Goal: Task Accomplishment & Management: Use online tool/utility

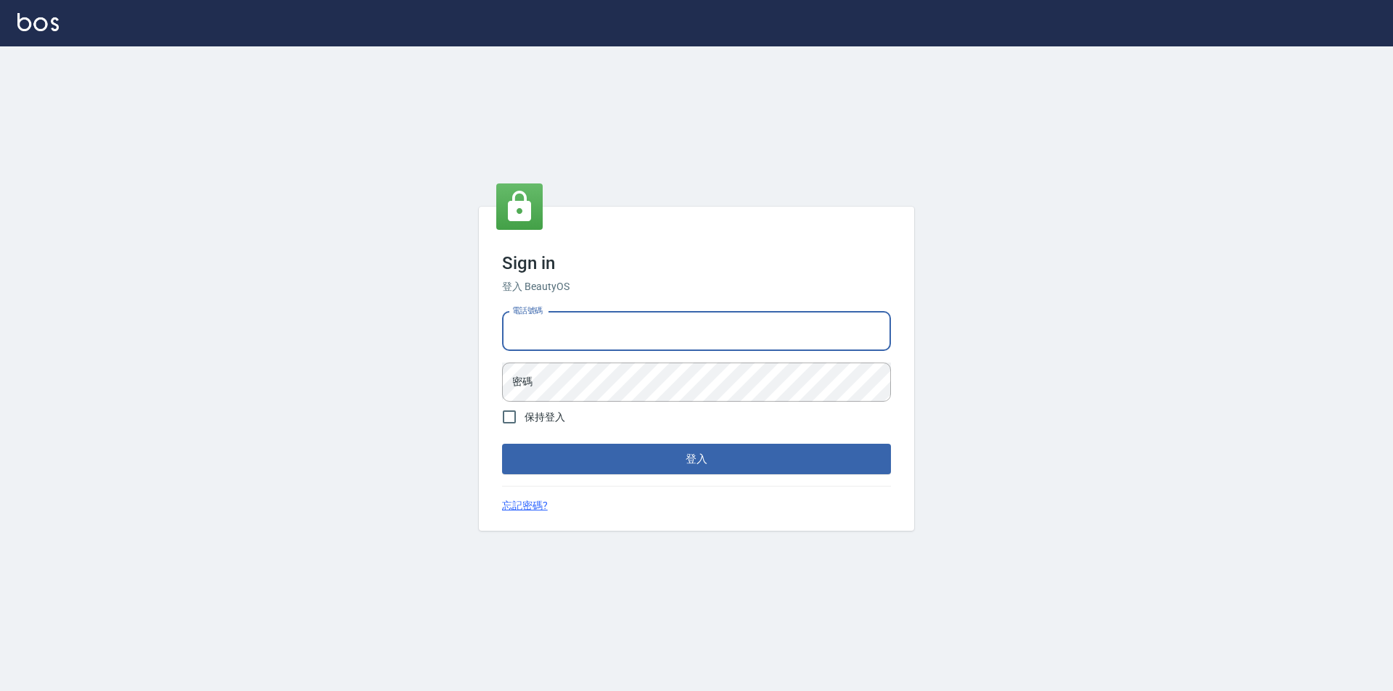
click at [582, 333] on input "電話號碼" at bounding box center [696, 331] width 389 height 39
type input "0989315080"
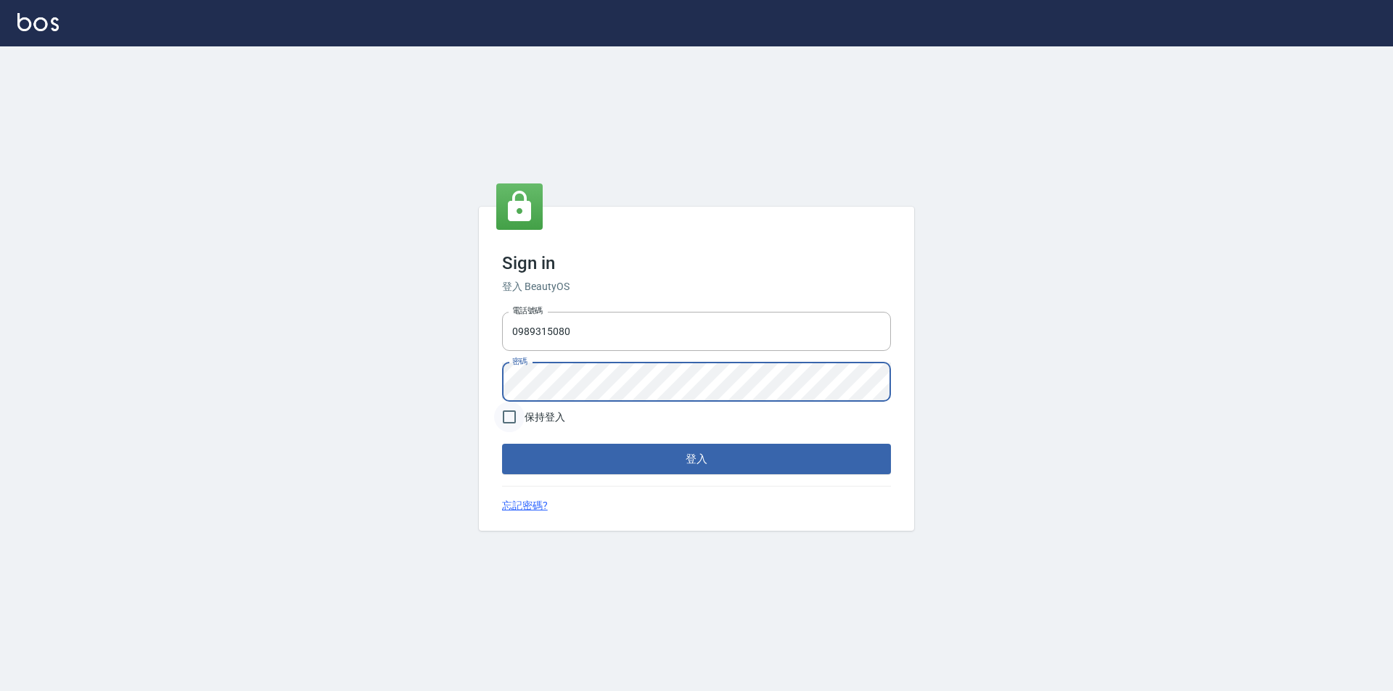
click at [519, 416] on input "保持登入" at bounding box center [509, 417] width 30 height 30
checkbox input "true"
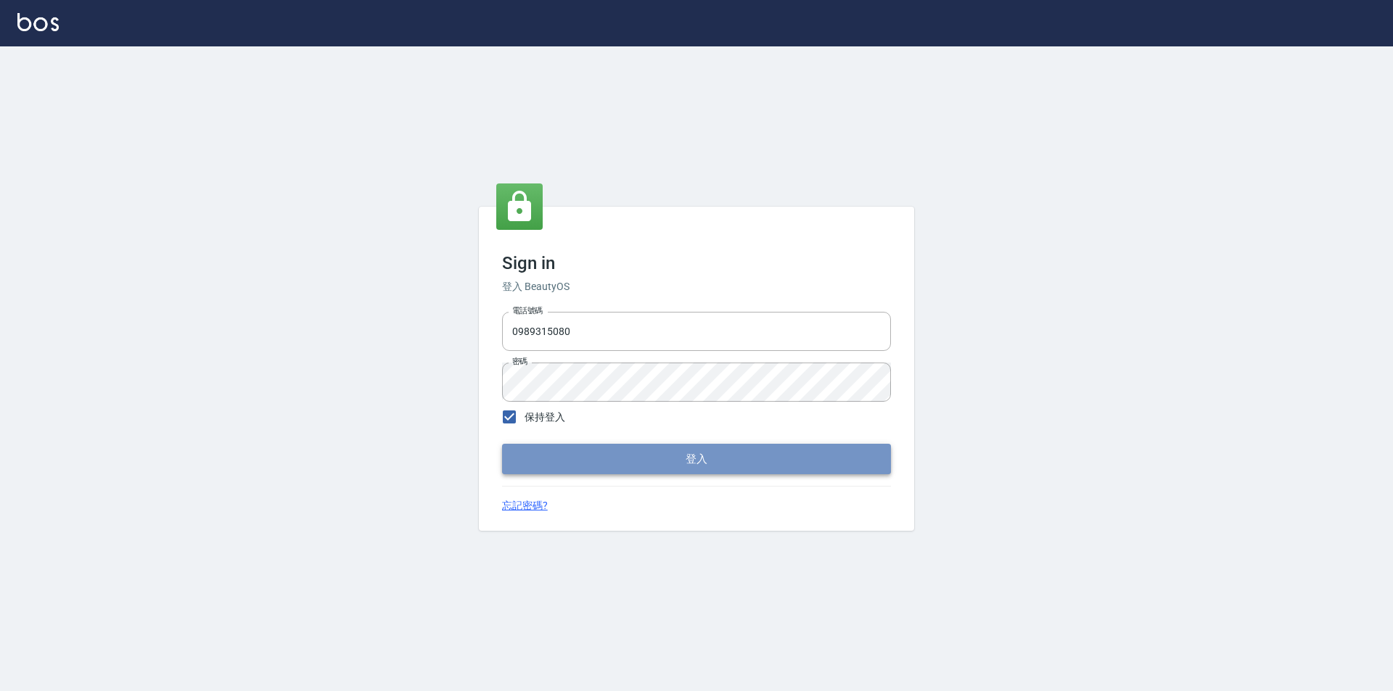
click at [532, 460] on button "登入" at bounding box center [696, 459] width 389 height 30
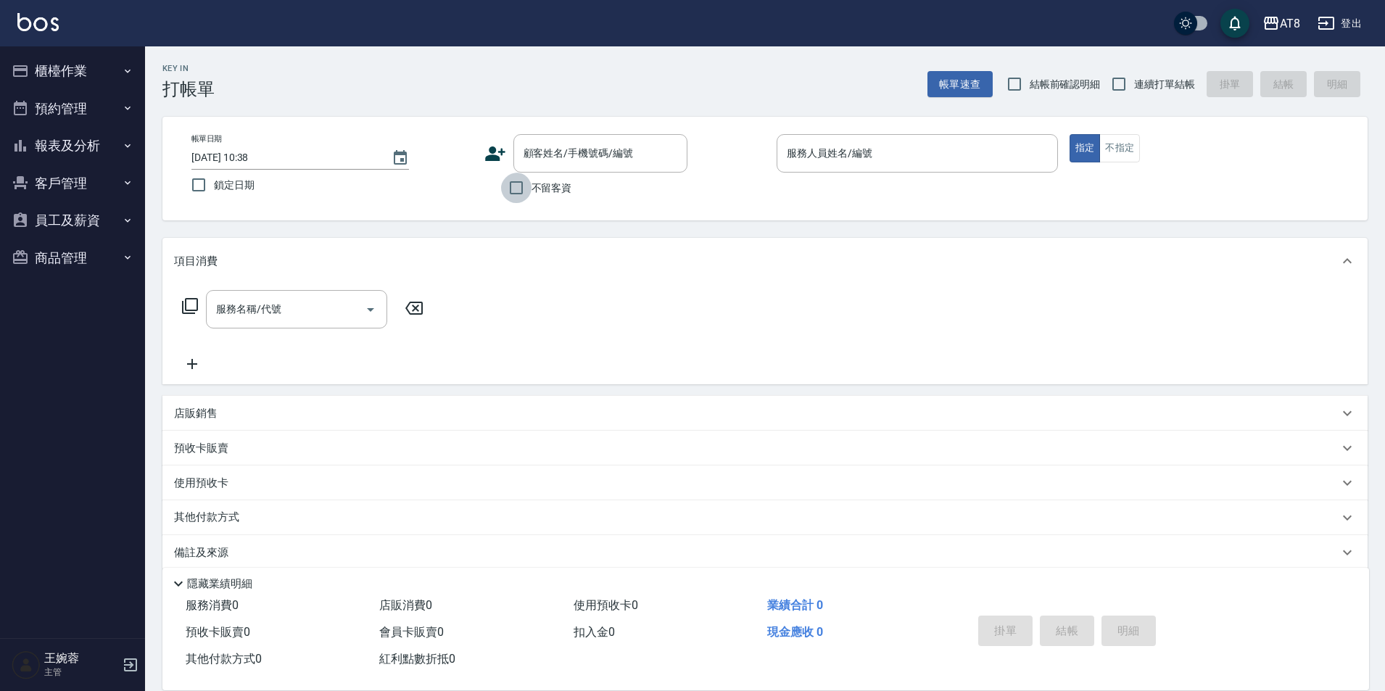
click at [519, 198] on input "不留客資" at bounding box center [516, 188] width 30 height 30
checkbox input "true"
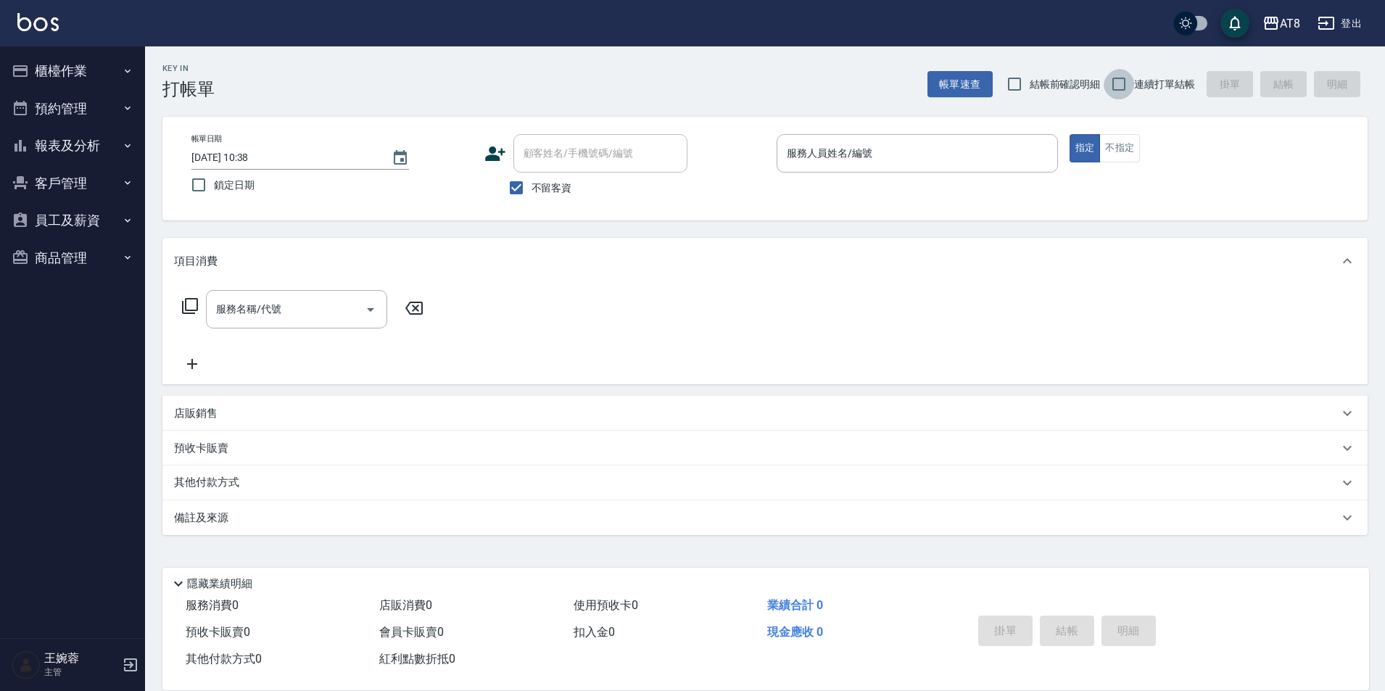
click at [1120, 81] on input "連續打單結帳" at bounding box center [1119, 84] width 30 height 30
checkbox input "true"
click at [54, 148] on button "報表及分析" at bounding box center [72, 146] width 133 height 38
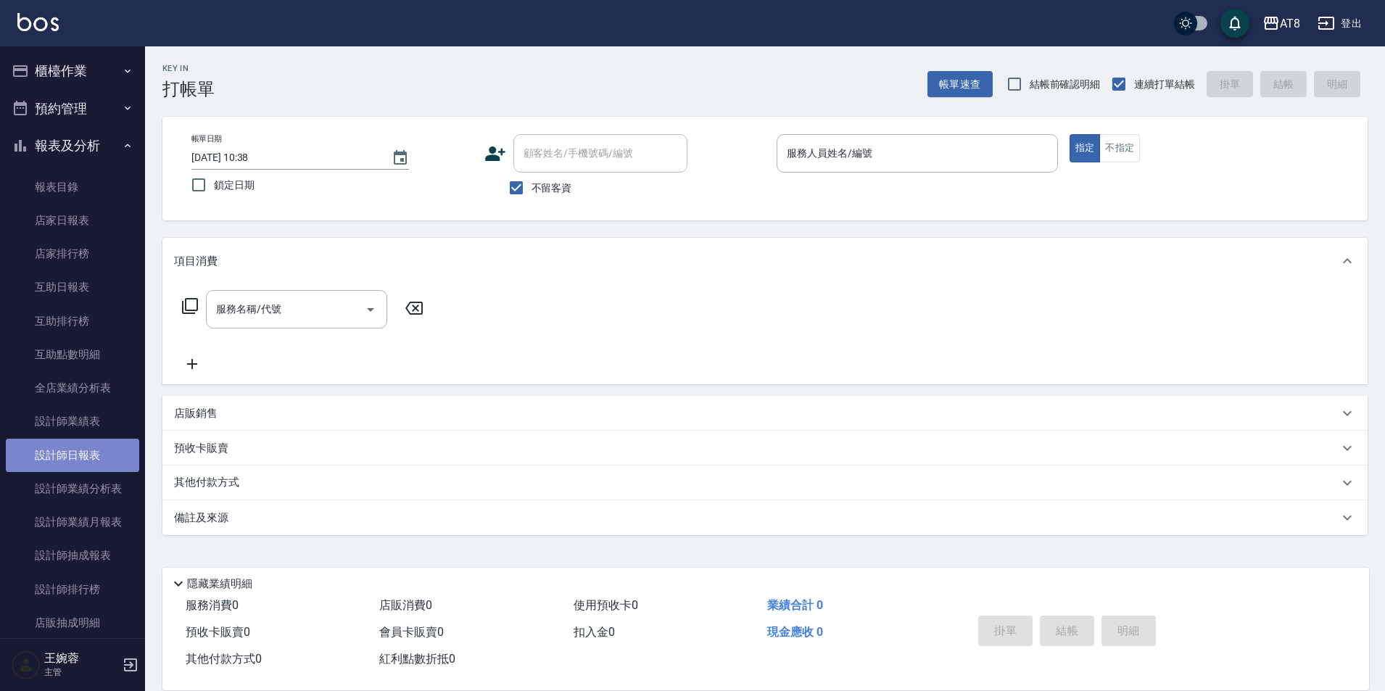
click at [90, 448] on link "設計師日報表" at bounding box center [72, 455] width 133 height 33
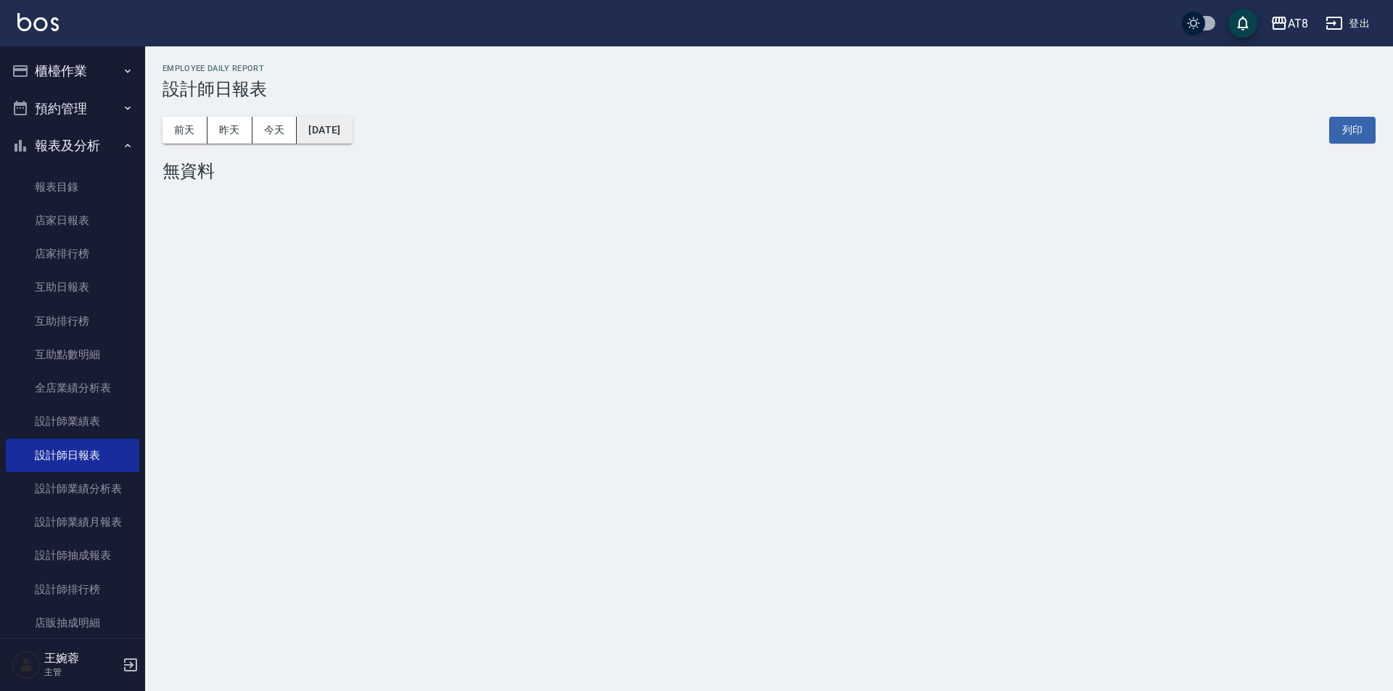
click at [352, 125] on button "[DATE]" at bounding box center [324, 130] width 55 height 27
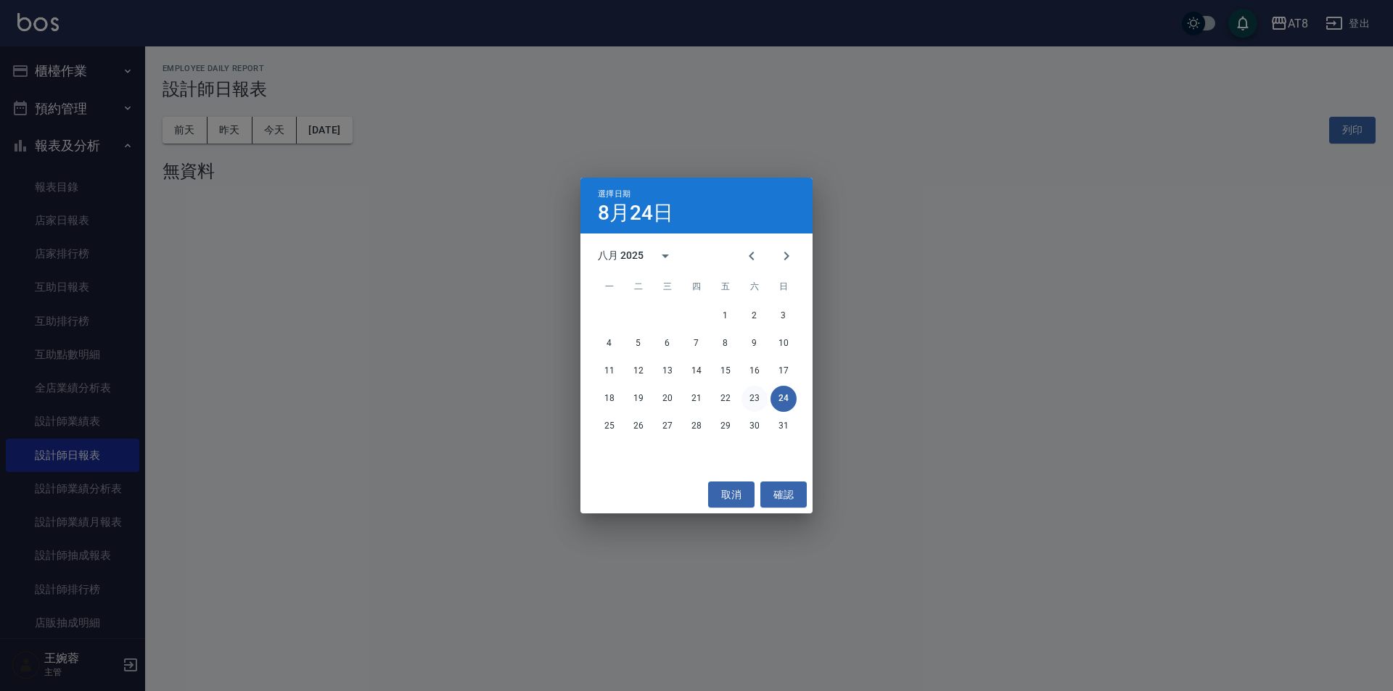
click at [755, 400] on button "23" at bounding box center [754, 399] width 26 height 26
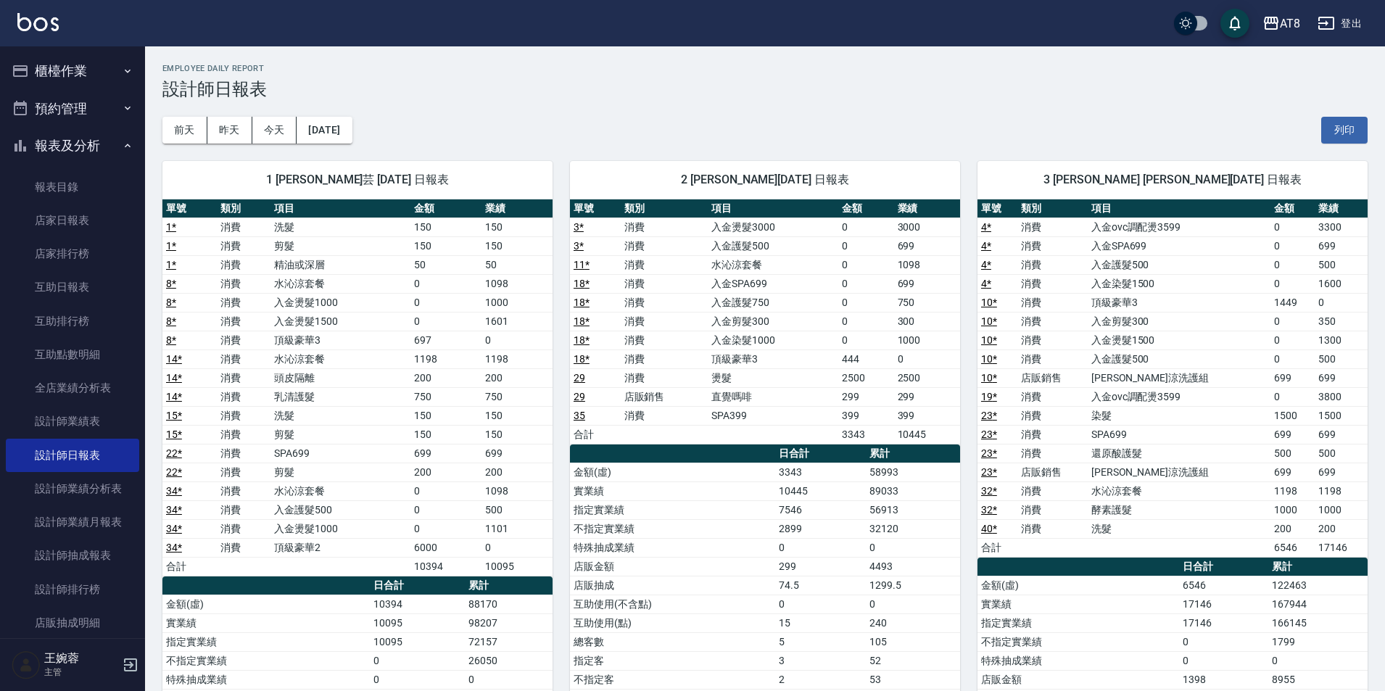
click at [112, 72] on button "櫃檯作業" at bounding box center [72, 71] width 133 height 38
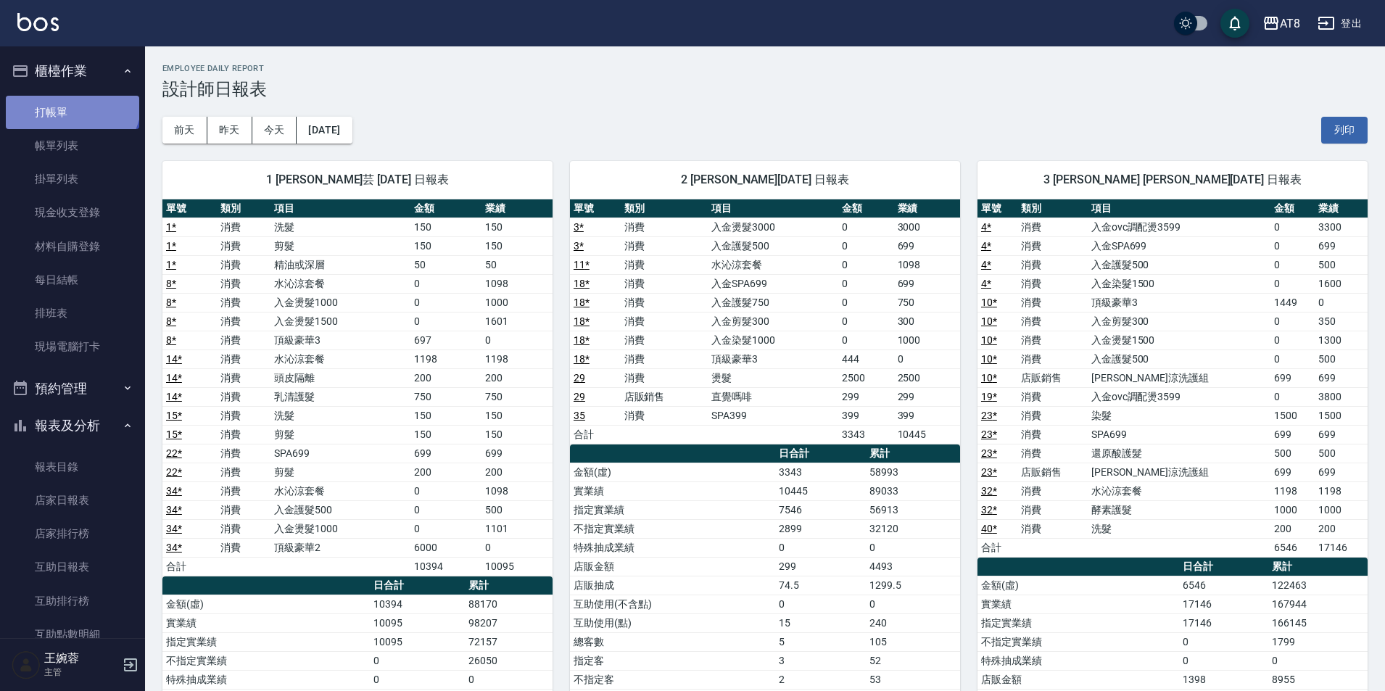
click at [70, 102] on link "打帳單" at bounding box center [72, 112] width 133 height 33
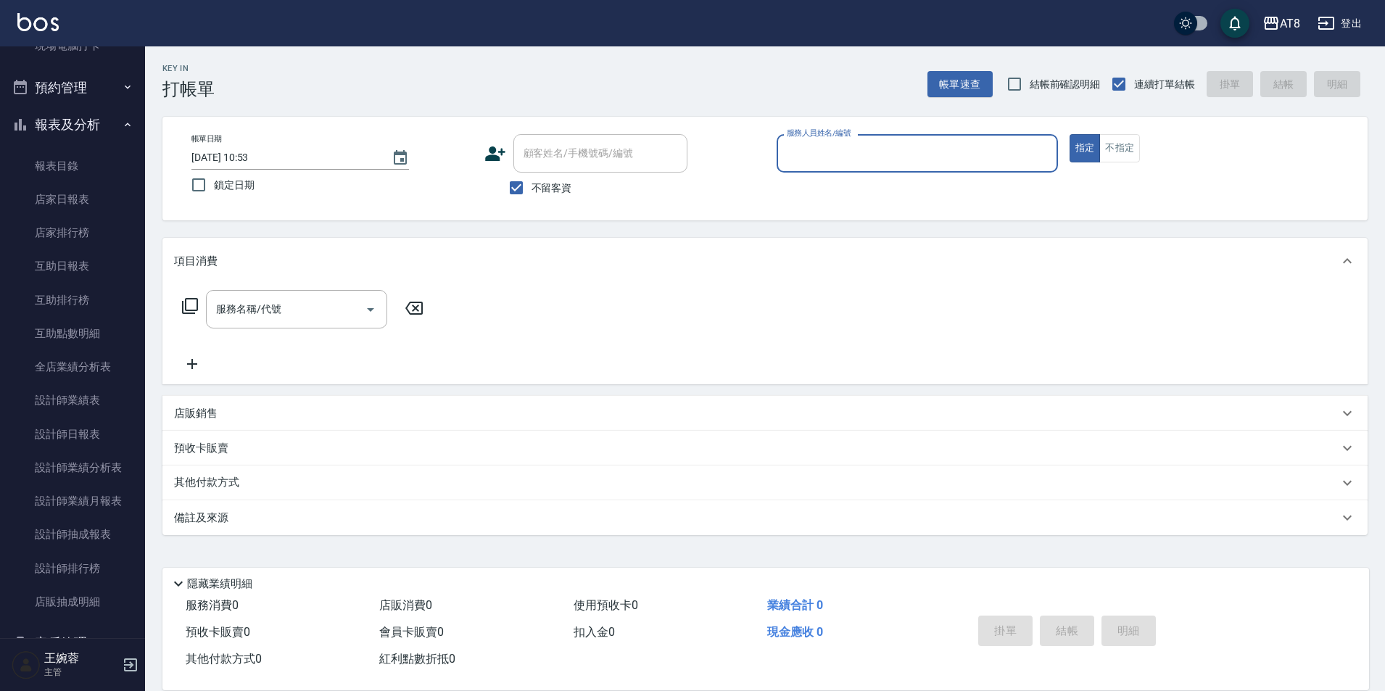
scroll to position [302, 0]
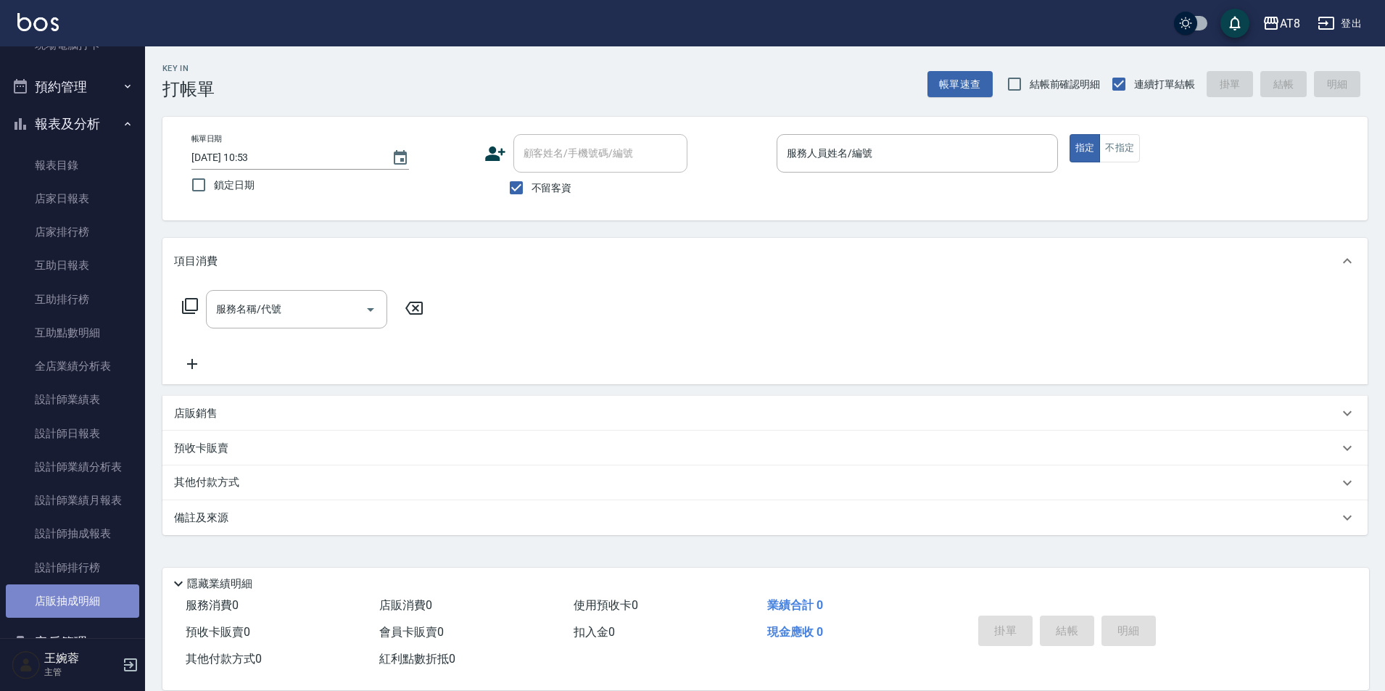
click at [99, 604] on link "店販抽成明細" at bounding box center [72, 601] width 133 height 33
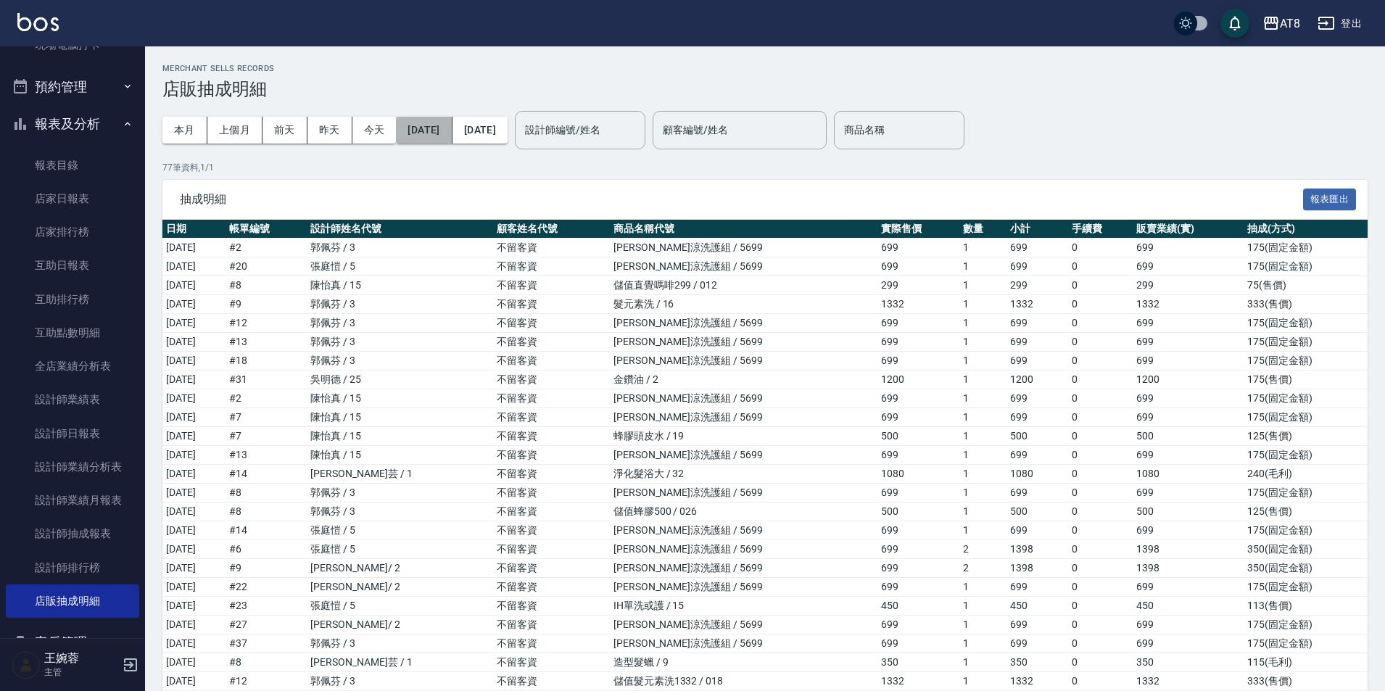
click at [406, 133] on button "[DATE]" at bounding box center [424, 130] width 56 height 27
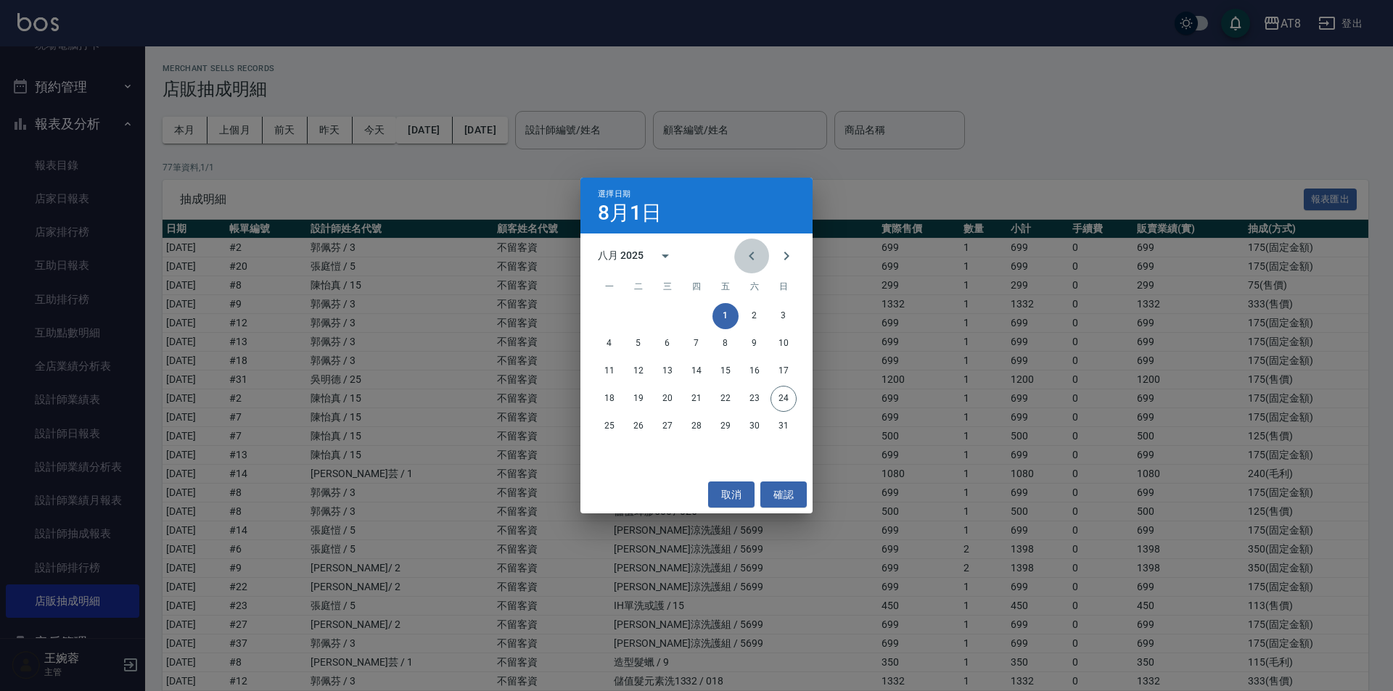
click at [747, 244] on button "Previous month" at bounding box center [751, 256] width 35 height 35
click at [631, 314] on button "1" at bounding box center [638, 316] width 26 height 26
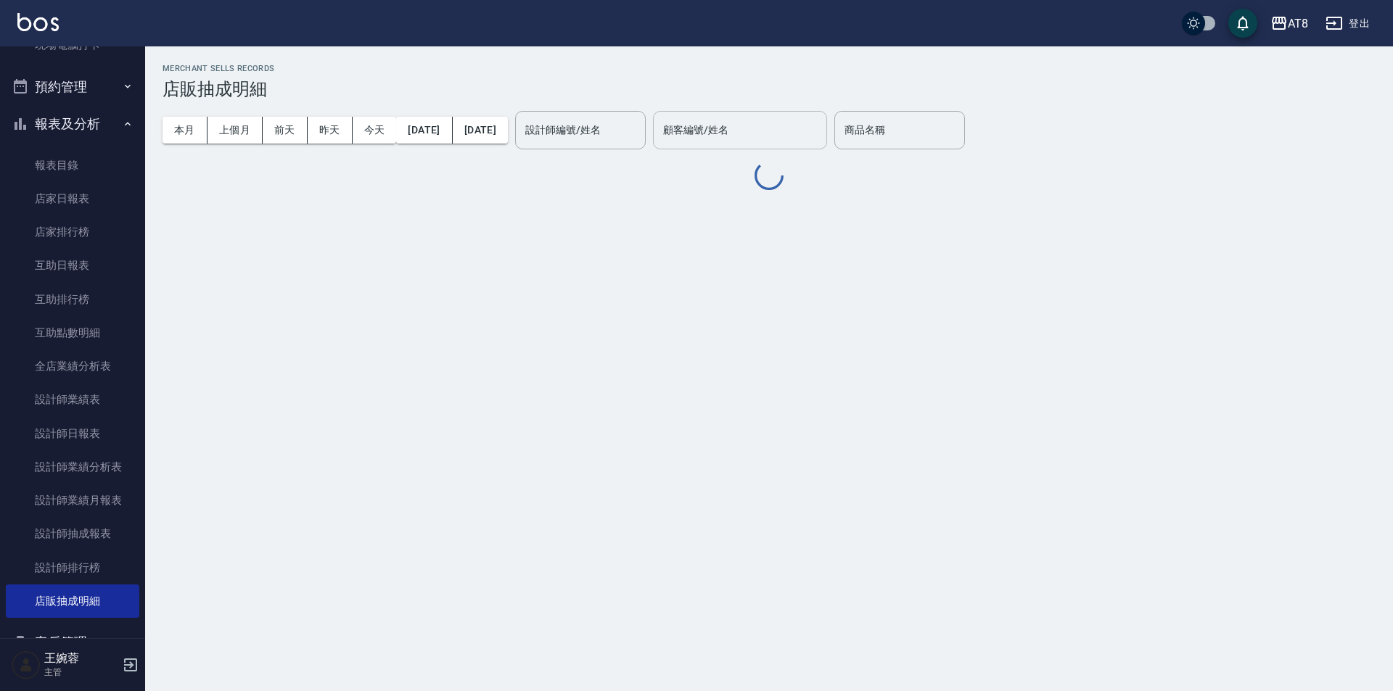
click at [811, 139] on input "顧客編號/姓名" at bounding box center [739, 130] width 161 height 25
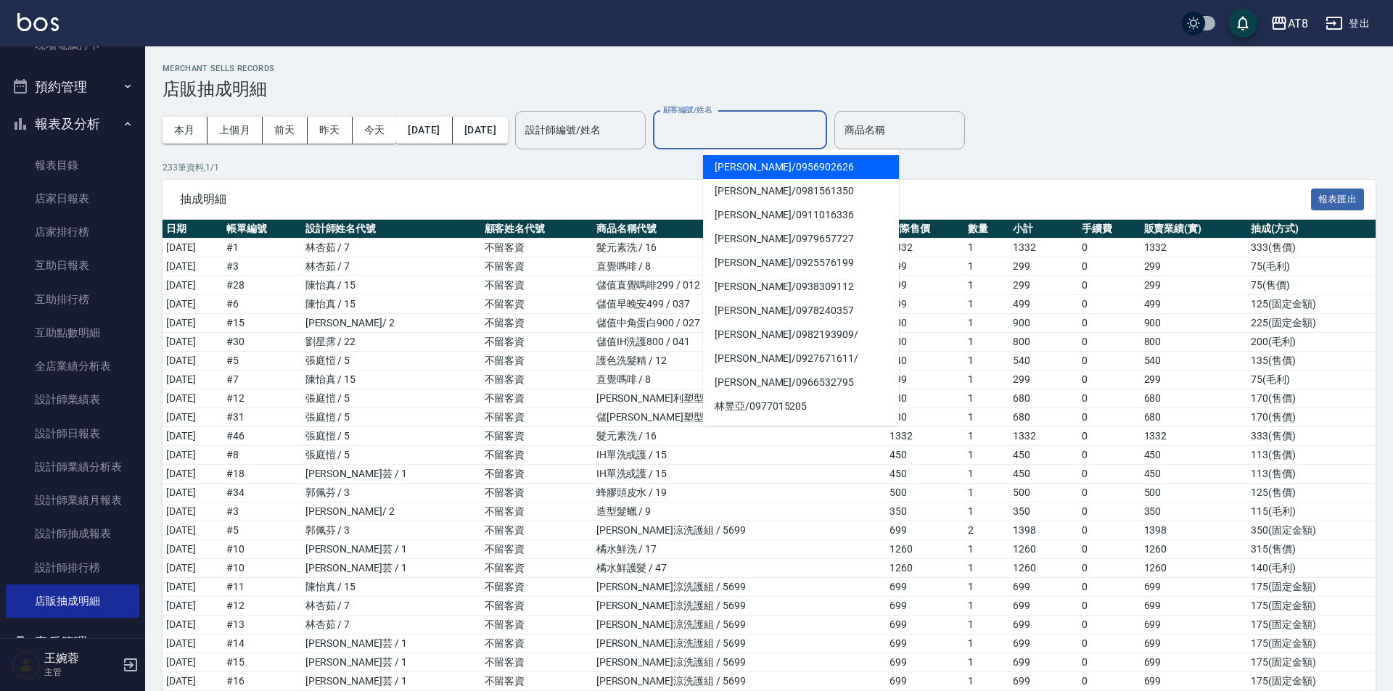
click at [808, 139] on input "顧客編號/姓名" at bounding box center [739, 130] width 161 height 25
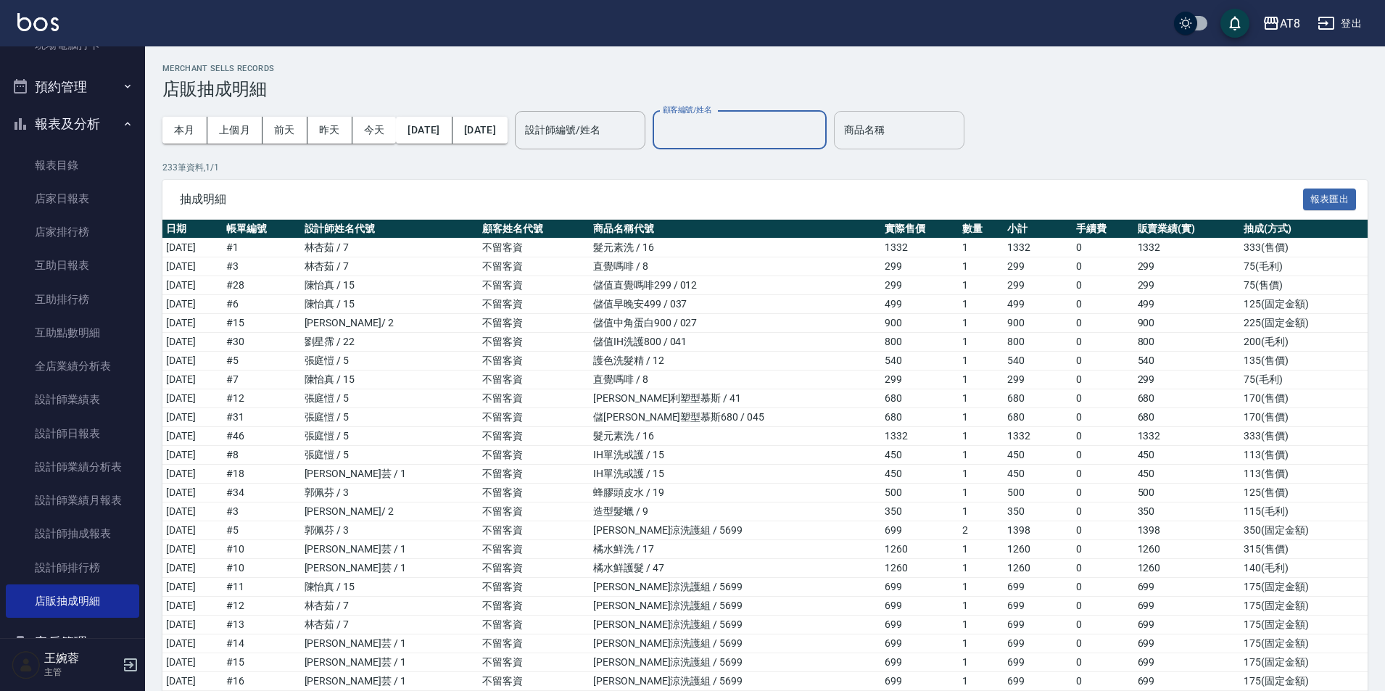
click at [965, 137] on div "商品名稱" at bounding box center [899, 130] width 131 height 38
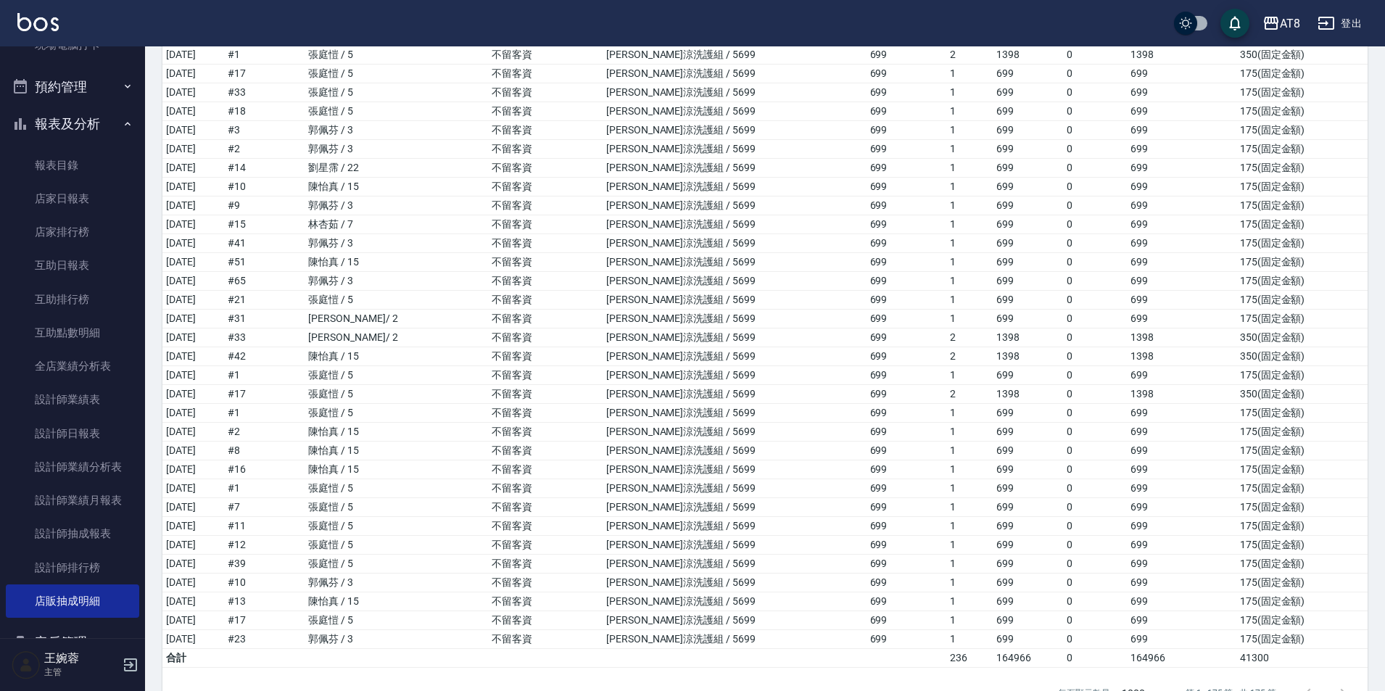
scroll to position [2943, 0]
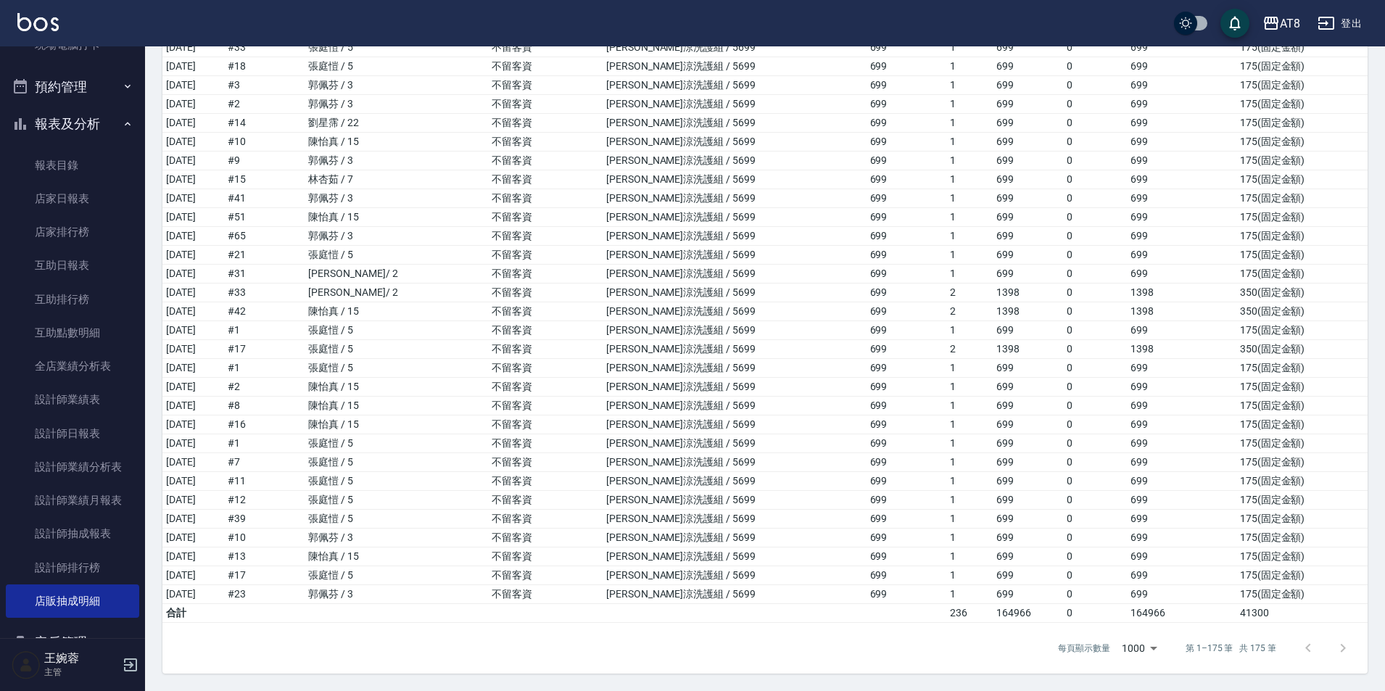
type input "[PERSON_NAME]涼洗護組"
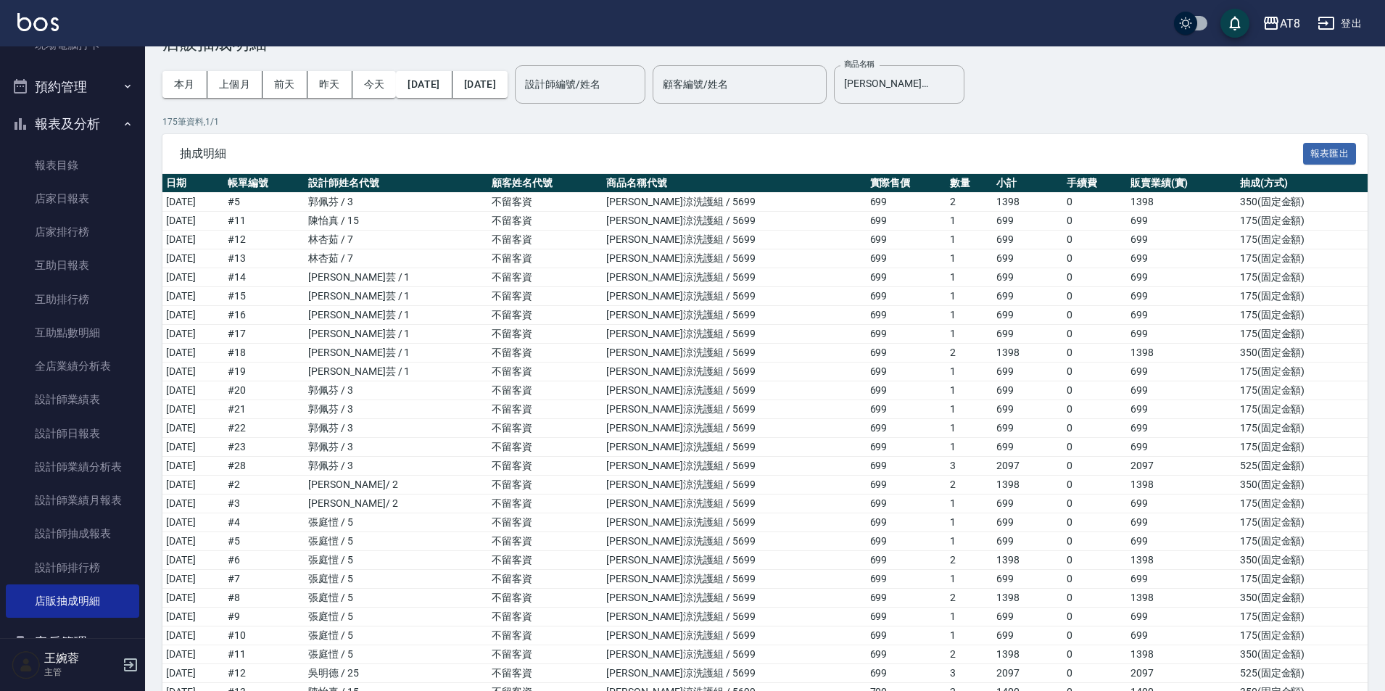
scroll to position [0, 0]
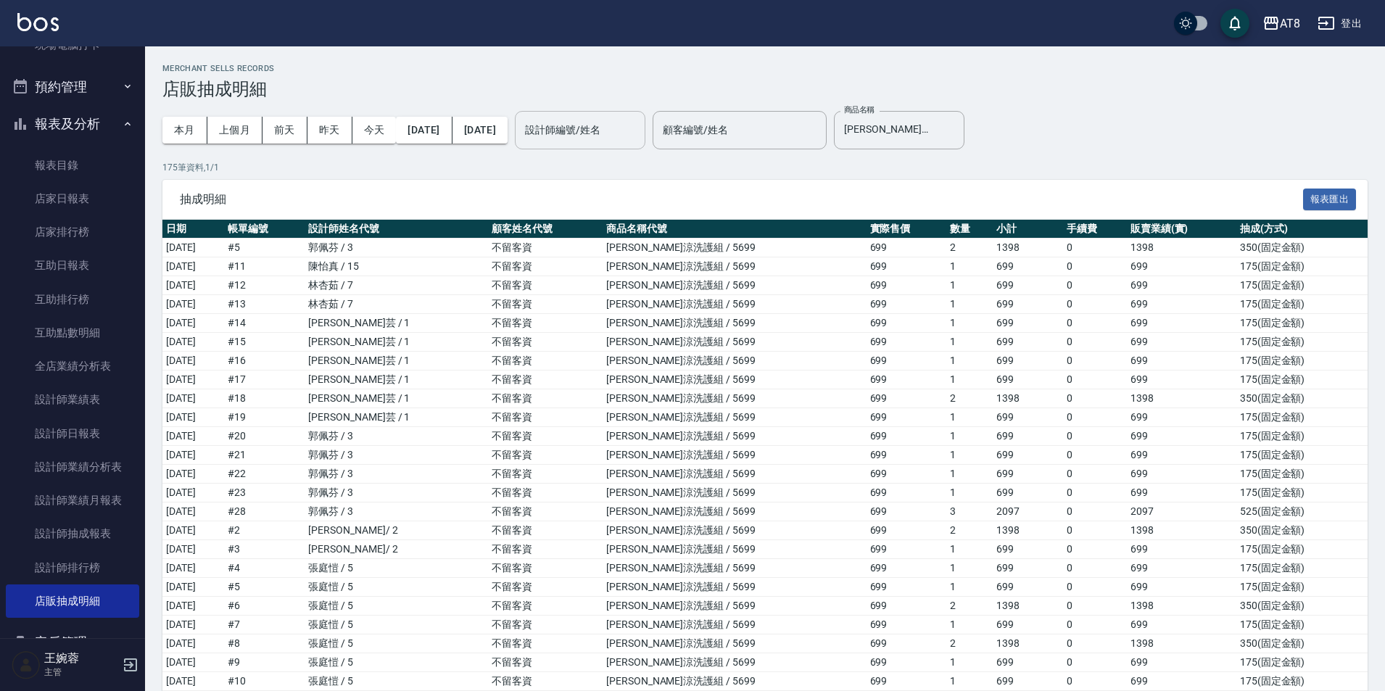
click at [639, 126] on input "設計師編號/姓名" at bounding box center [581, 130] width 118 height 25
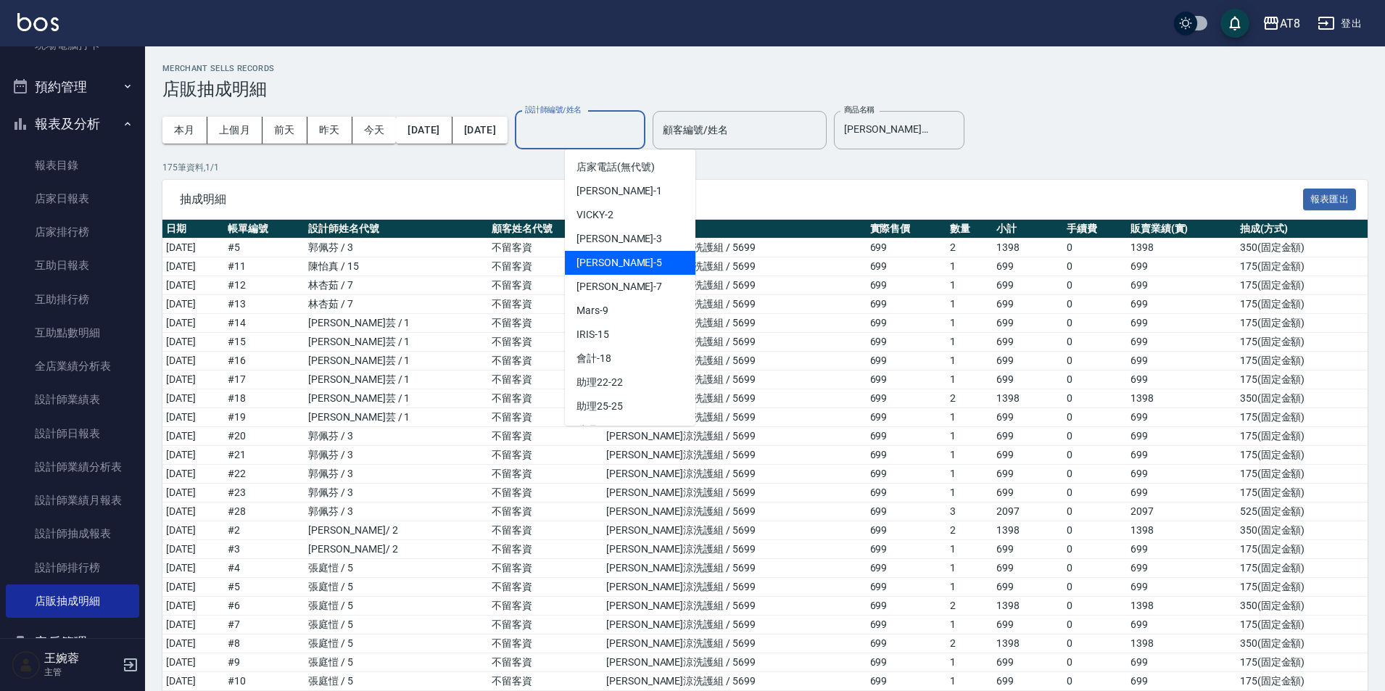
click at [628, 267] on div "HANK -5" at bounding box center [630, 263] width 131 height 24
type input "HANK-5"
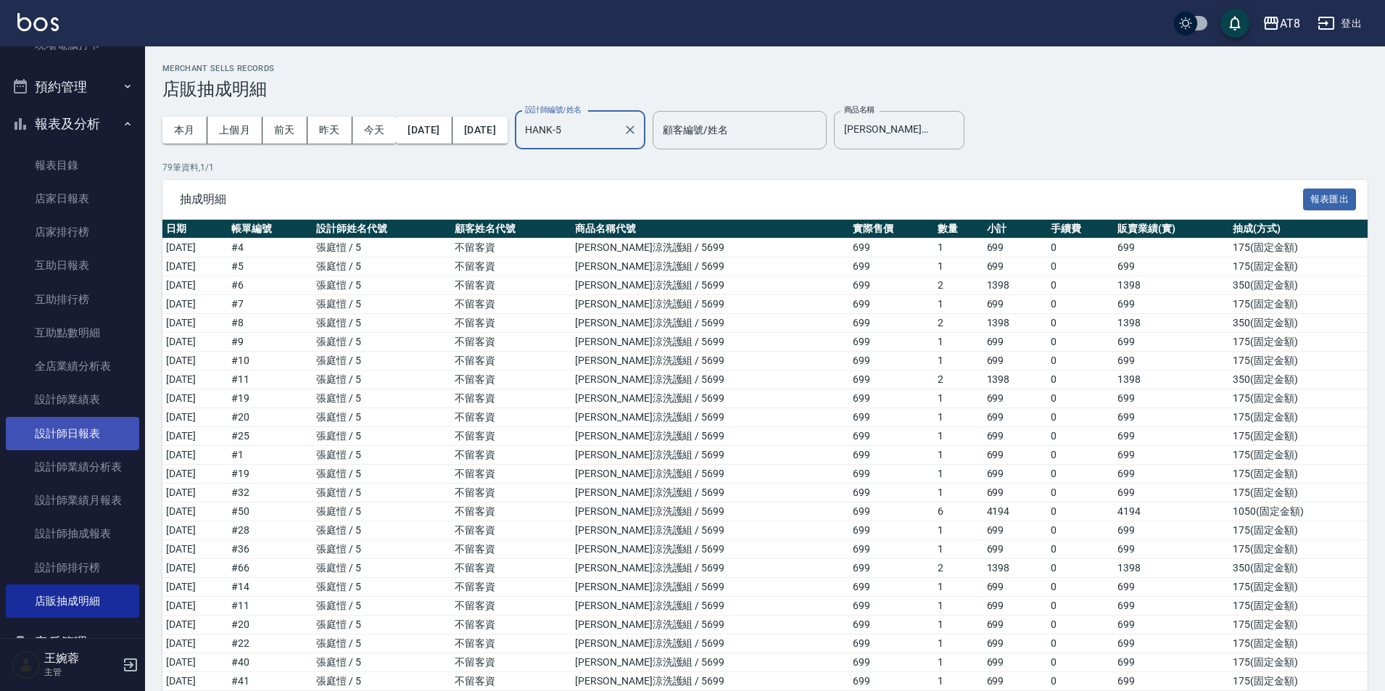
click at [88, 437] on link "設計師日報表" at bounding box center [72, 433] width 133 height 33
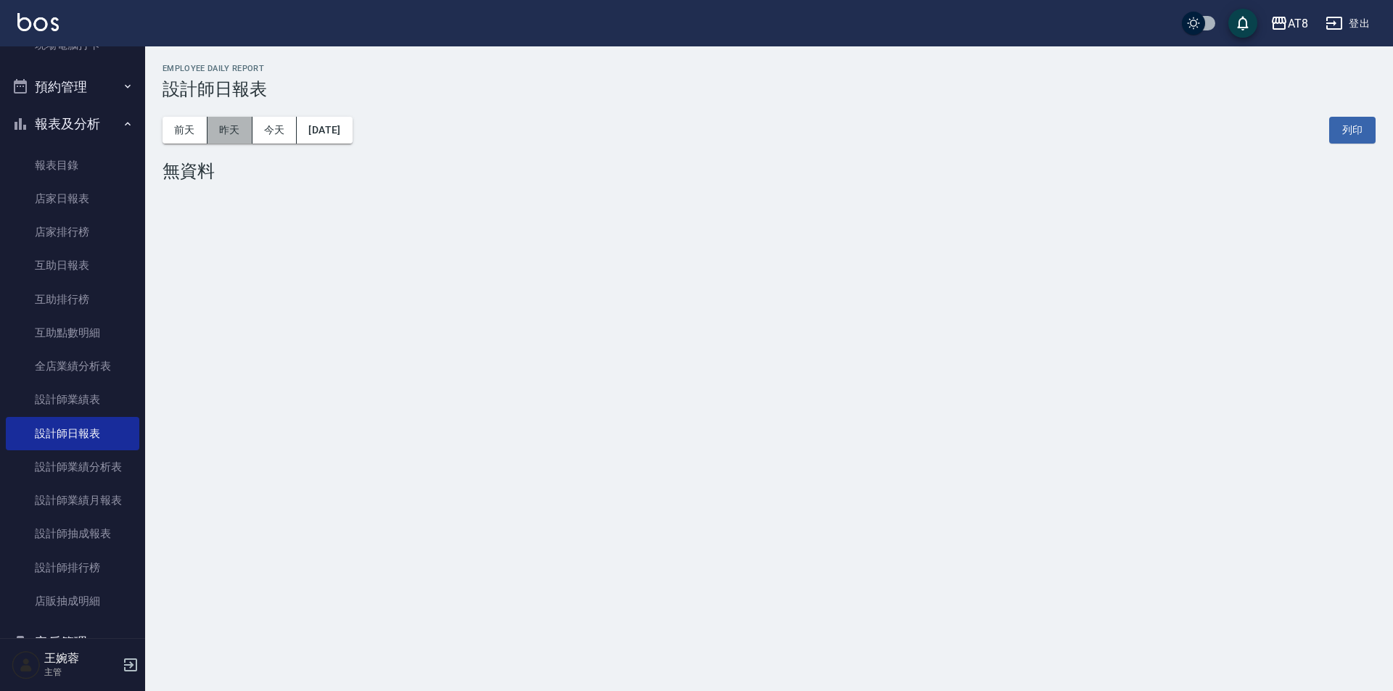
click at [234, 139] on button "昨天" at bounding box center [229, 130] width 45 height 27
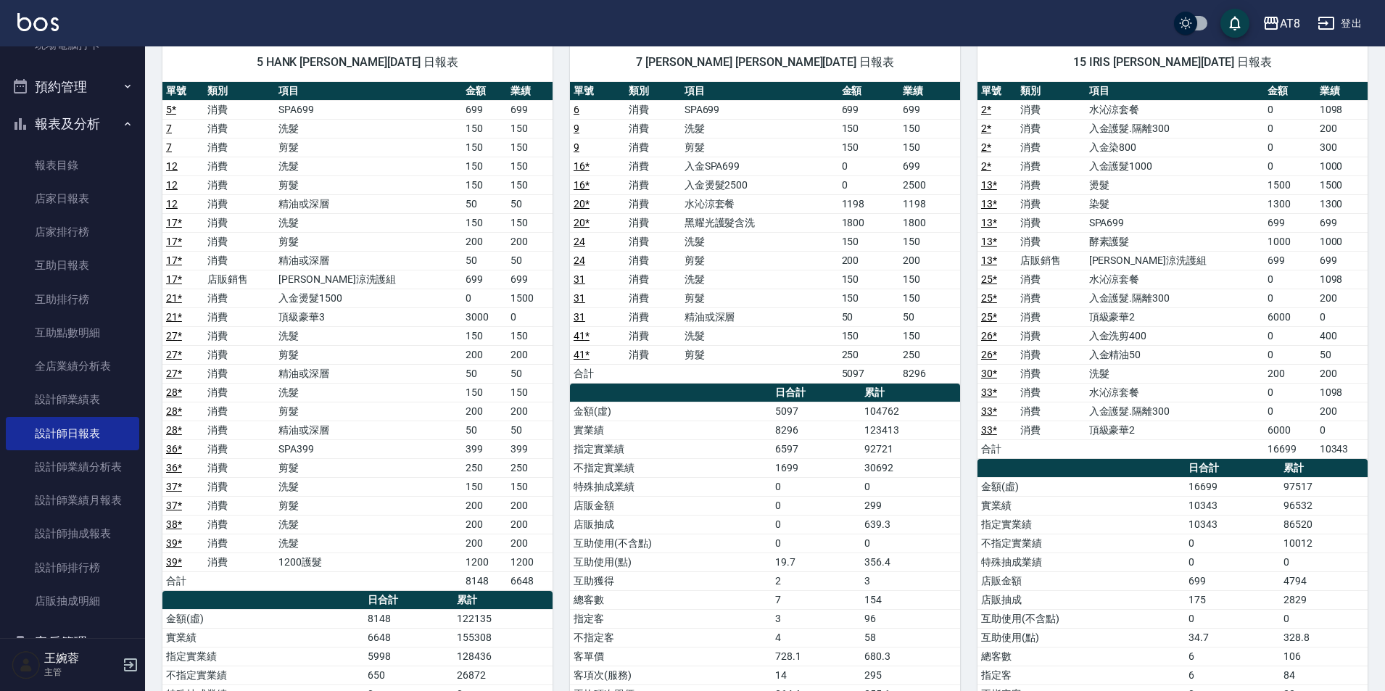
scroll to position [890, 0]
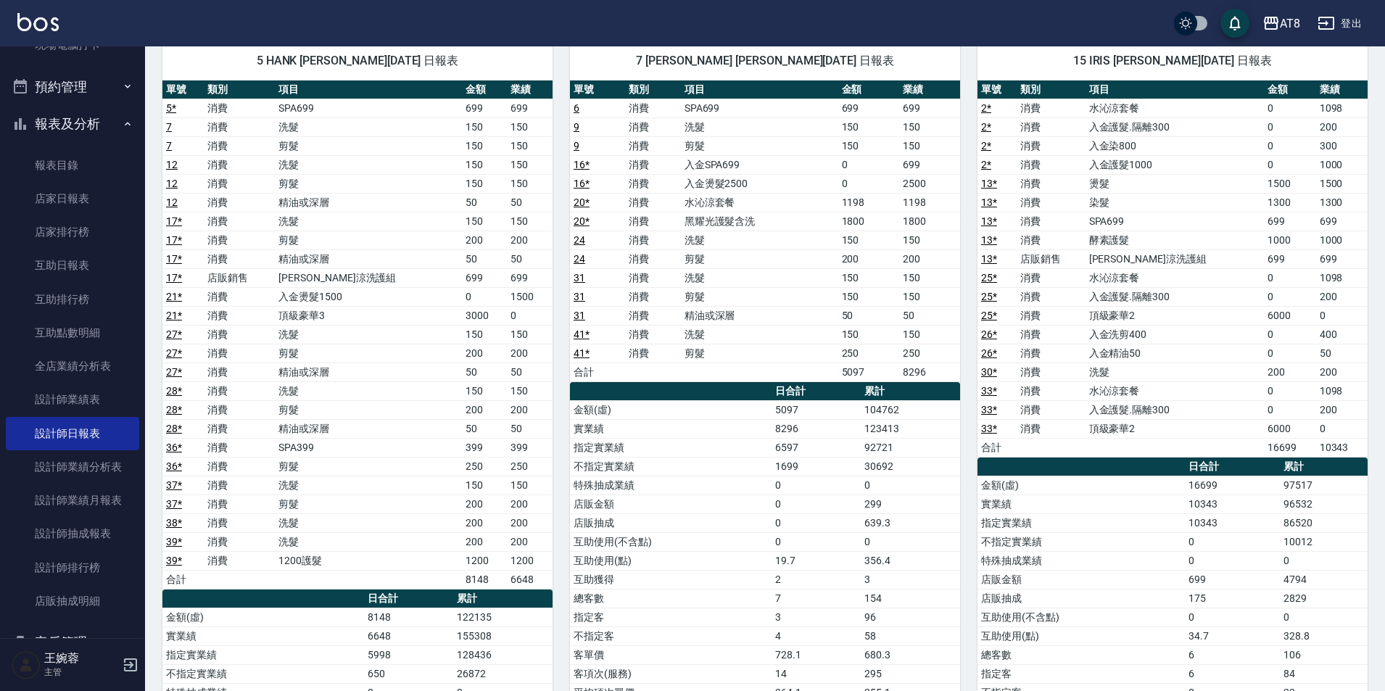
click at [27, 22] on img at bounding box center [37, 22] width 41 height 18
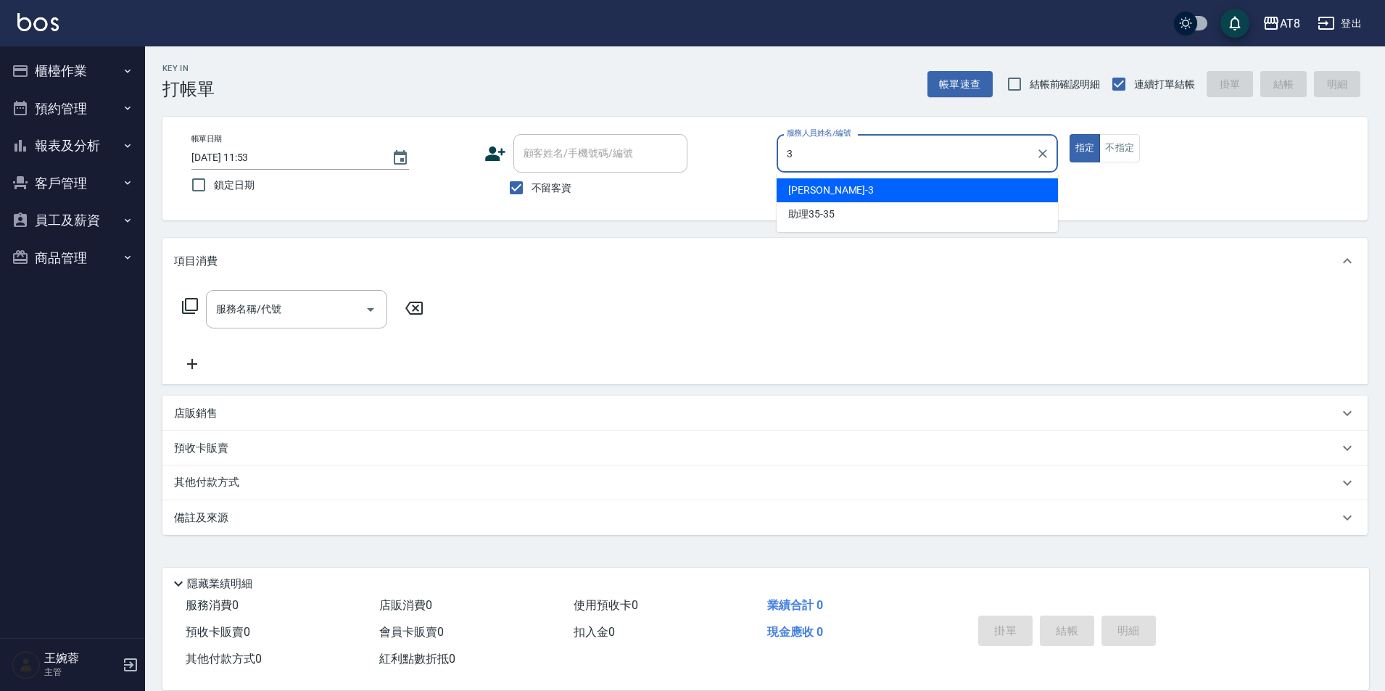
type input "RACHEL-3"
type button "true"
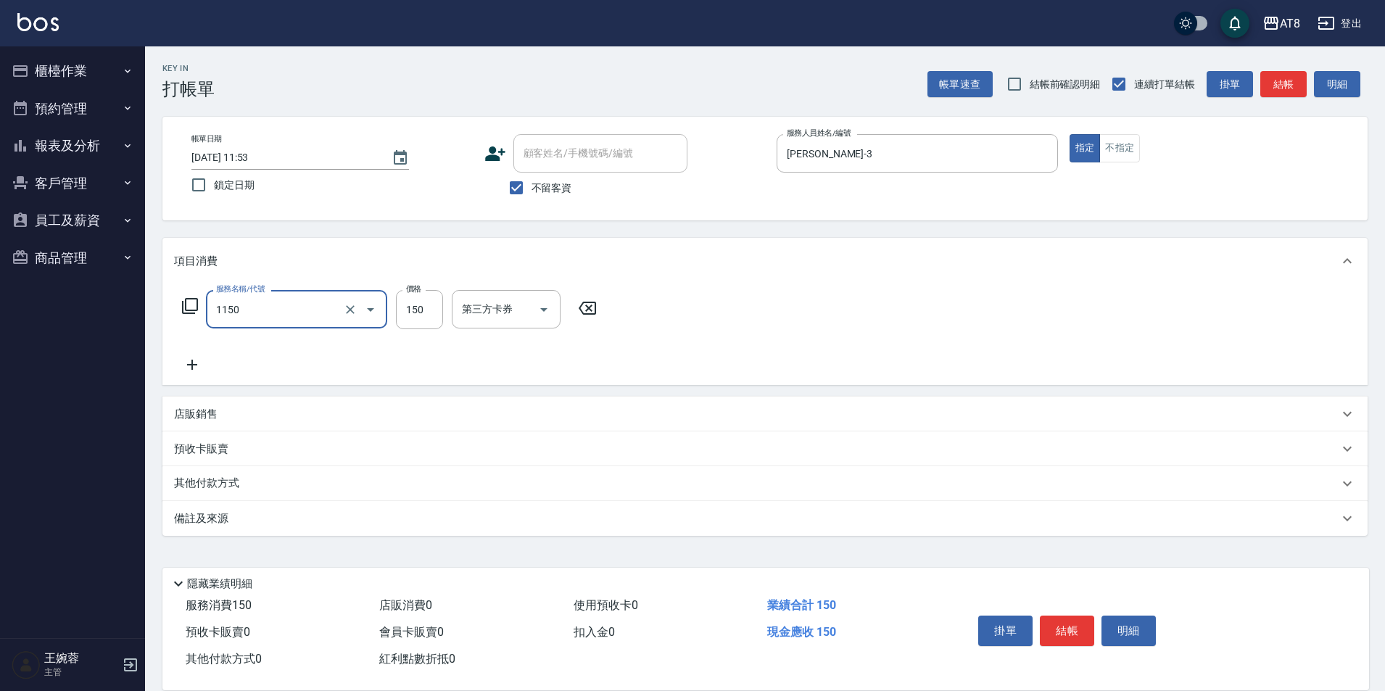
type input "洗髮(1150)"
type input "200"
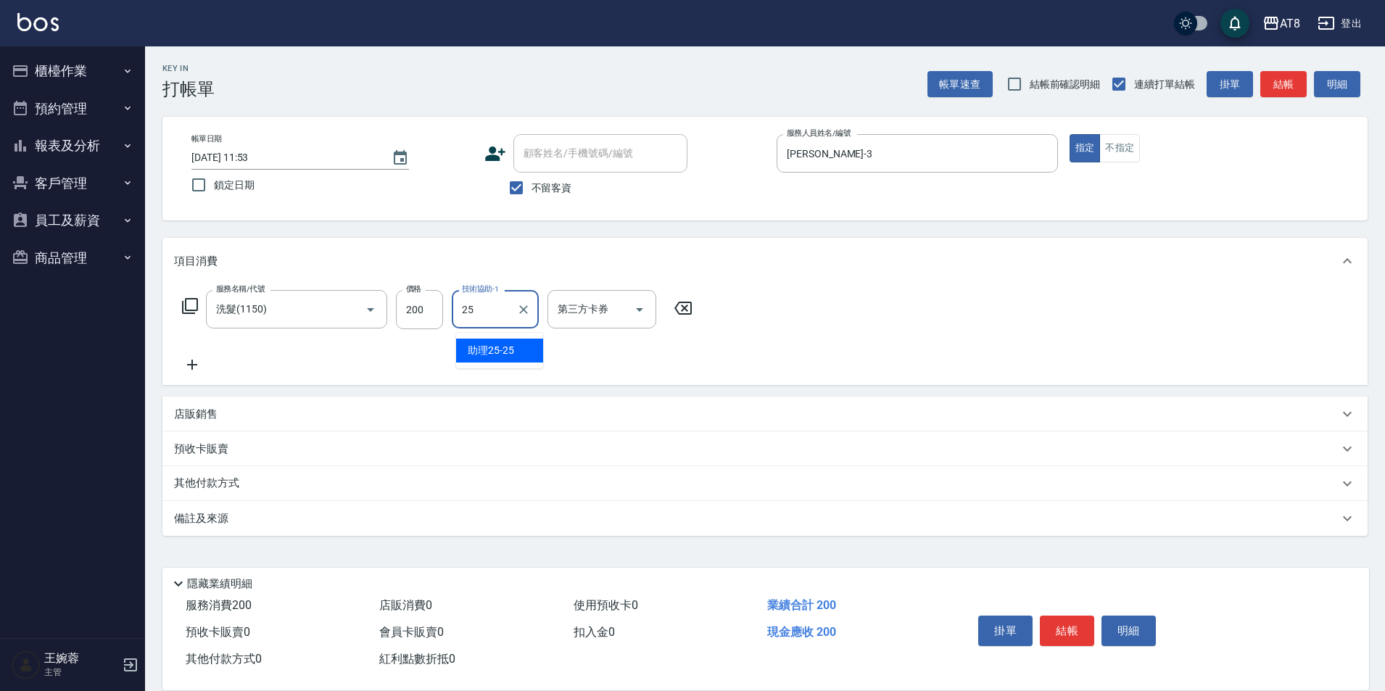
type input "助理25-25"
click at [1053, 616] on button "結帳" at bounding box center [1067, 631] width 54 height 30
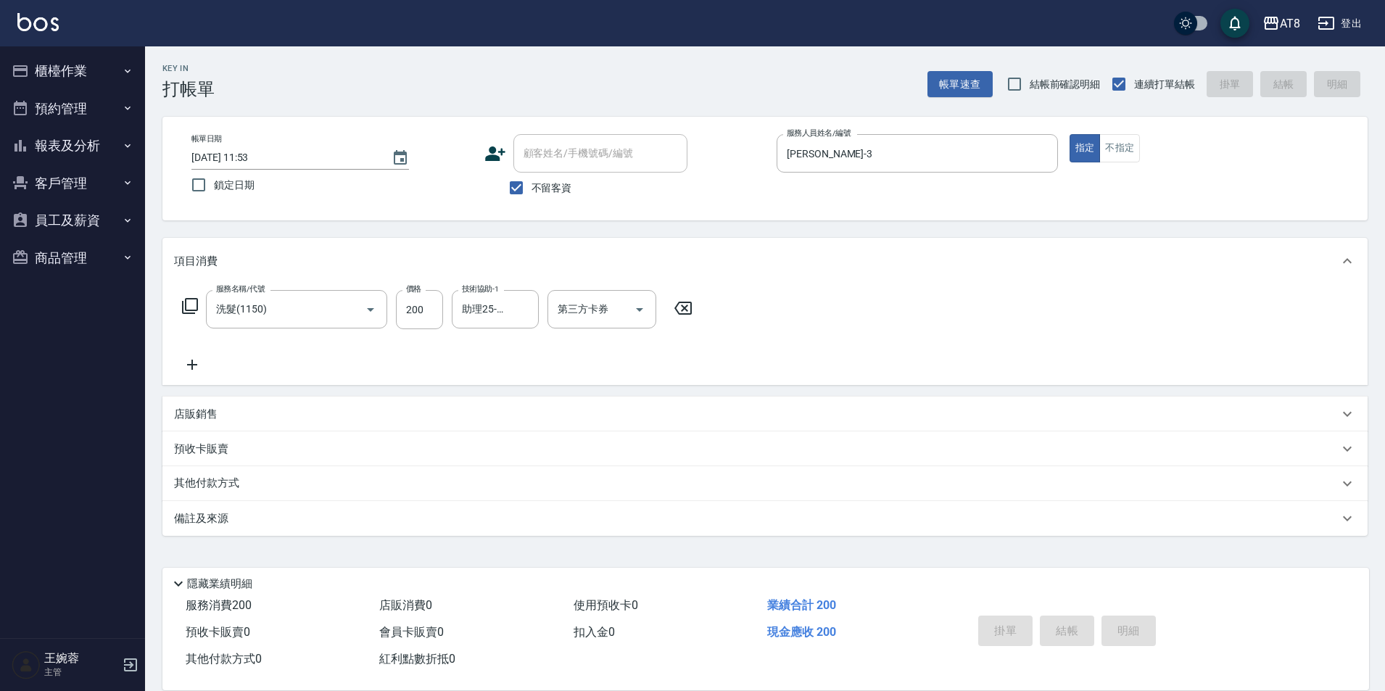
type input "2025/08/24 12:17"
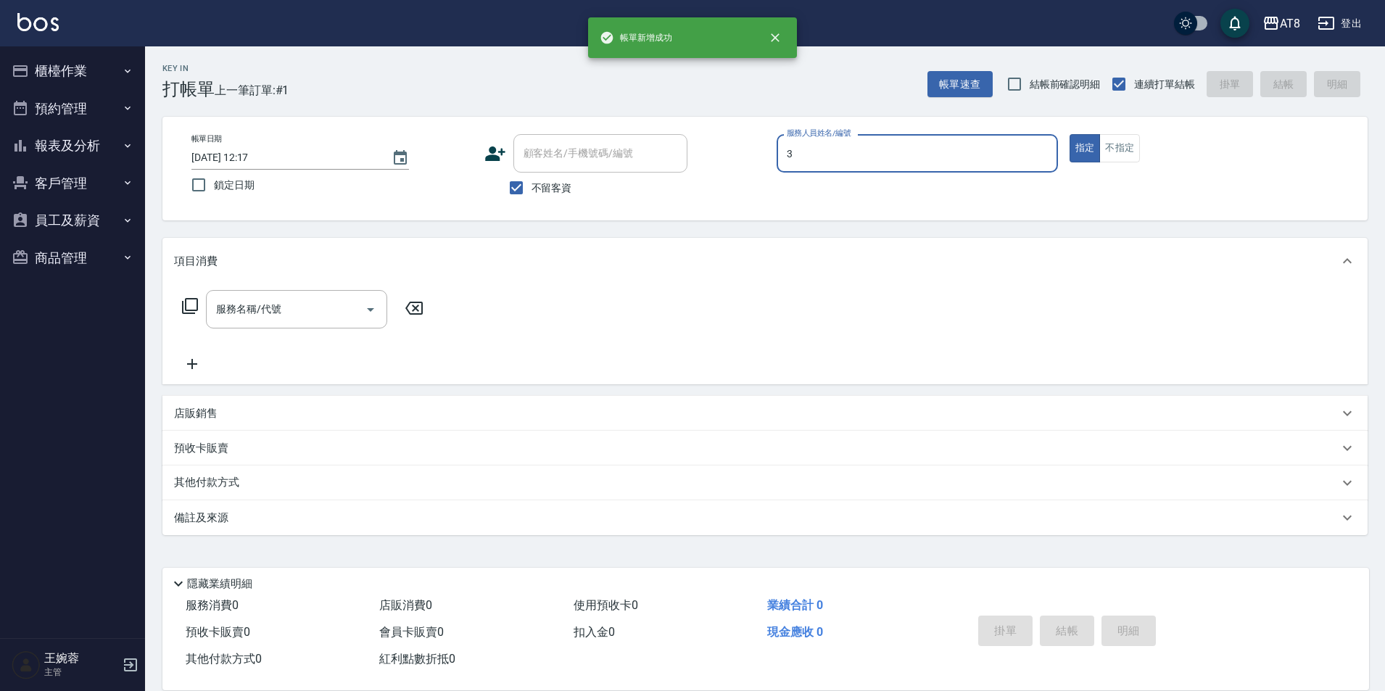
type input "RACHEL-3"
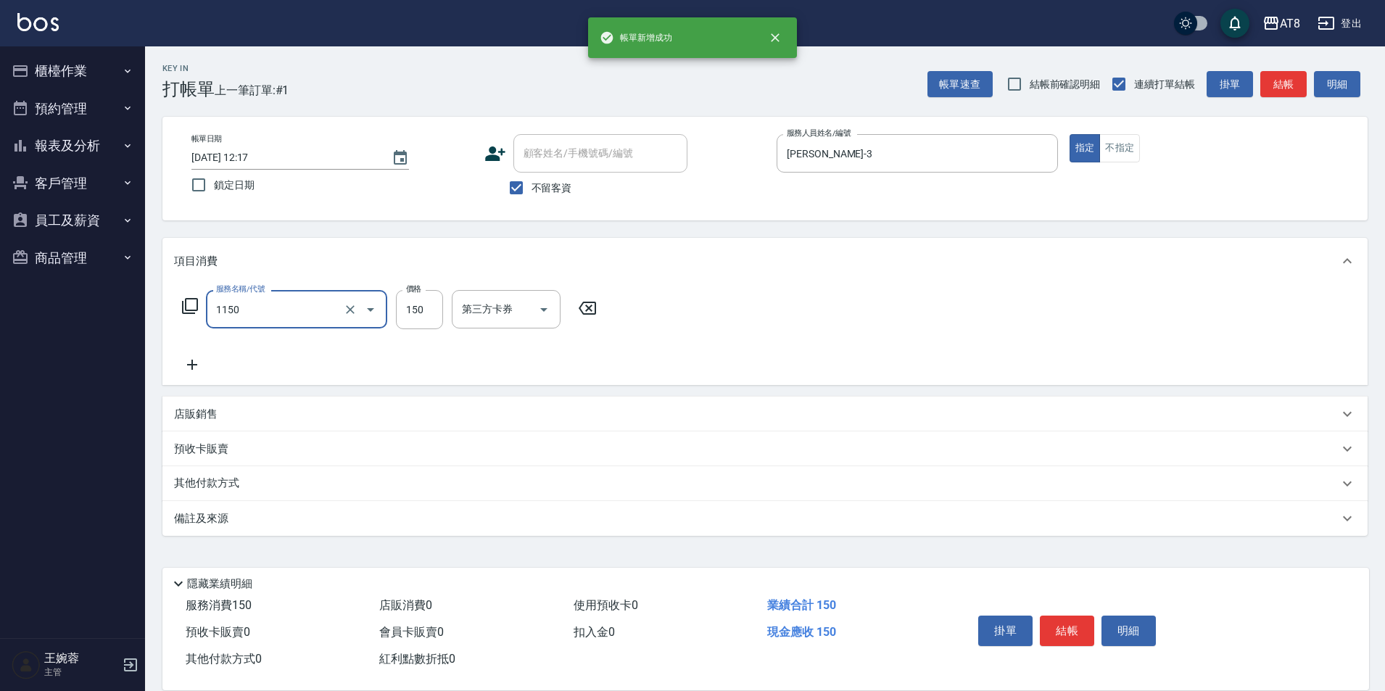
type input "洗髮(1150)"
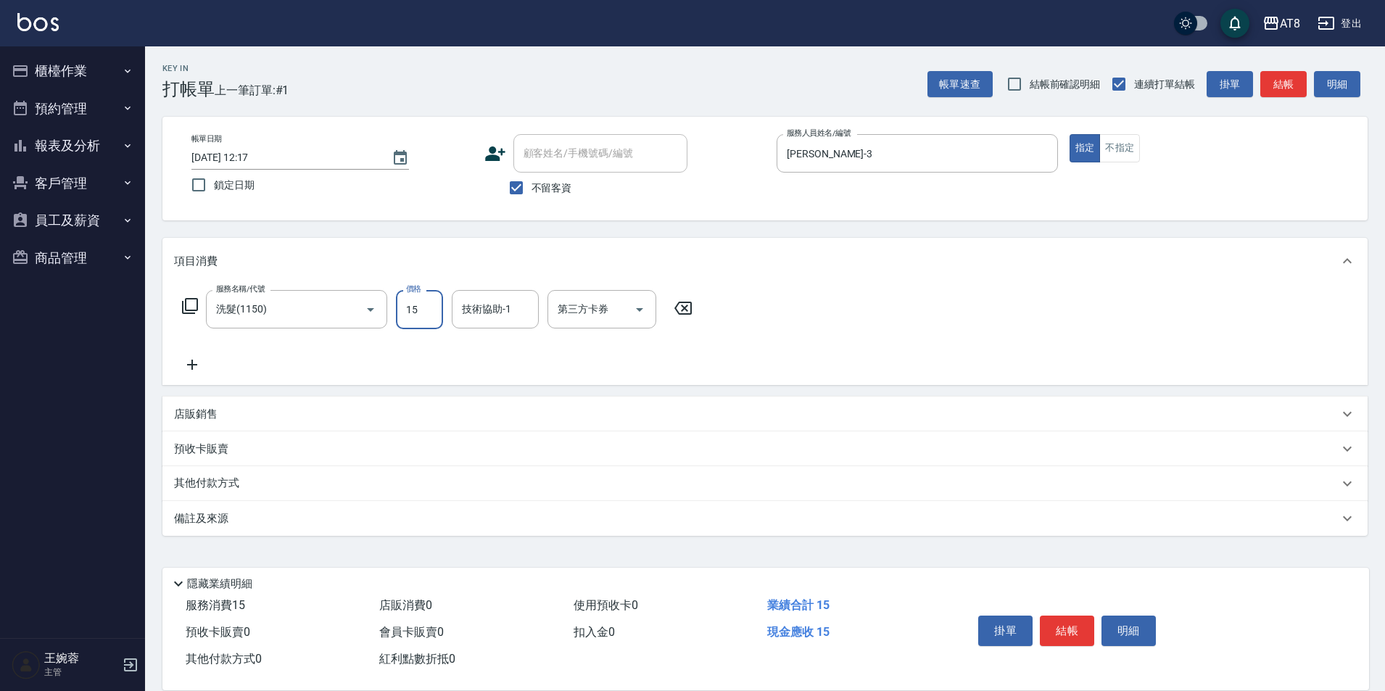
type input "150"
type input "助理35-35"
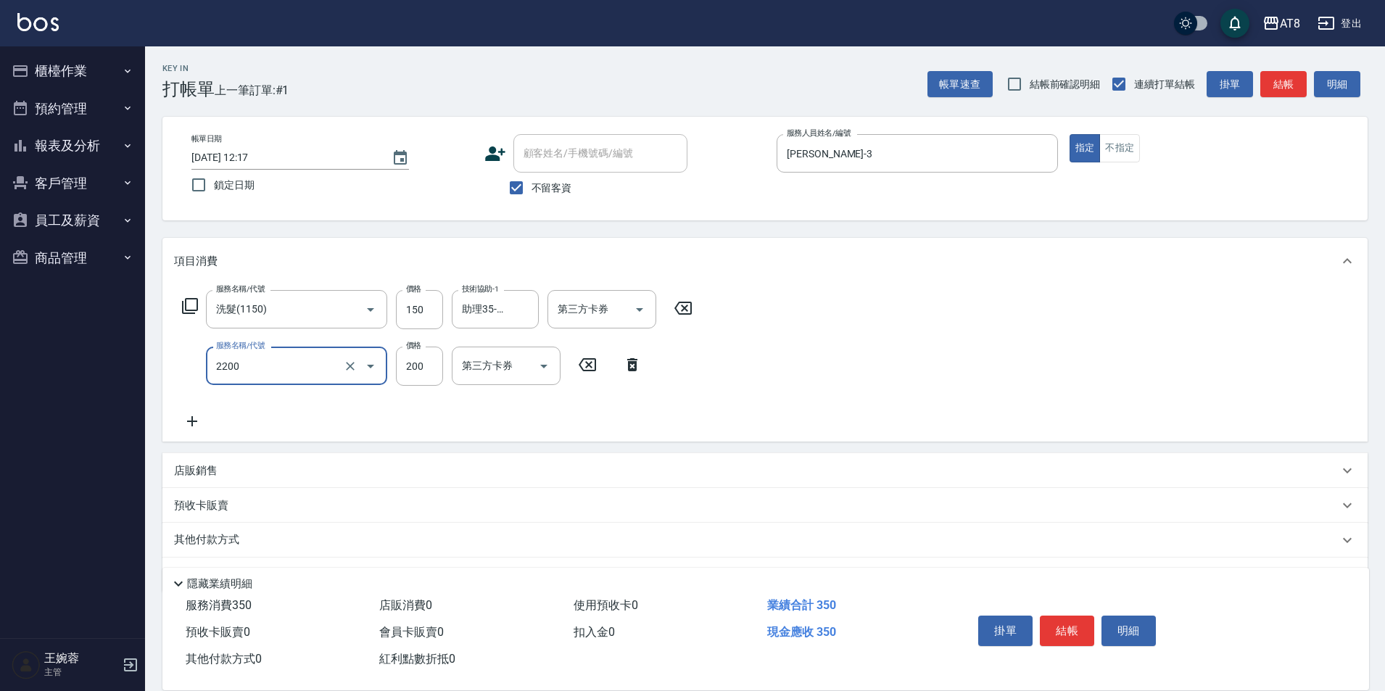
type input "剪髮(2200)"
click at [1053, 616] on button "結帳" at bounding box center [1067, 631] width 54 height 30
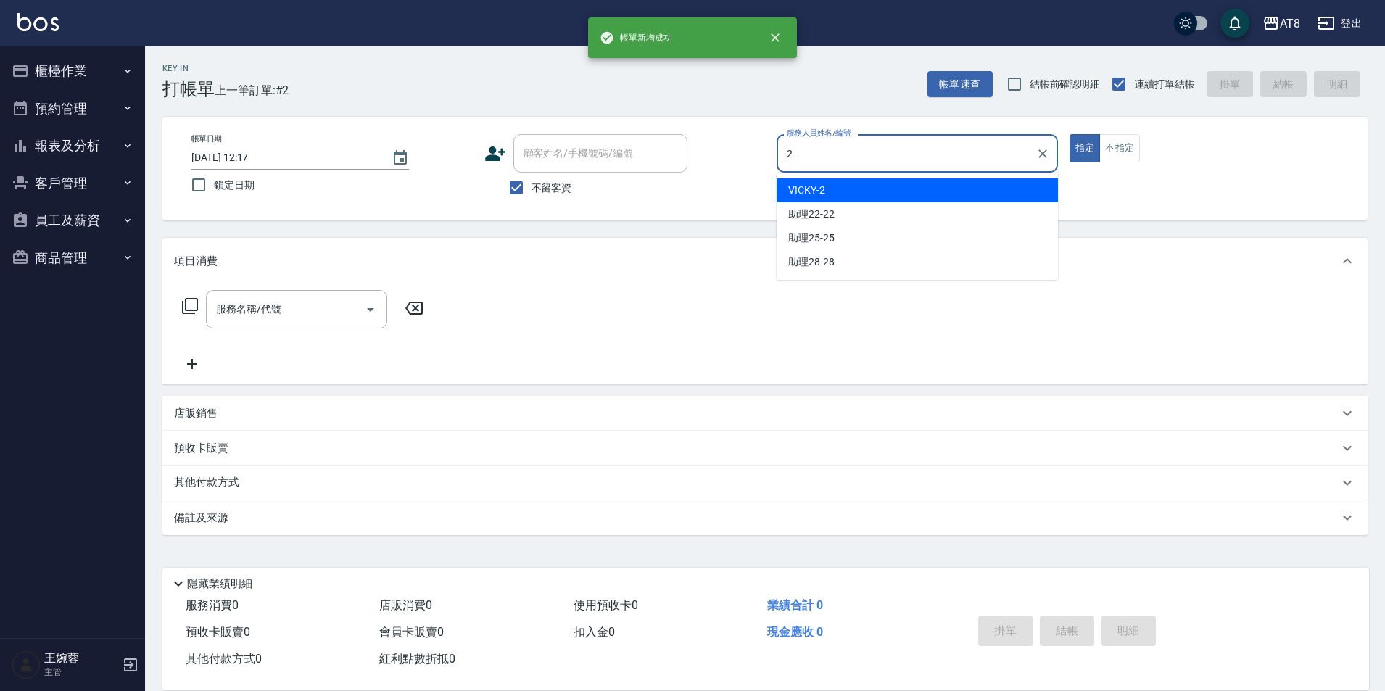
type input "VICKY-2"
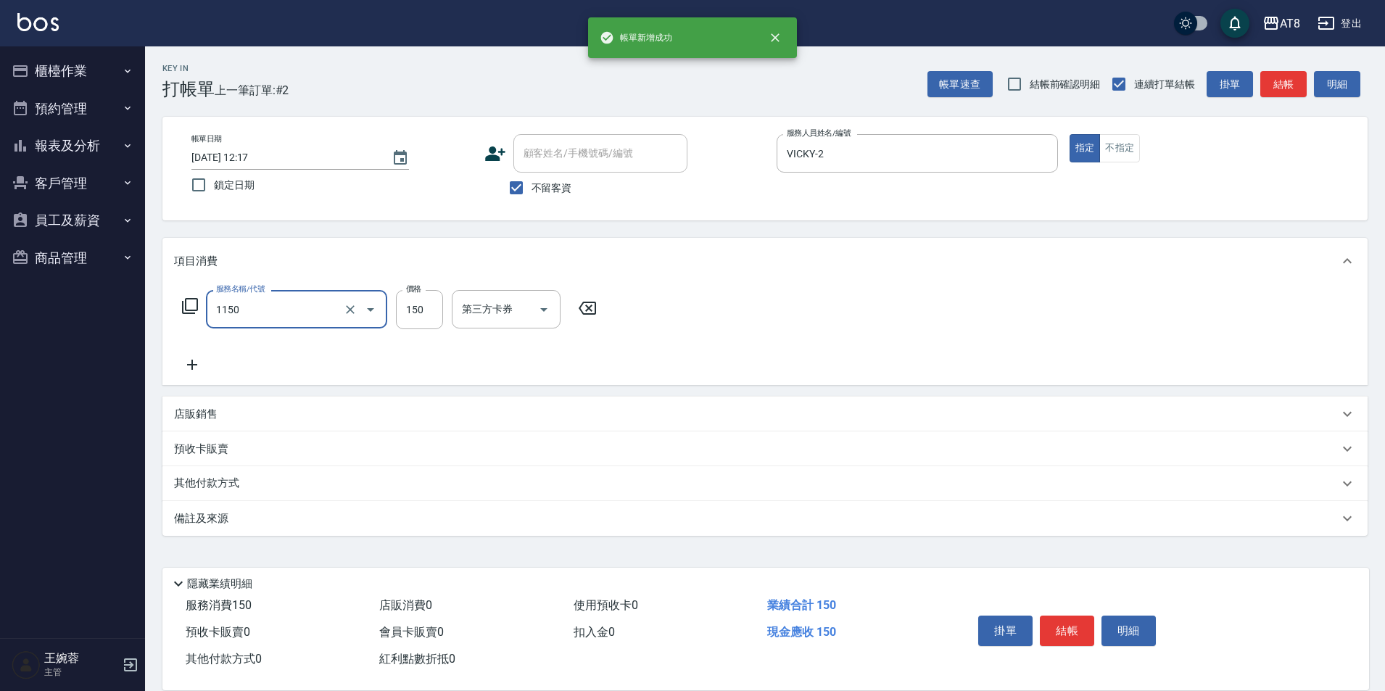
type input "洗髮(1150)"
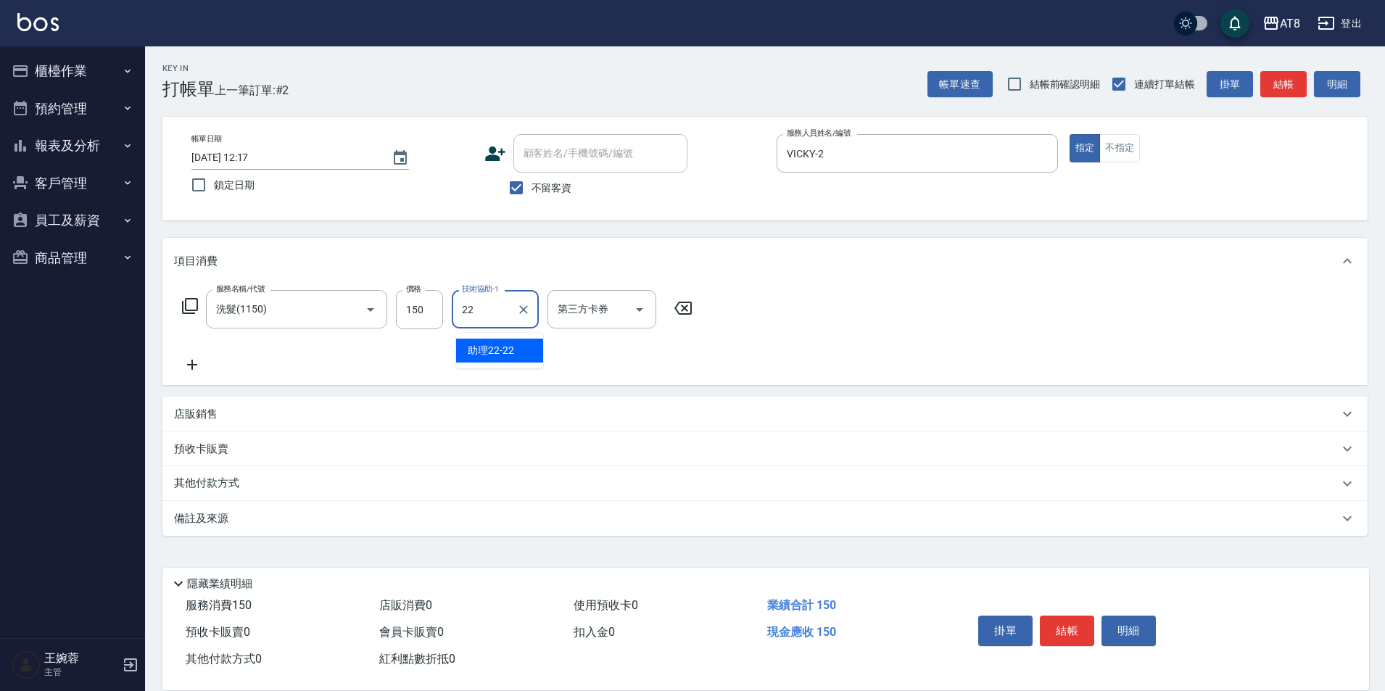
type input "助理22-22"
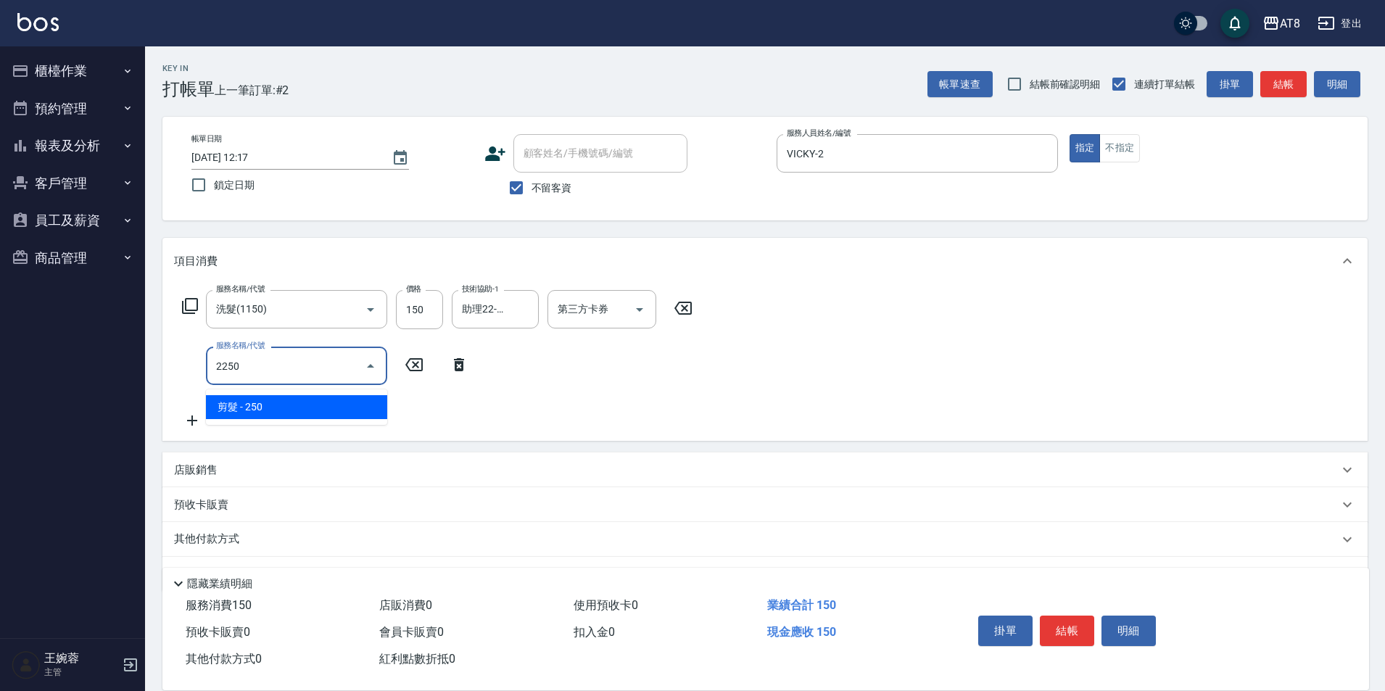
type input "剪髮(2250)"
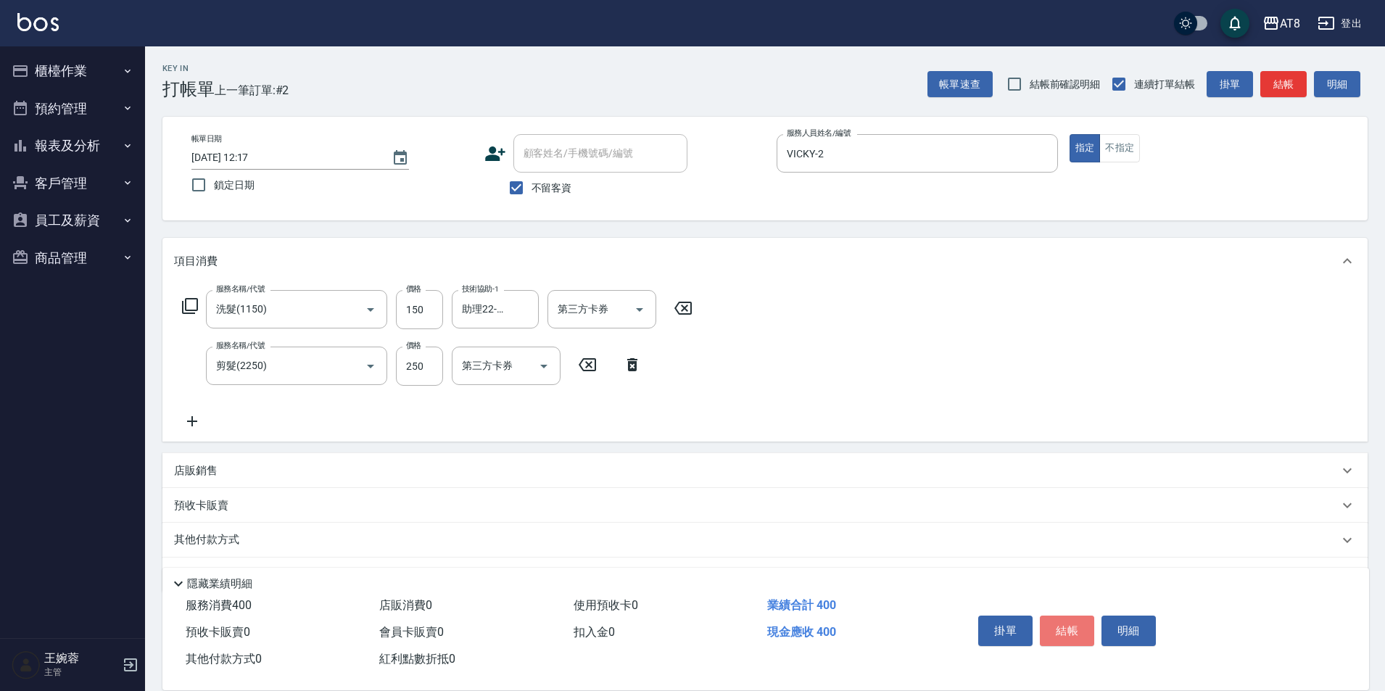
click at [1053, 616] on button "結帳" at bounding box center [1067, 631] width 54 height 30
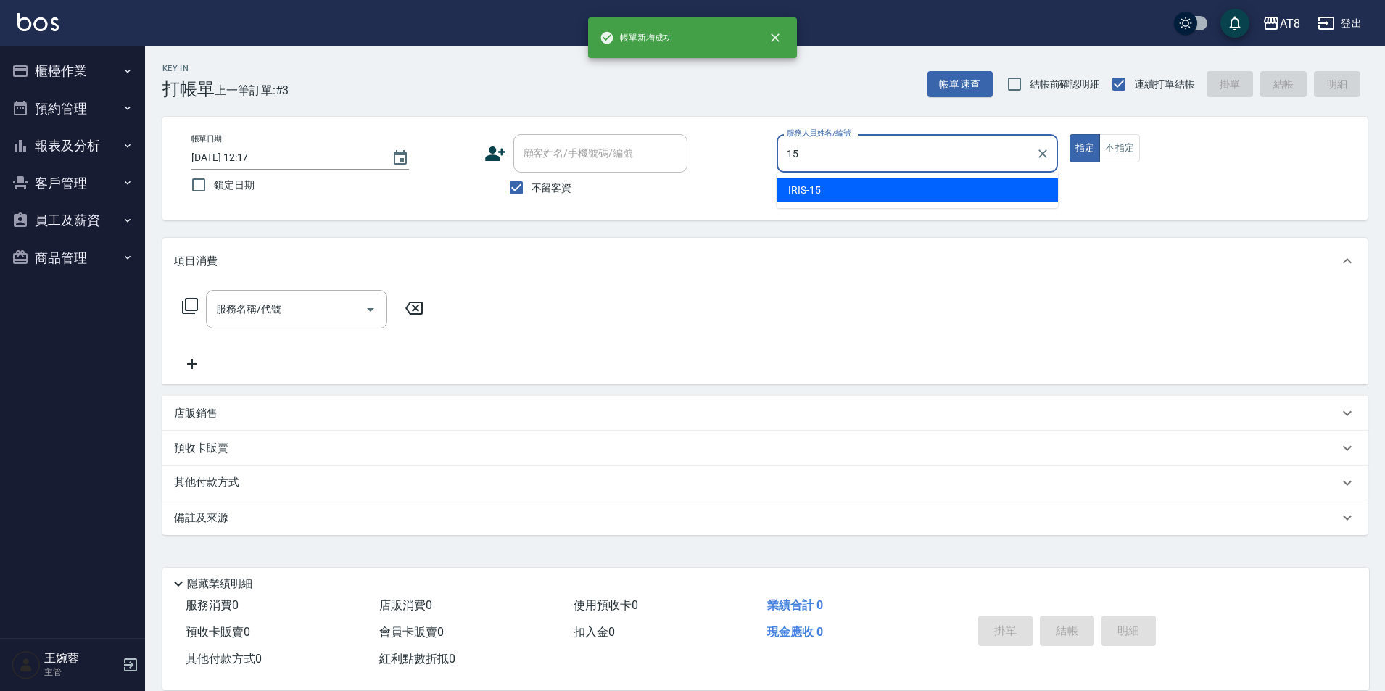
type input "IRIS-15"
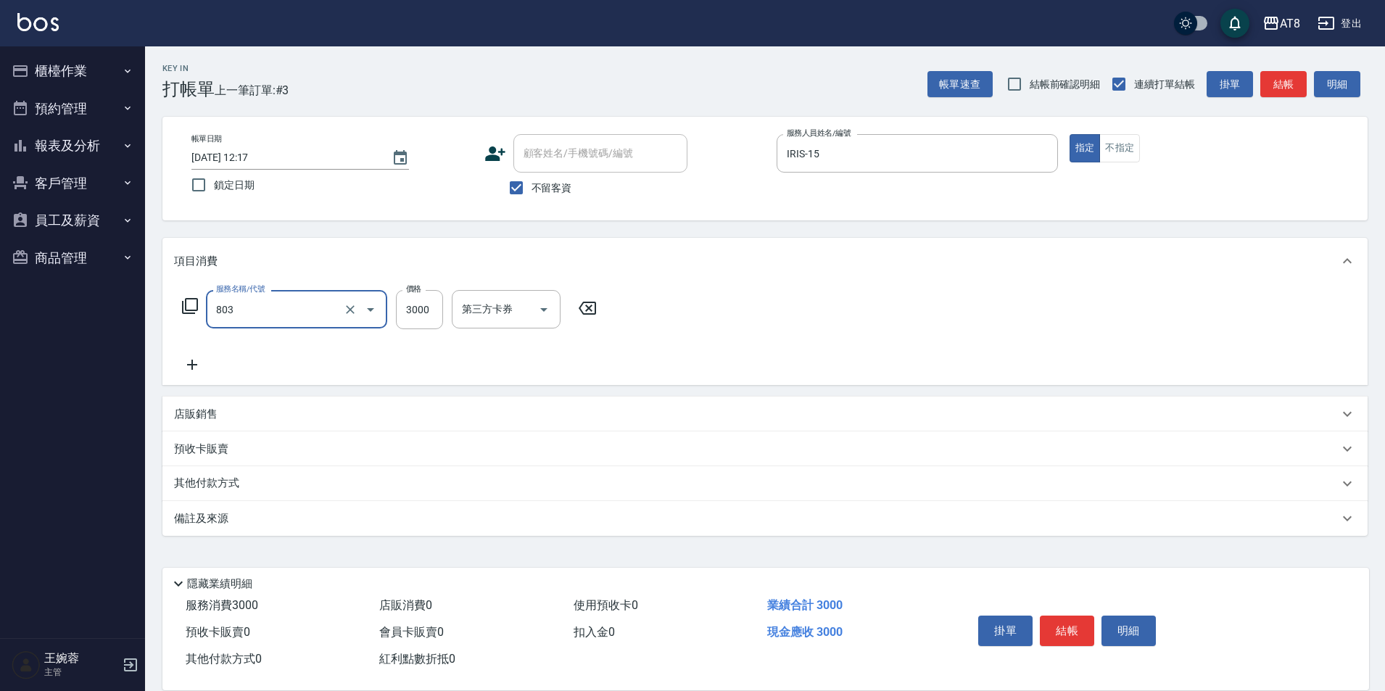
type input "頂級豪華3(803)"
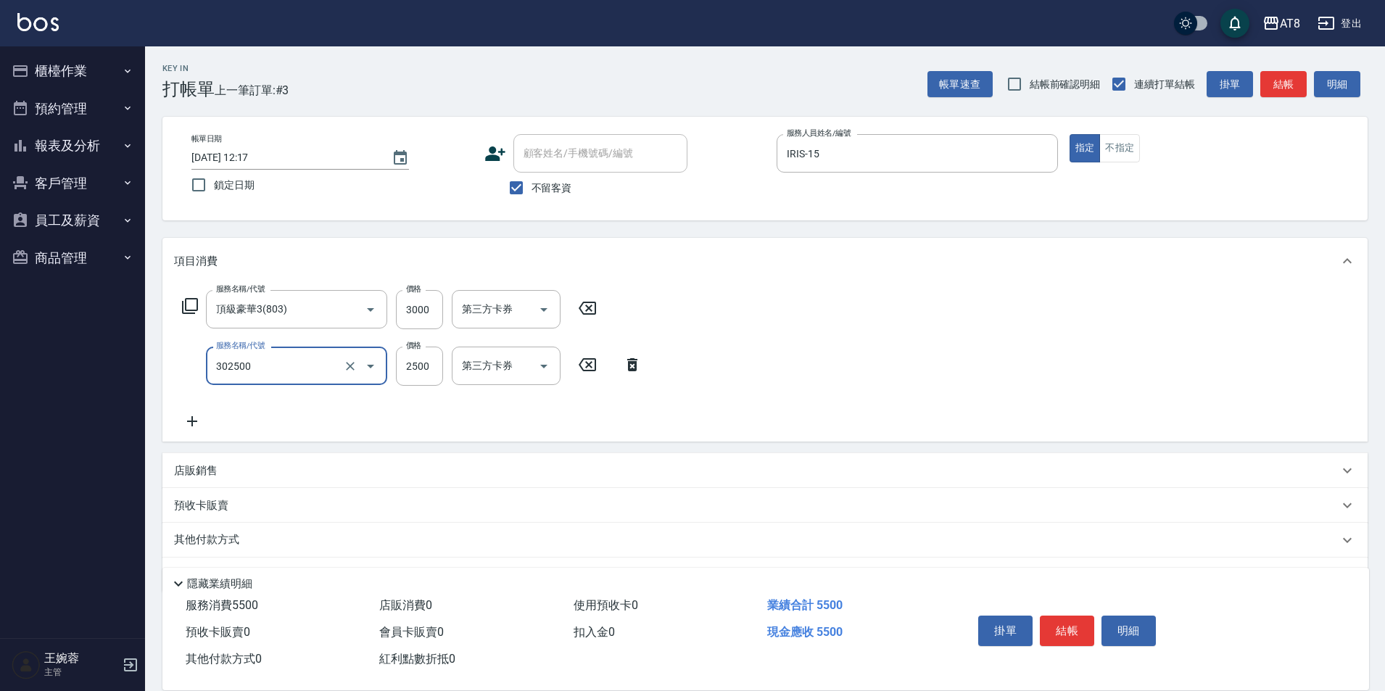
type input "入金燙髮2500(302500)"
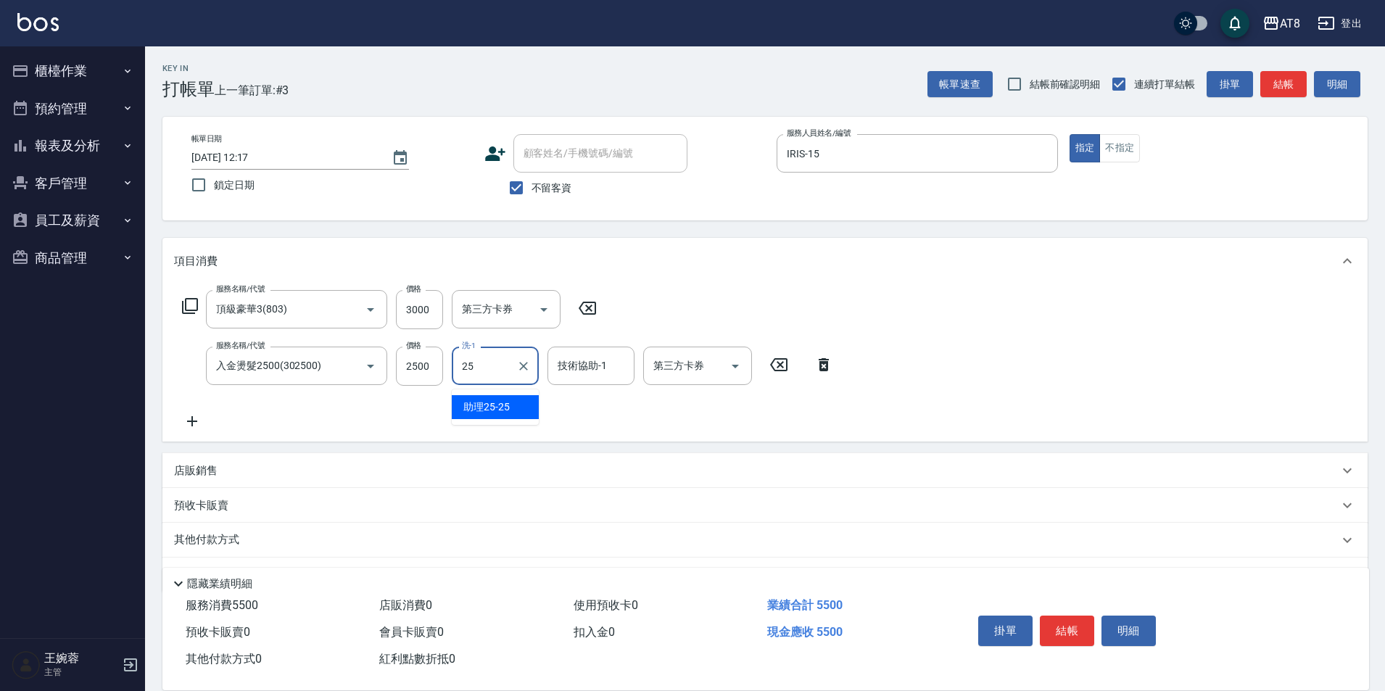
type input "助理25-25"
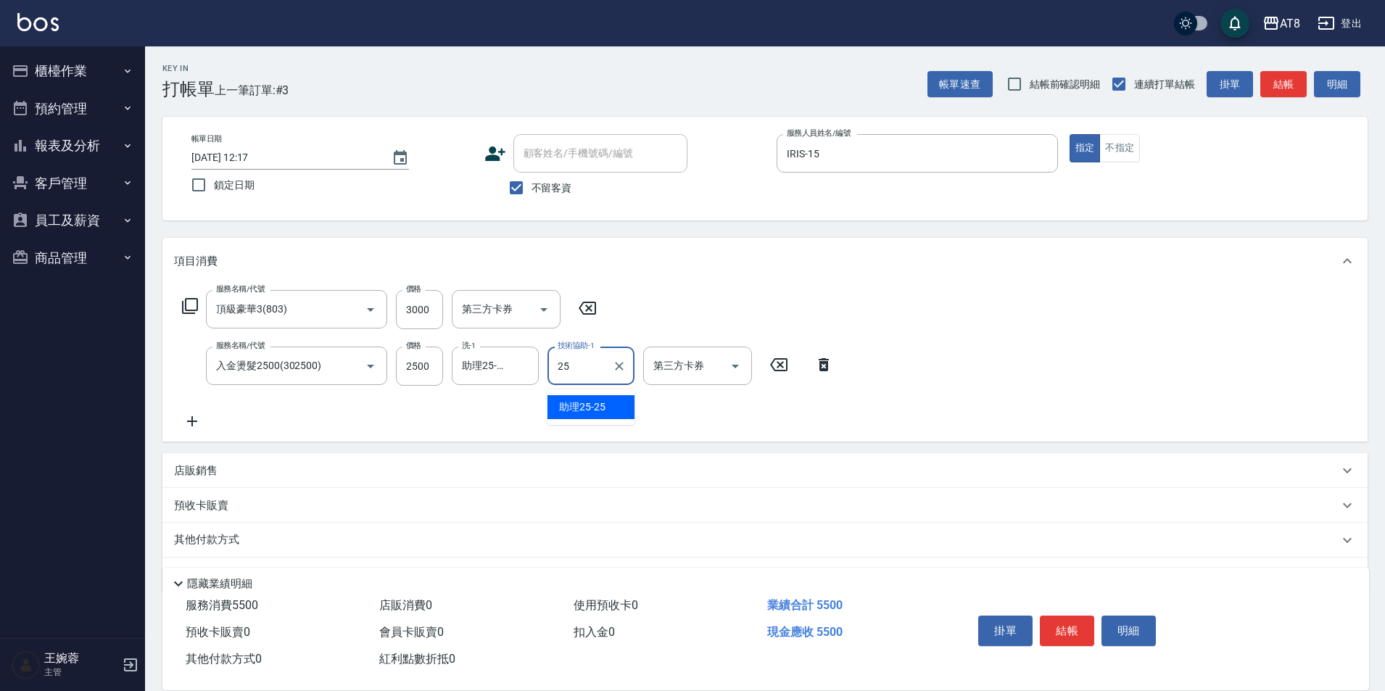
type input "助理25-25"
click at [199, 474] on p "店販銷售" at bounding box center [196, 471] width 44 height 15
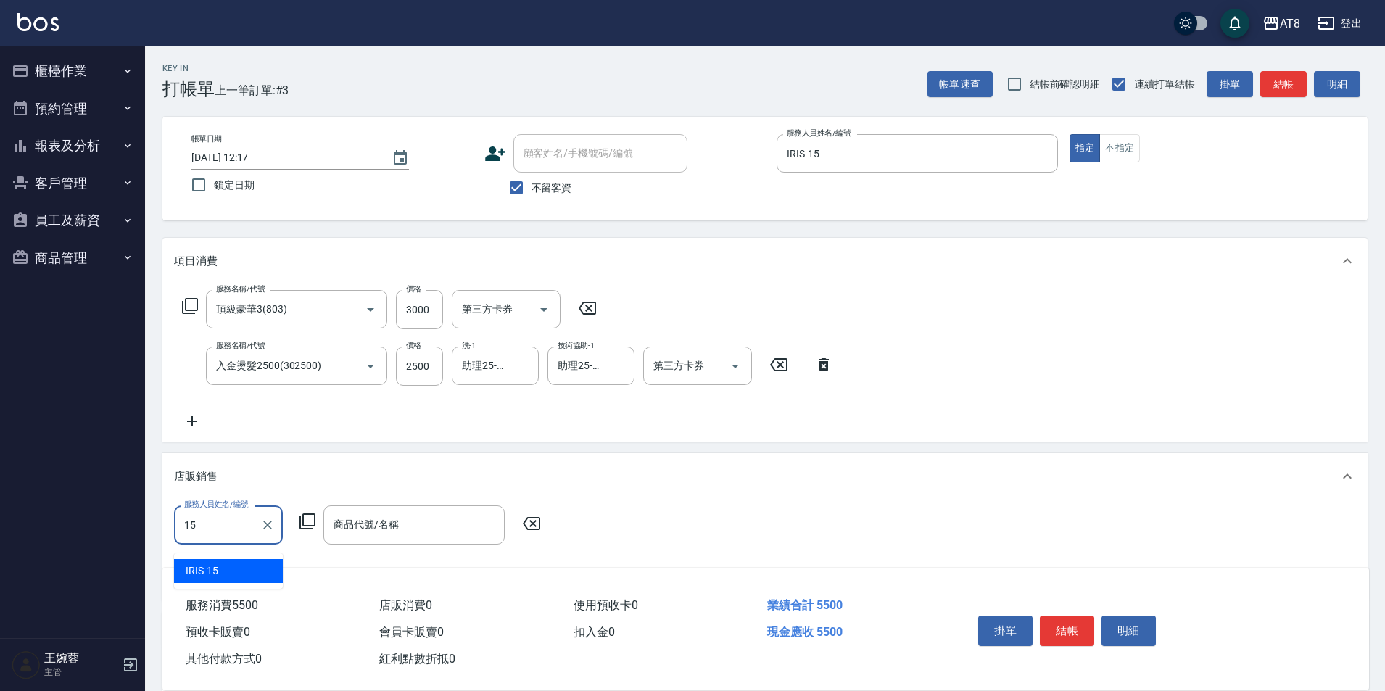
type input "IRIS-15"
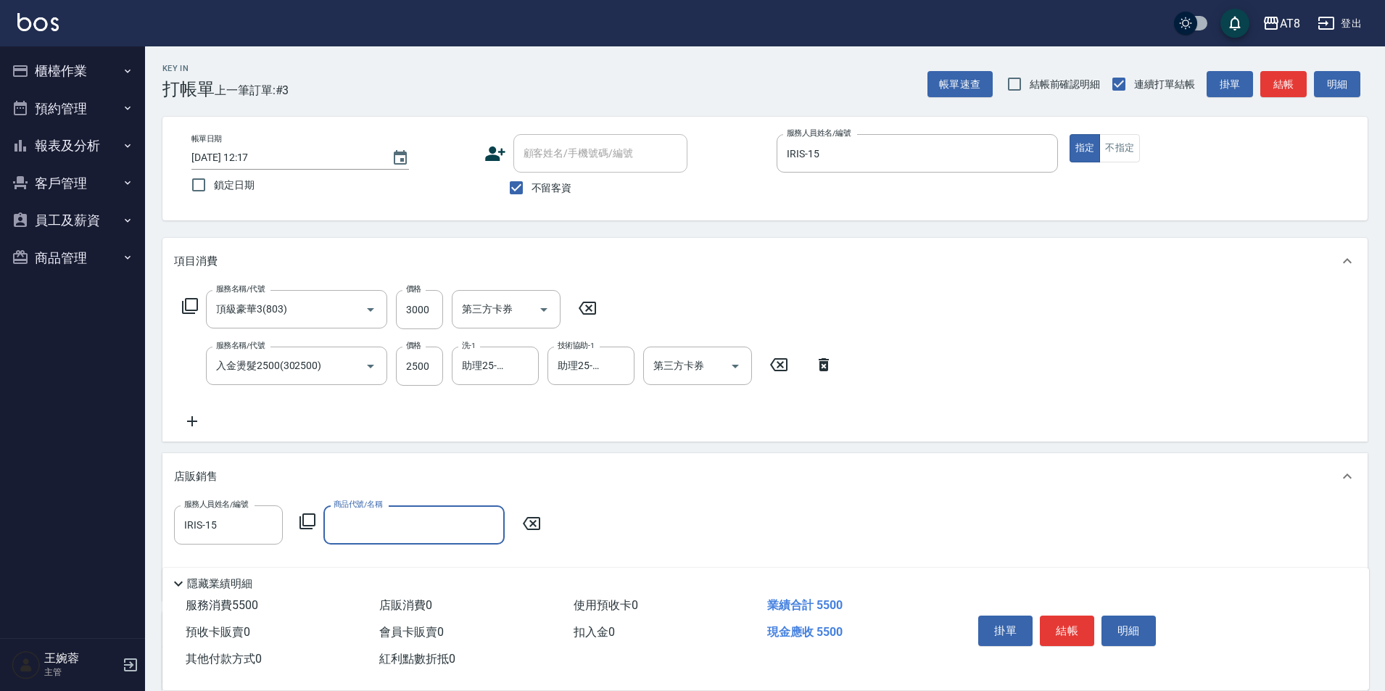
click at [305, 530] on icon at bounding box center [308, 522] width 16 height 16
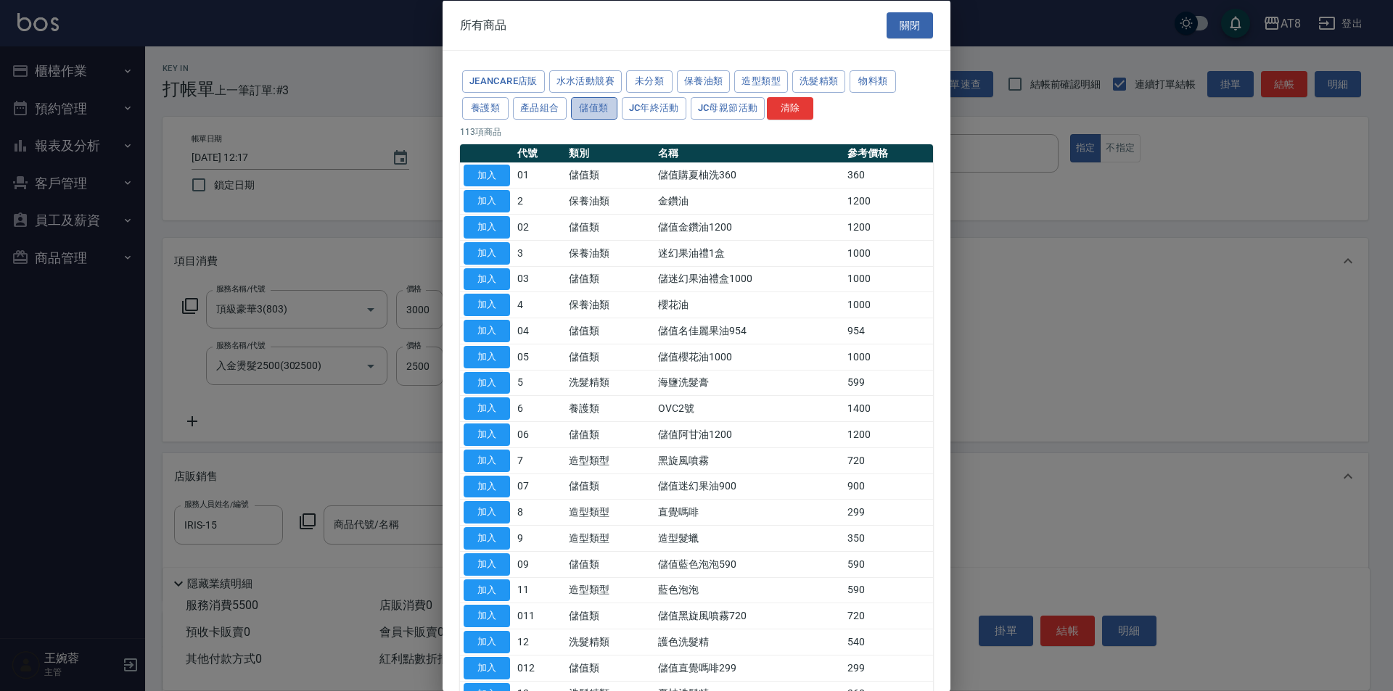
click at [617, 109] on button "儲值類" at bounding box center [594, 107] width 46 height 22
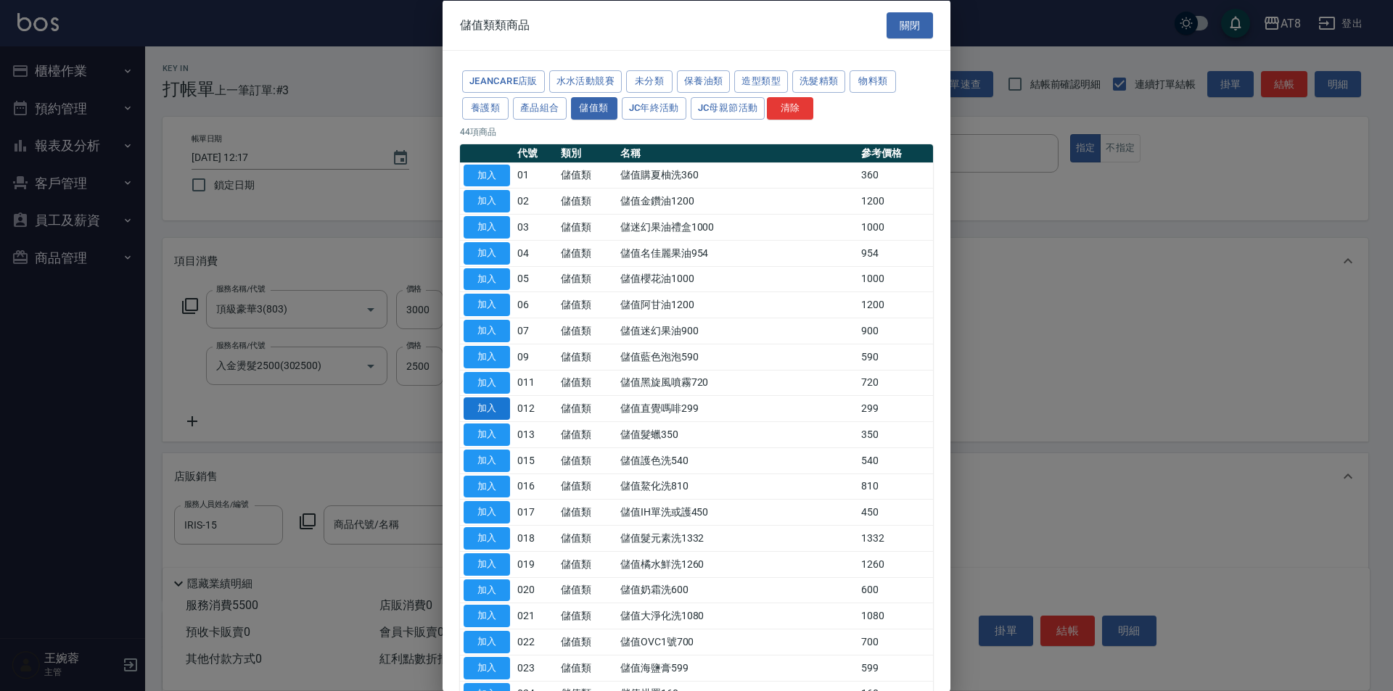
click at [469, 420] on button "加入" at bounding box center [487, 409] width 46 height 22
type input "儲值直覺嗎啡299"
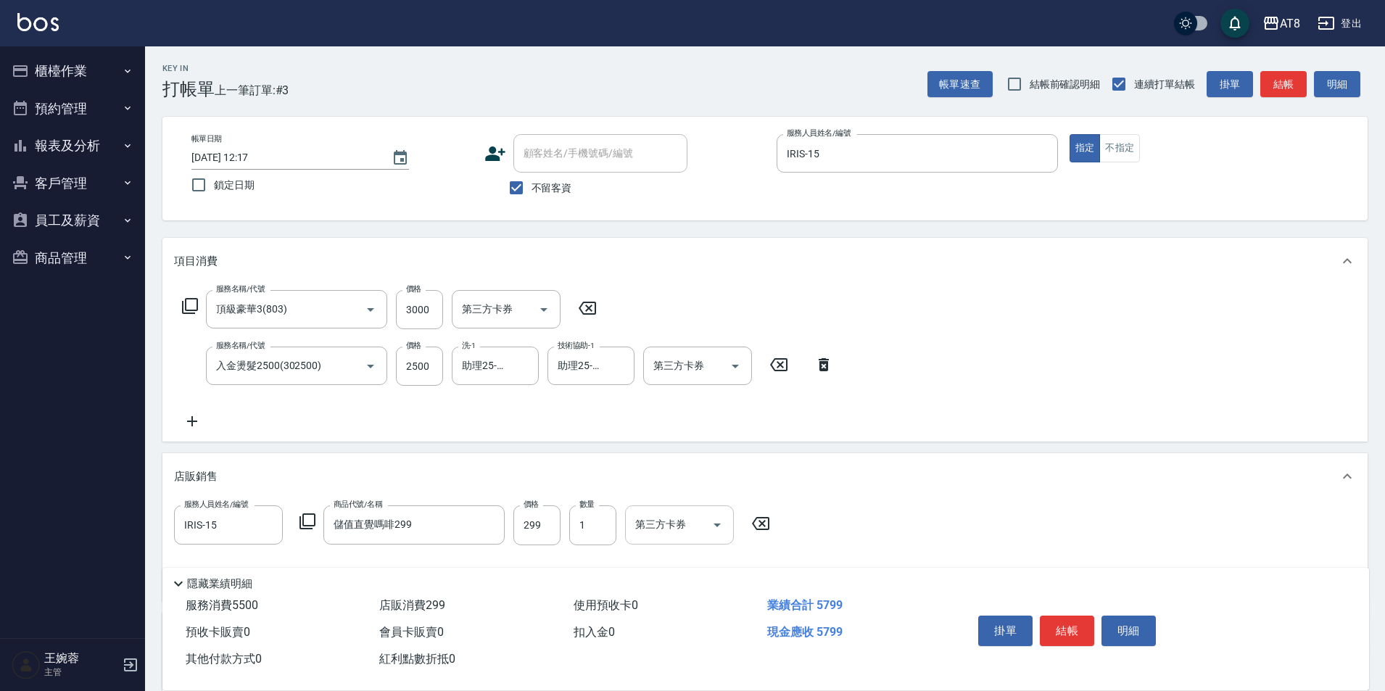
click at [722, 532] on icon "Open" at bounding box center [717, 524] width 17 height 17
click at [706, 664] on span "儲值卡" at bounding box center [684, 667] width 109 height 24
type input "儲值卡"
click at [728, 368] on icon "Open" at bounding box center [735, 366] width 17 height 17
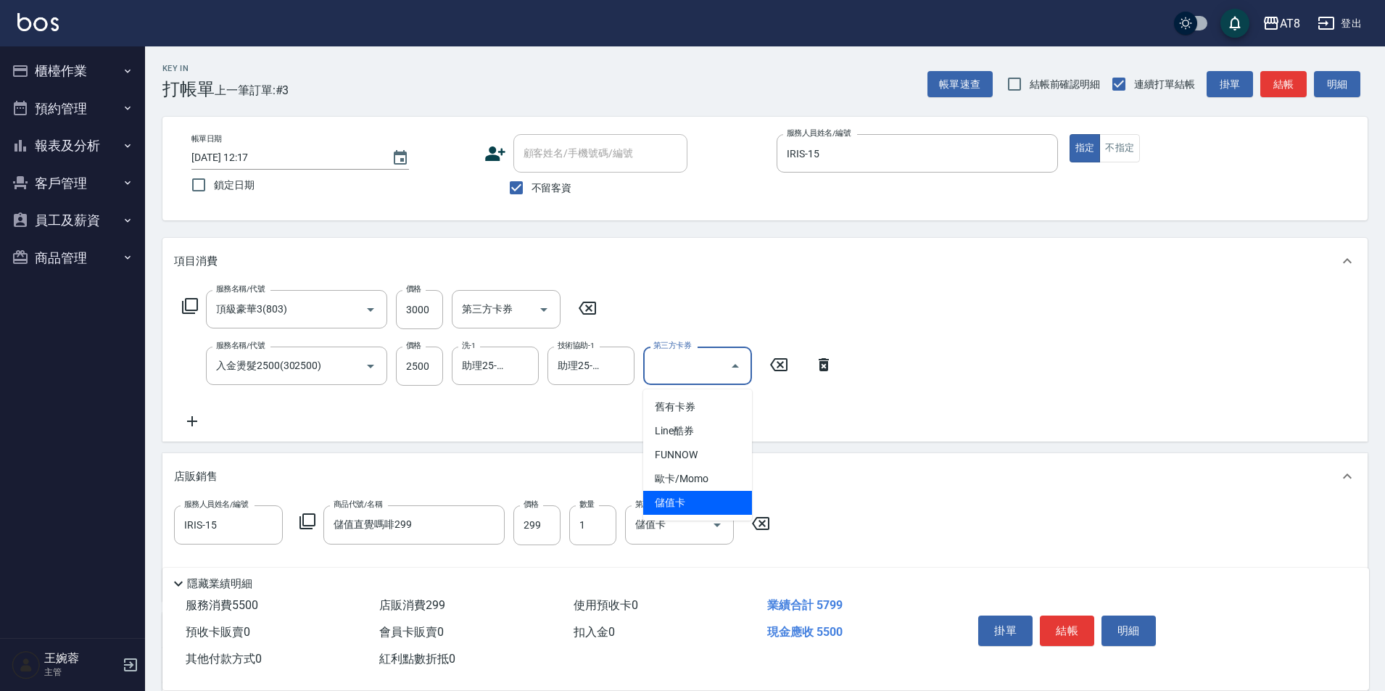
click at [730, 509] on span "儲值卡" at bounding box center [697, 503] width 109 height 24
type input "儲值卡"
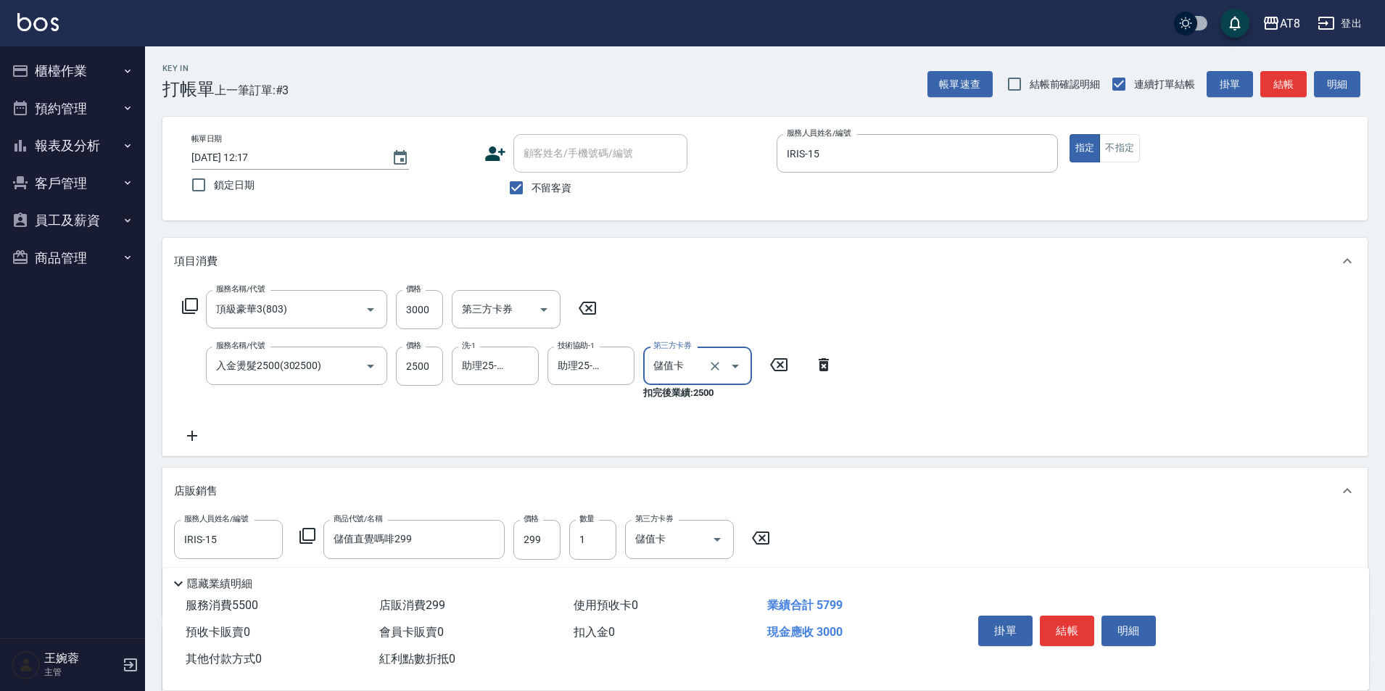
click at [1060, 625] on button "結帳" at bounding box center [1067, 631] width 54 height 30
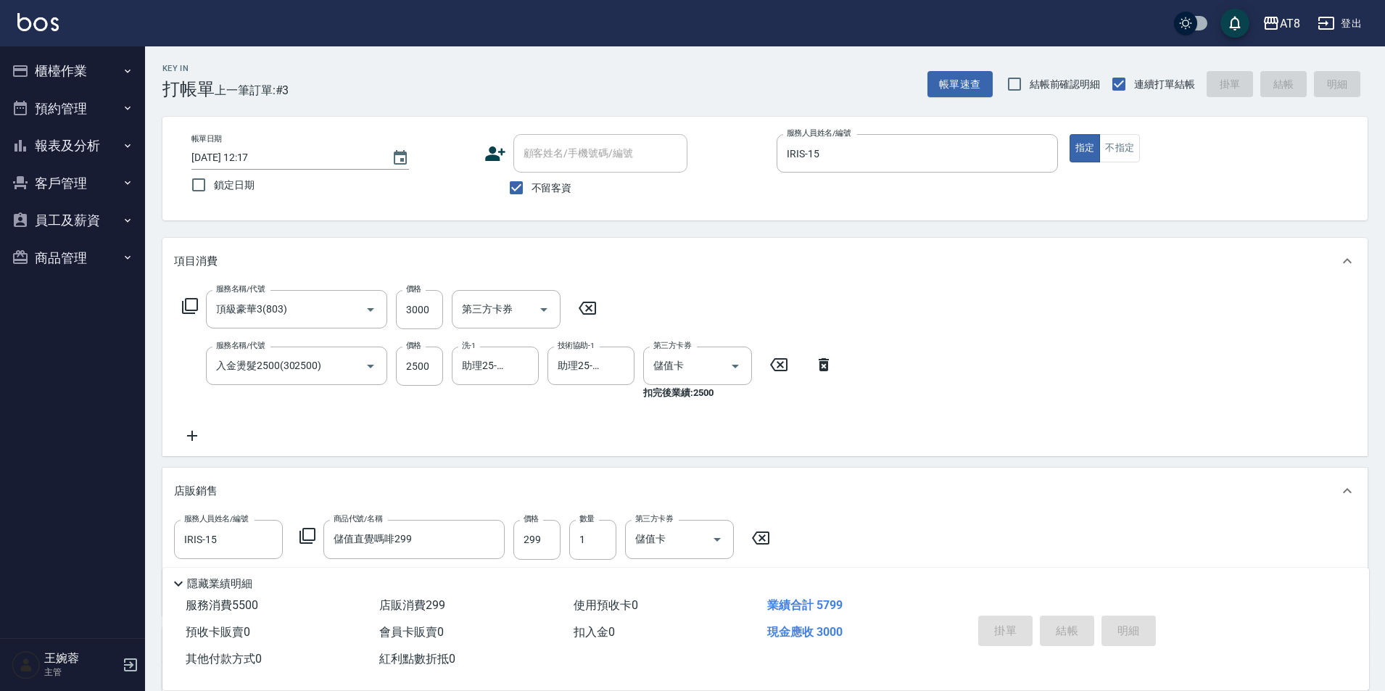
type input "2025/08/24 12:40"
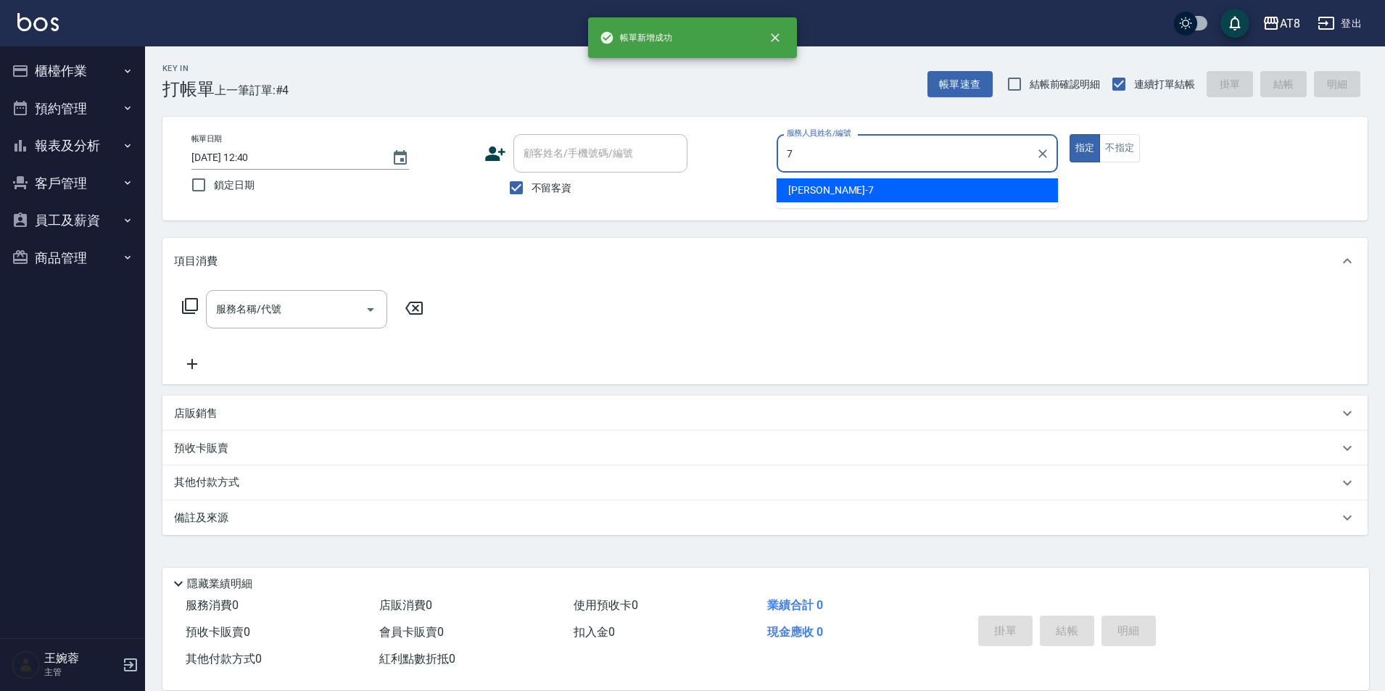
type input "NINA-7"
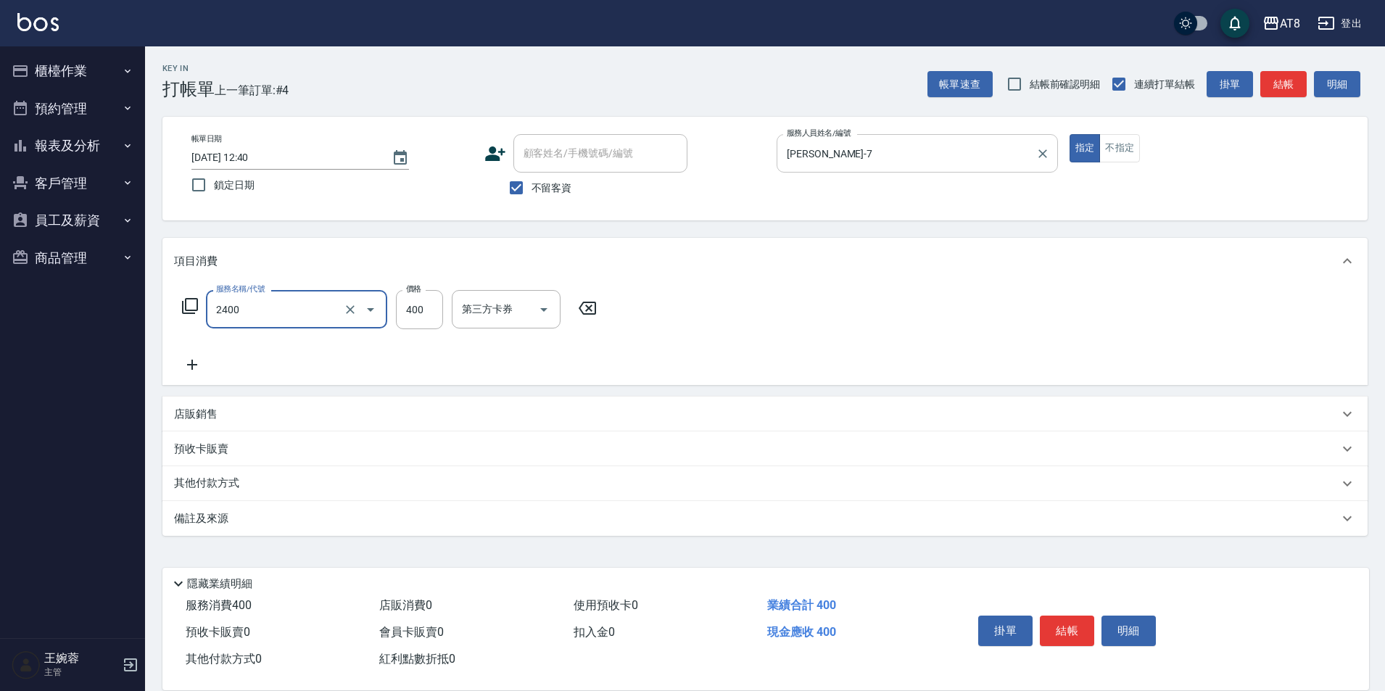
type input "入金洗剪400(2400)"
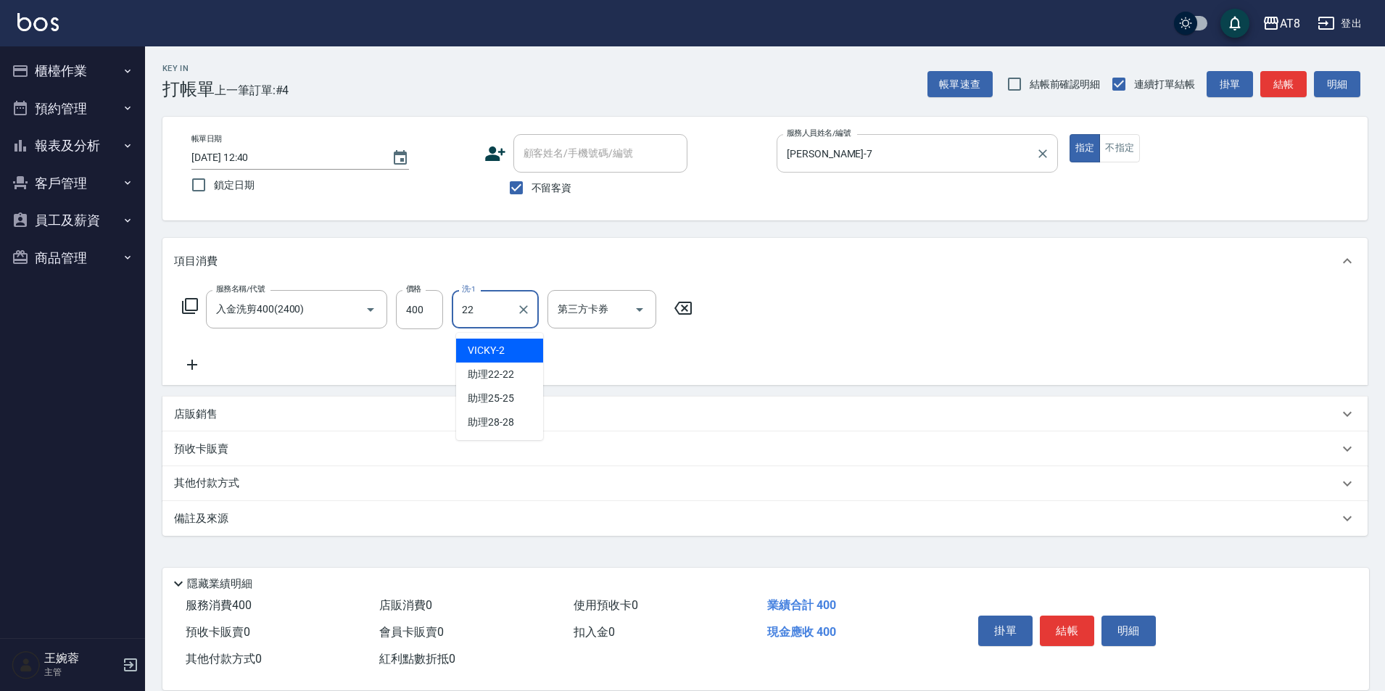
type input "助理22-22"
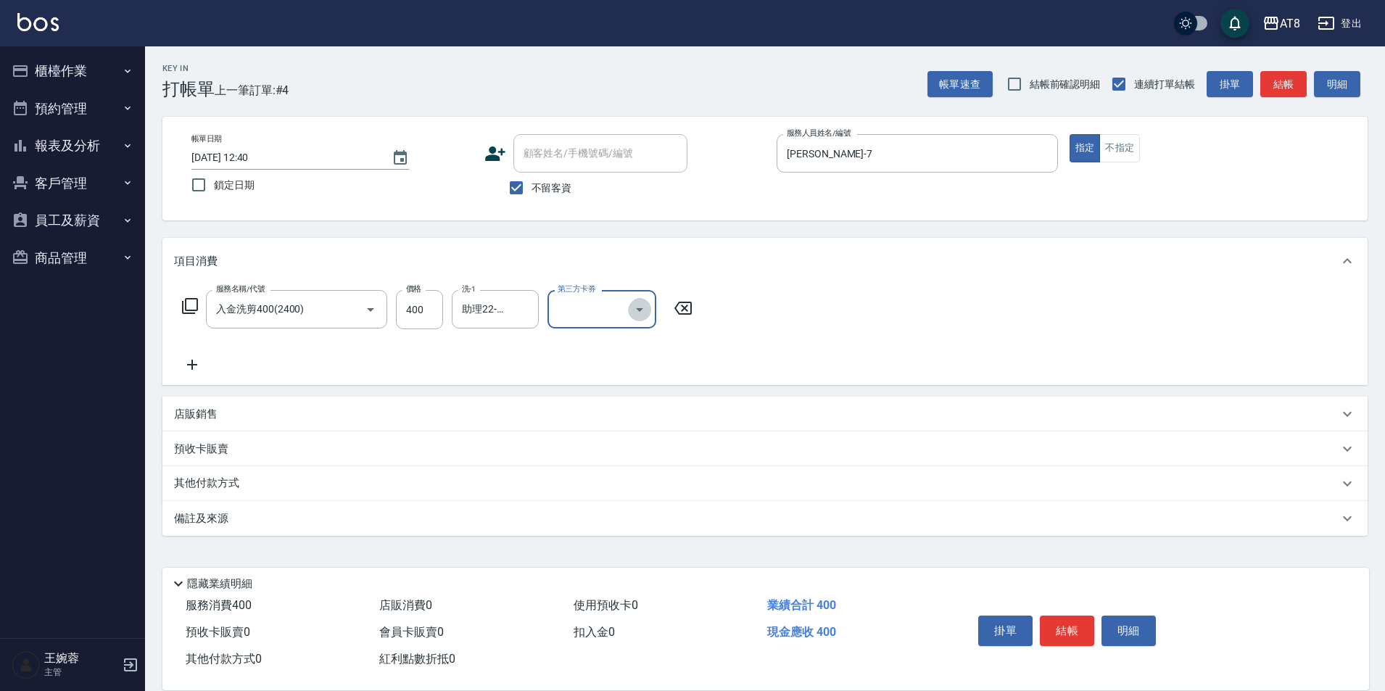
click at [630, 313] on button "Open" at bounding box center [639, 309] width 23 height 23
click at [613, 448] on span "儲值卡" at bounding box center [606, 446] width 109 height 24
type input "儲值卡"
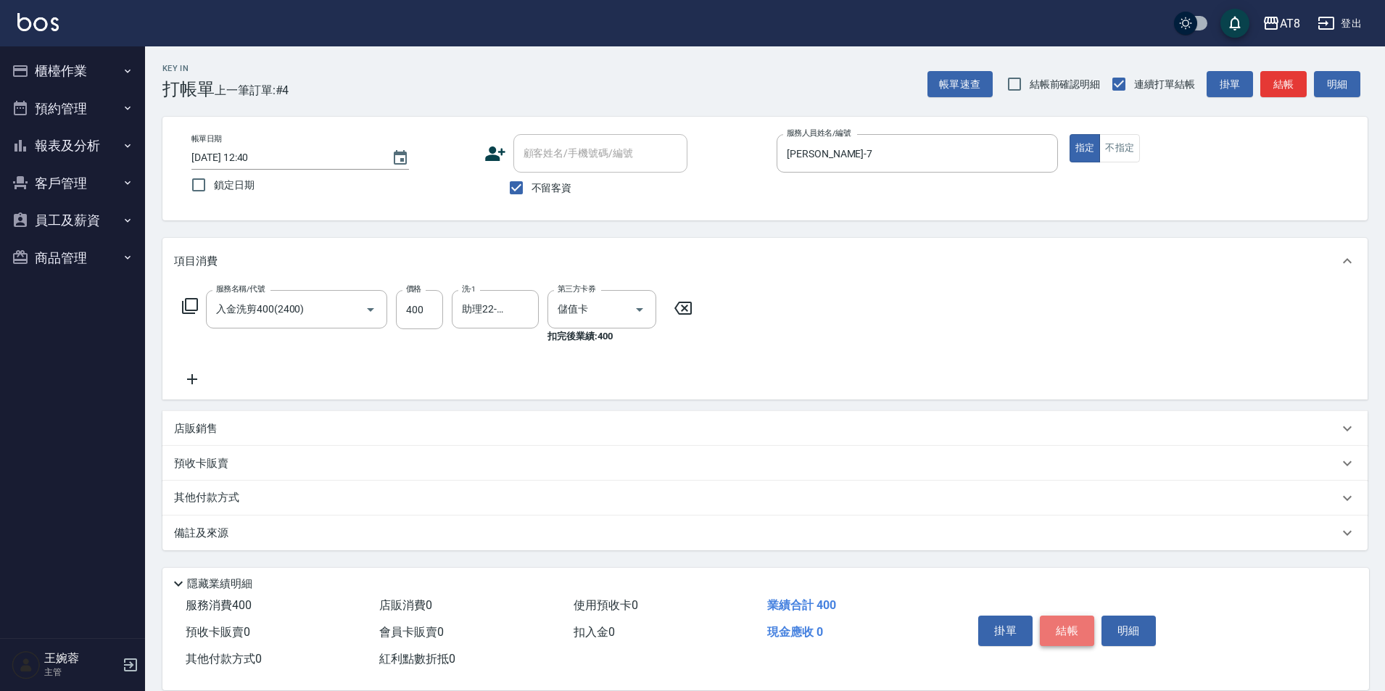
click at [1066, 616] on button "結帳" at bounding box center [1067, 631] width 54 height 30
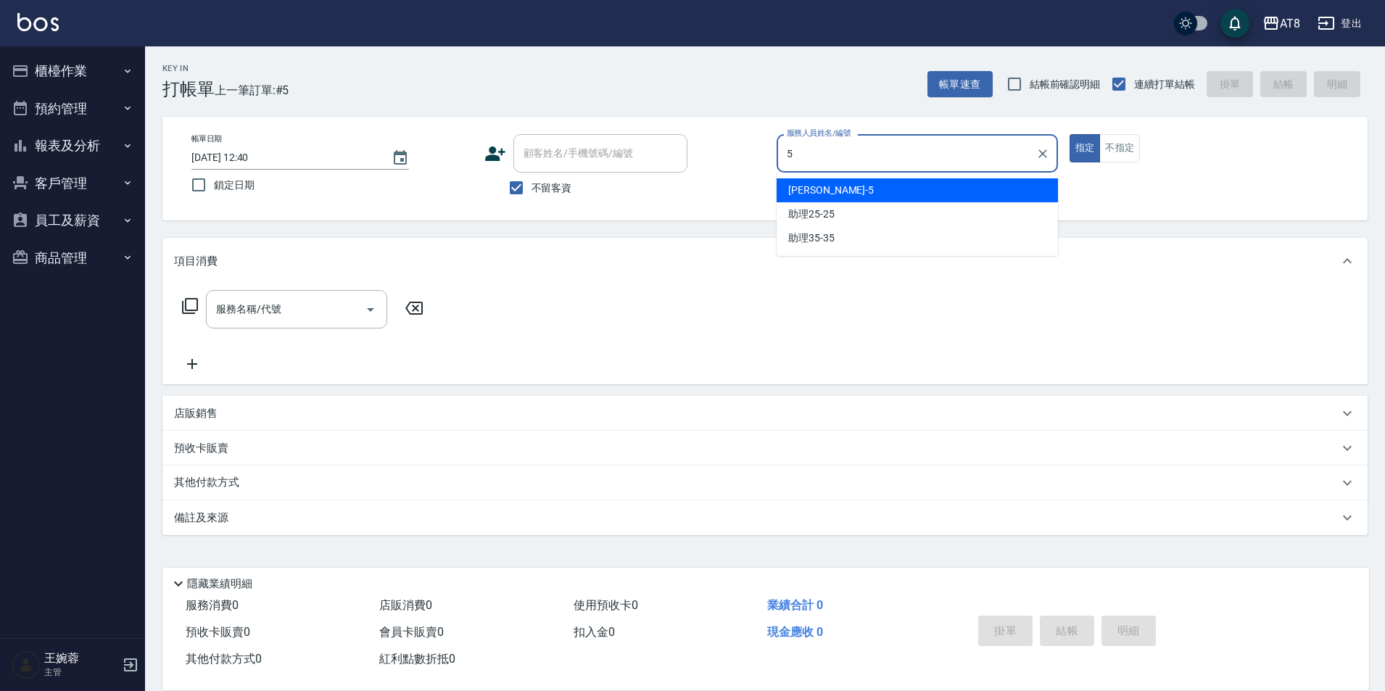
type input "HANK-5"
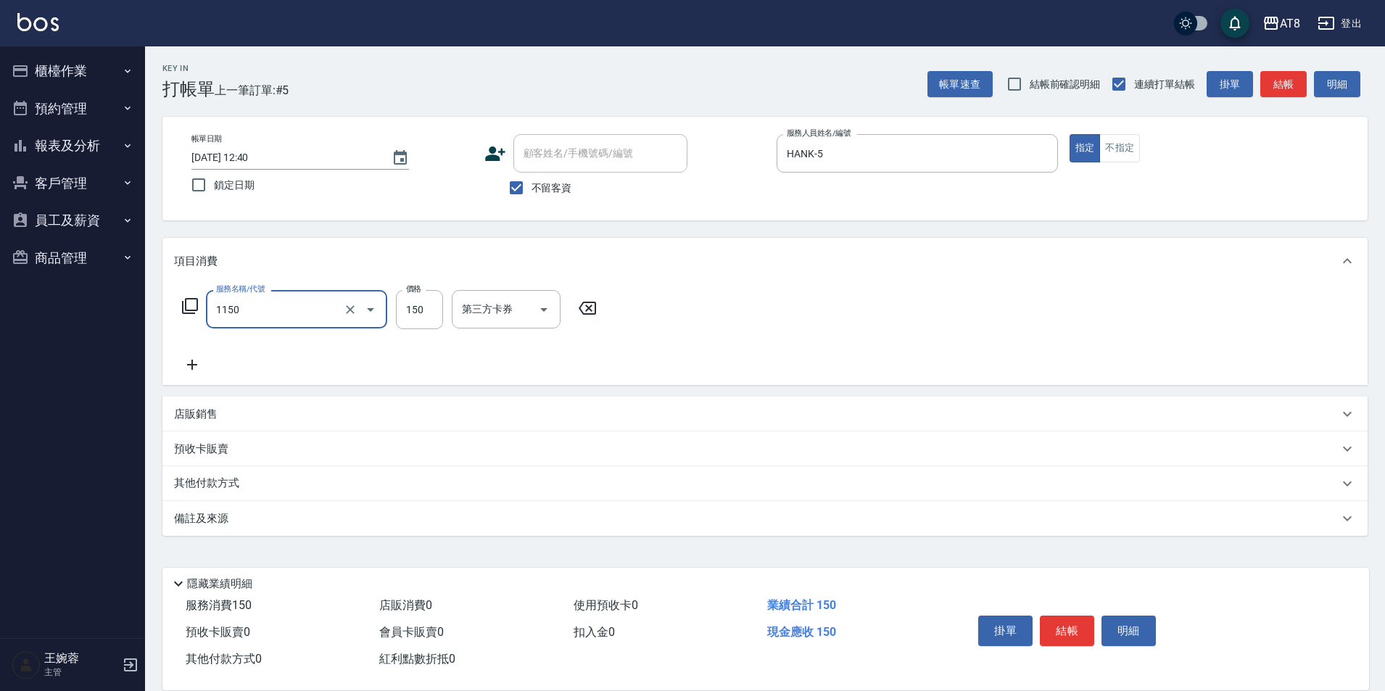
type input "洗髮(1150)"
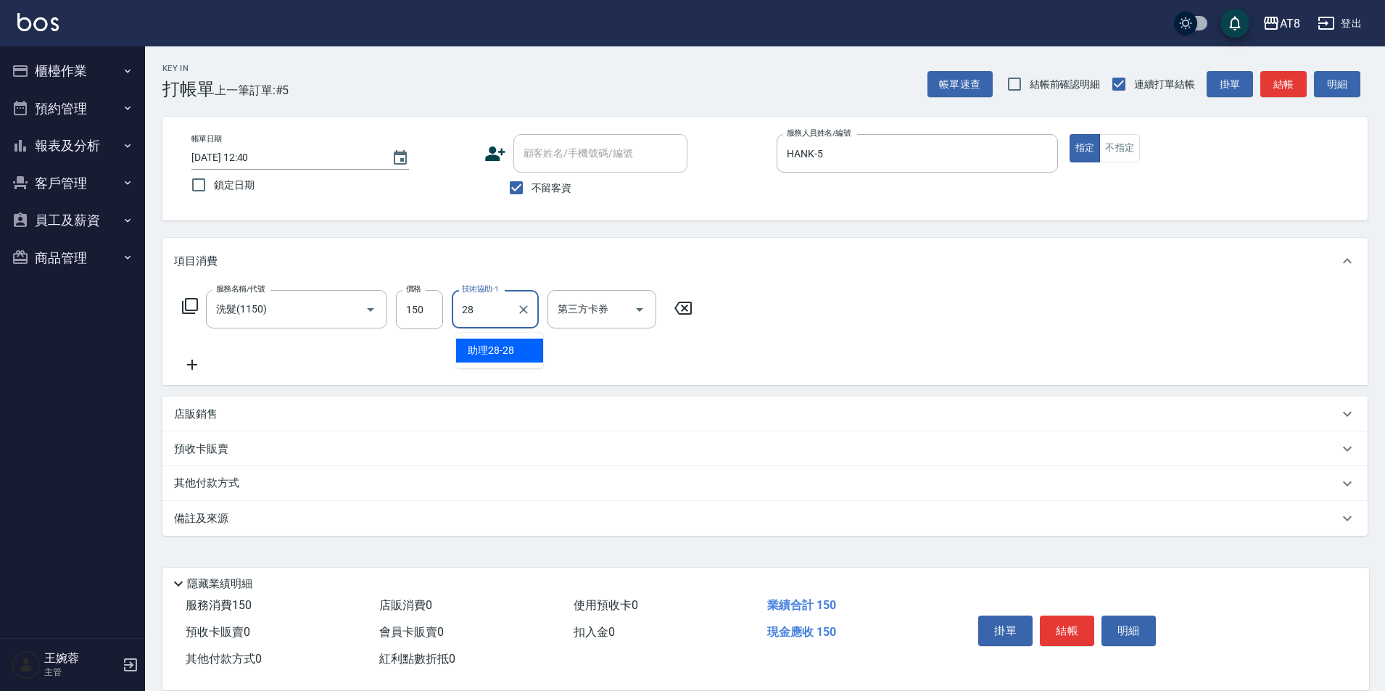
type input "助理28-28"
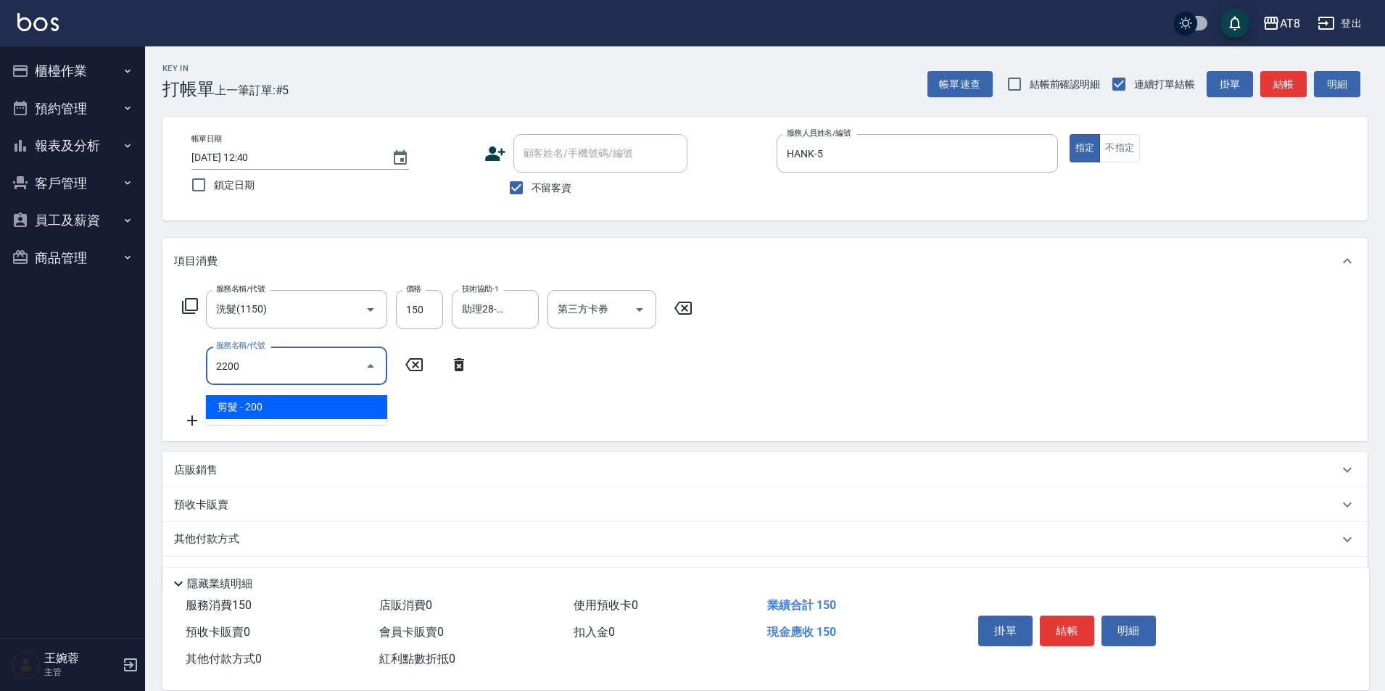
type input "剪髮(2200)"
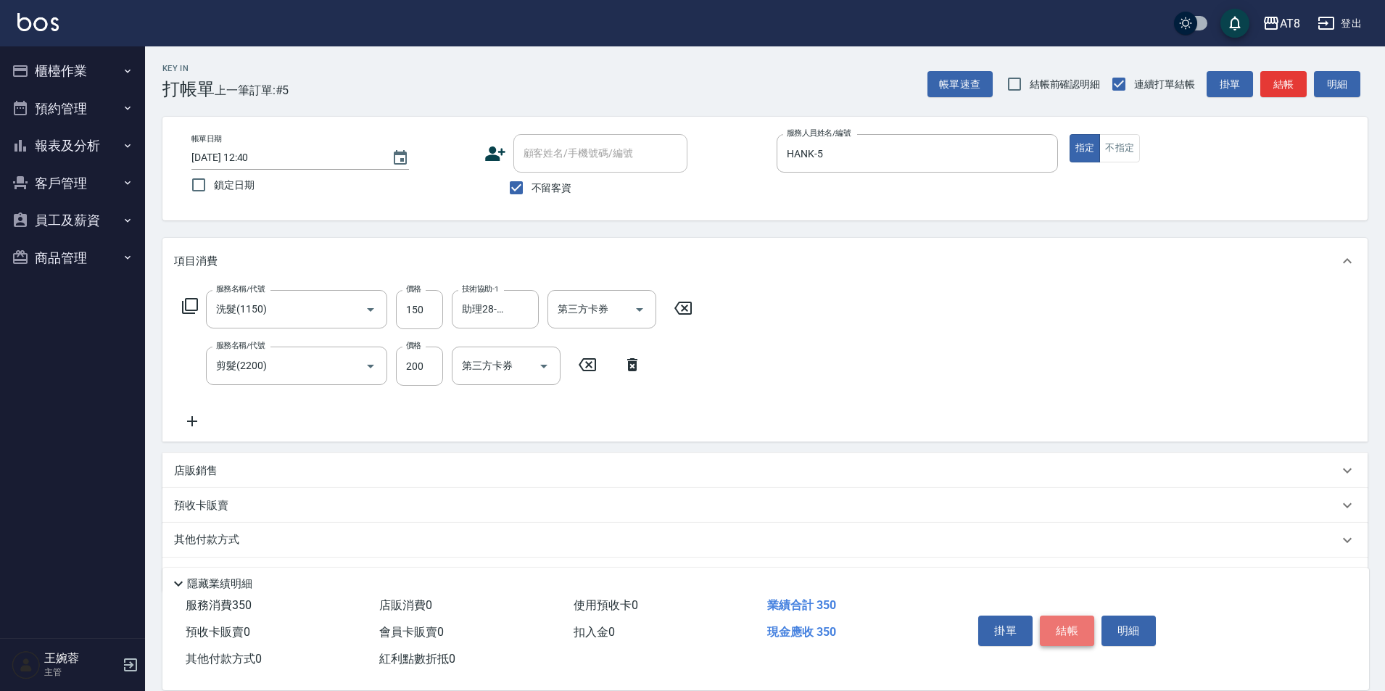
click at [1071, 628] on button "結帳" at bounding box center [1067, 631] width 54 height 30
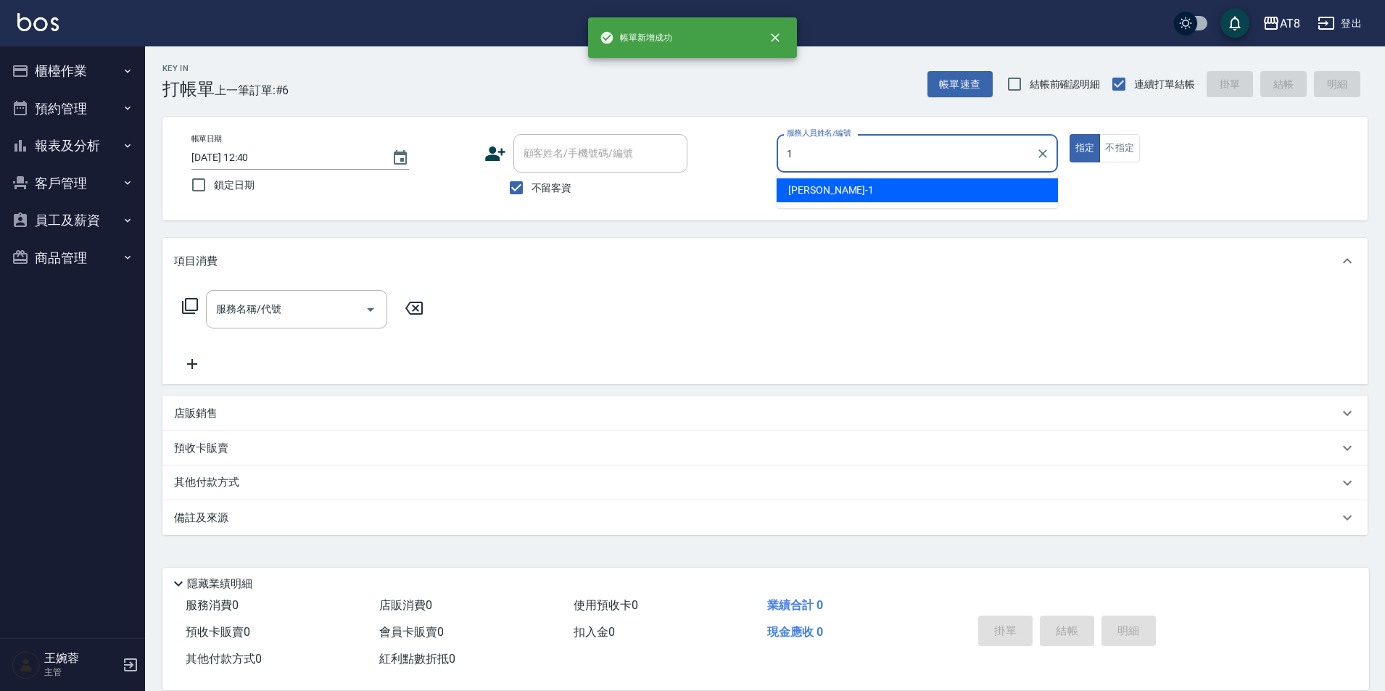
type input "YUKI-1"
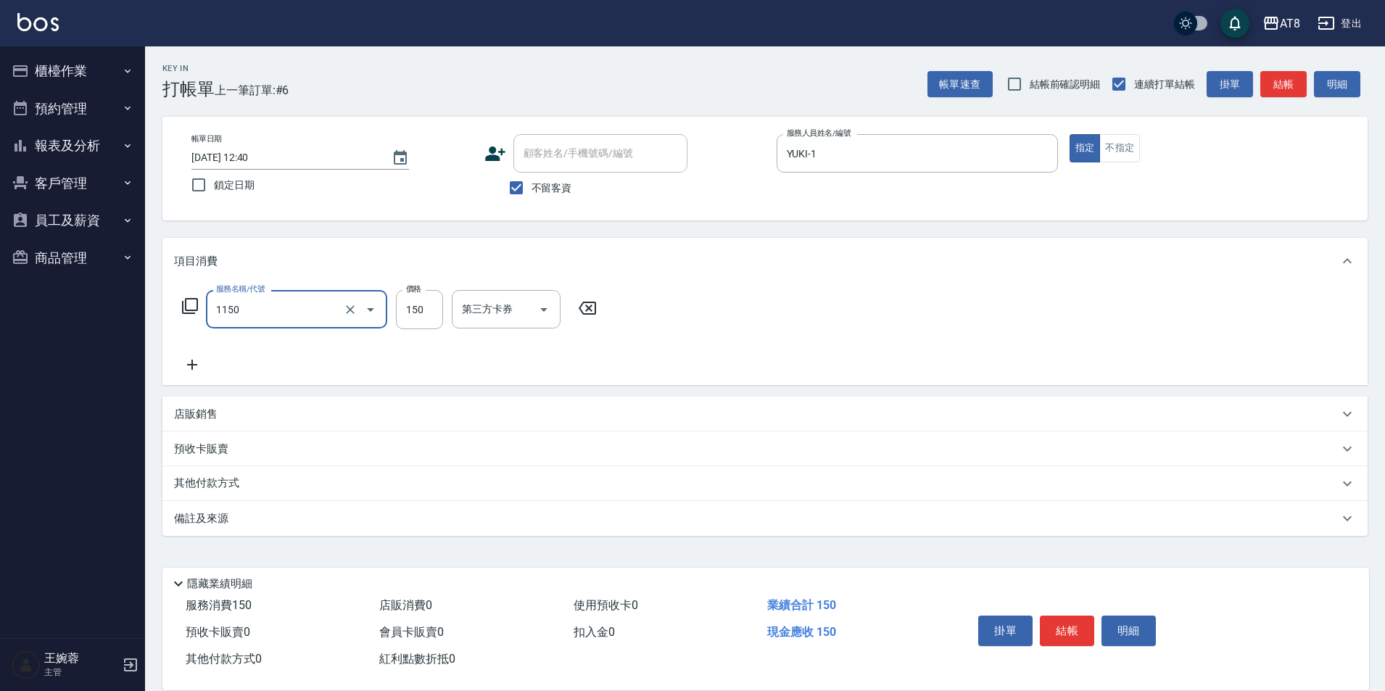
type input "洗髮(1150)"
type input "200"
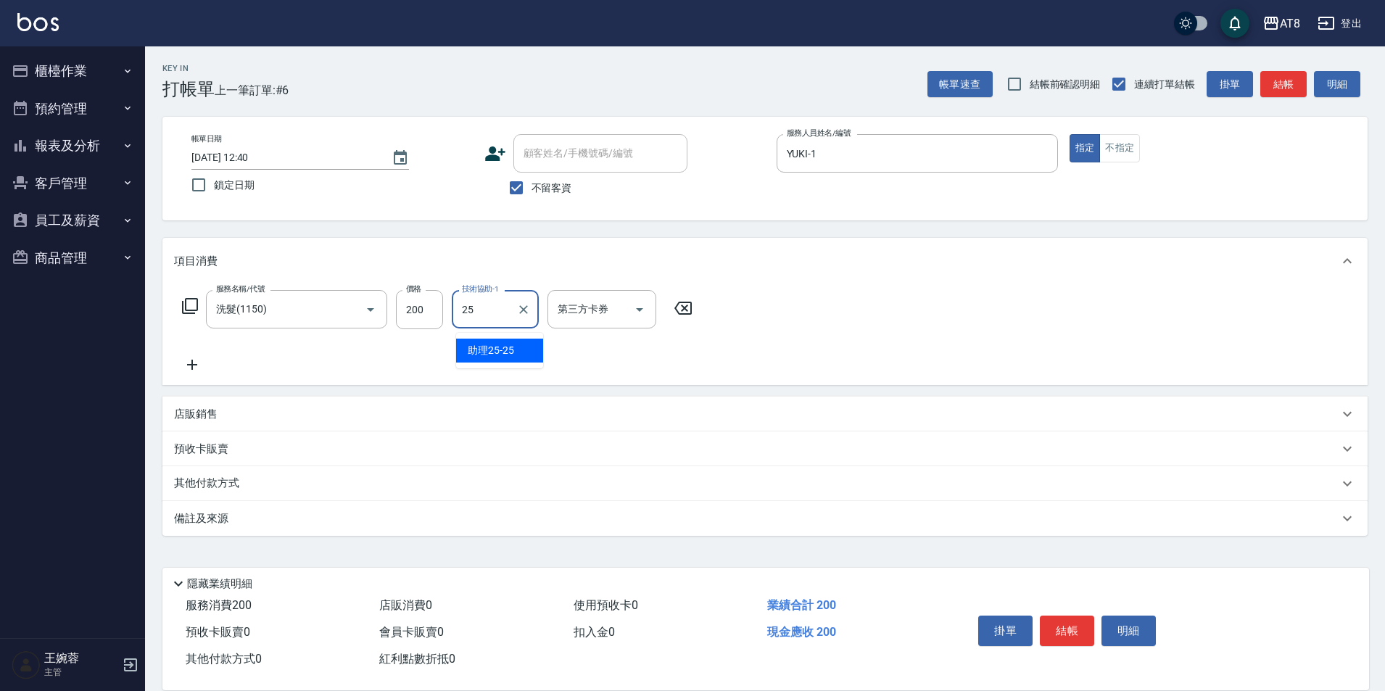
type input "助理25-25"
click at [1065, 622] on button "結帳" at bounding box center [1067, 631] width 54 height 30
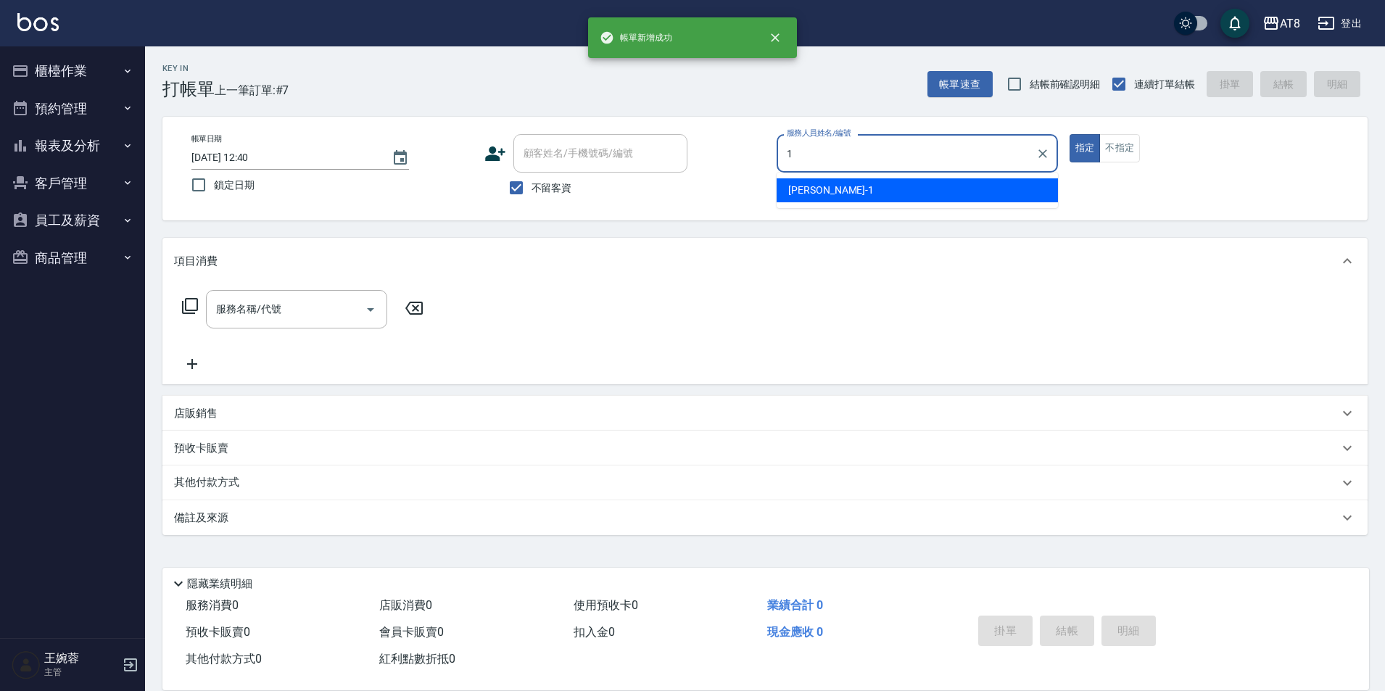
type input "YUKI-1"
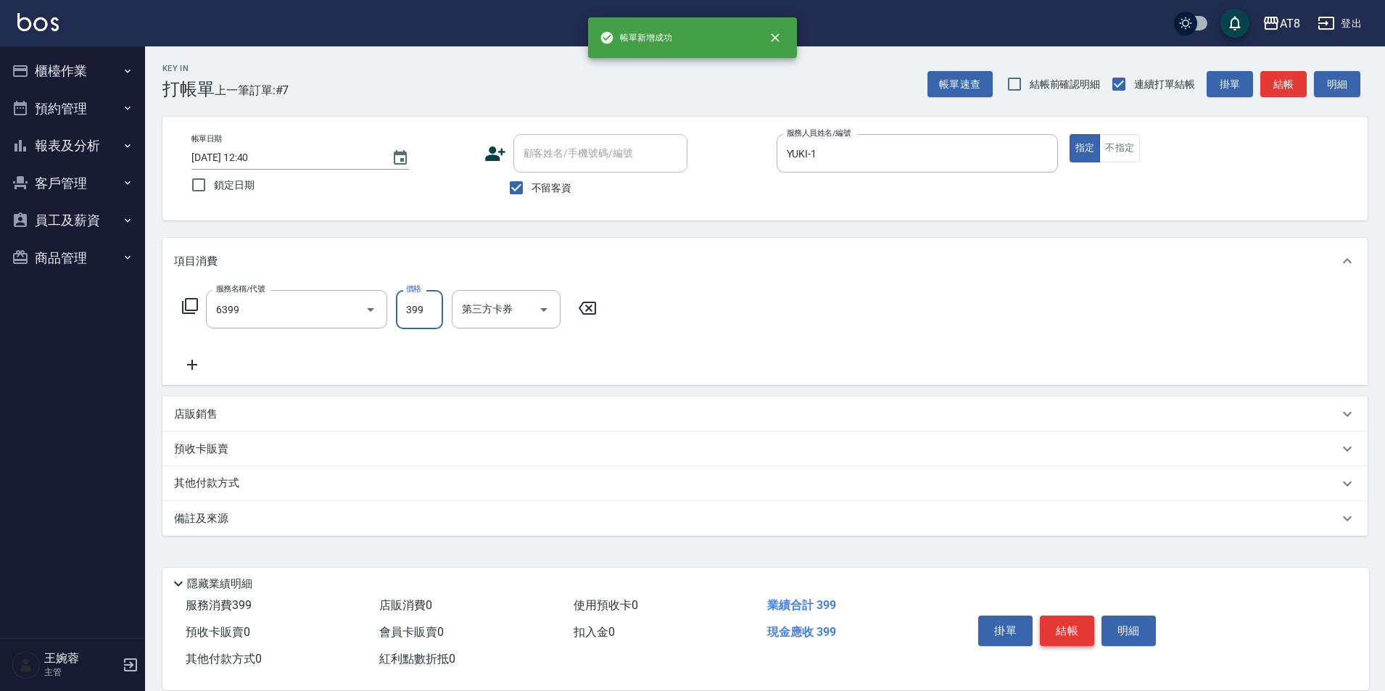
type input "SPA399(6399)"
type input "助理35-35"
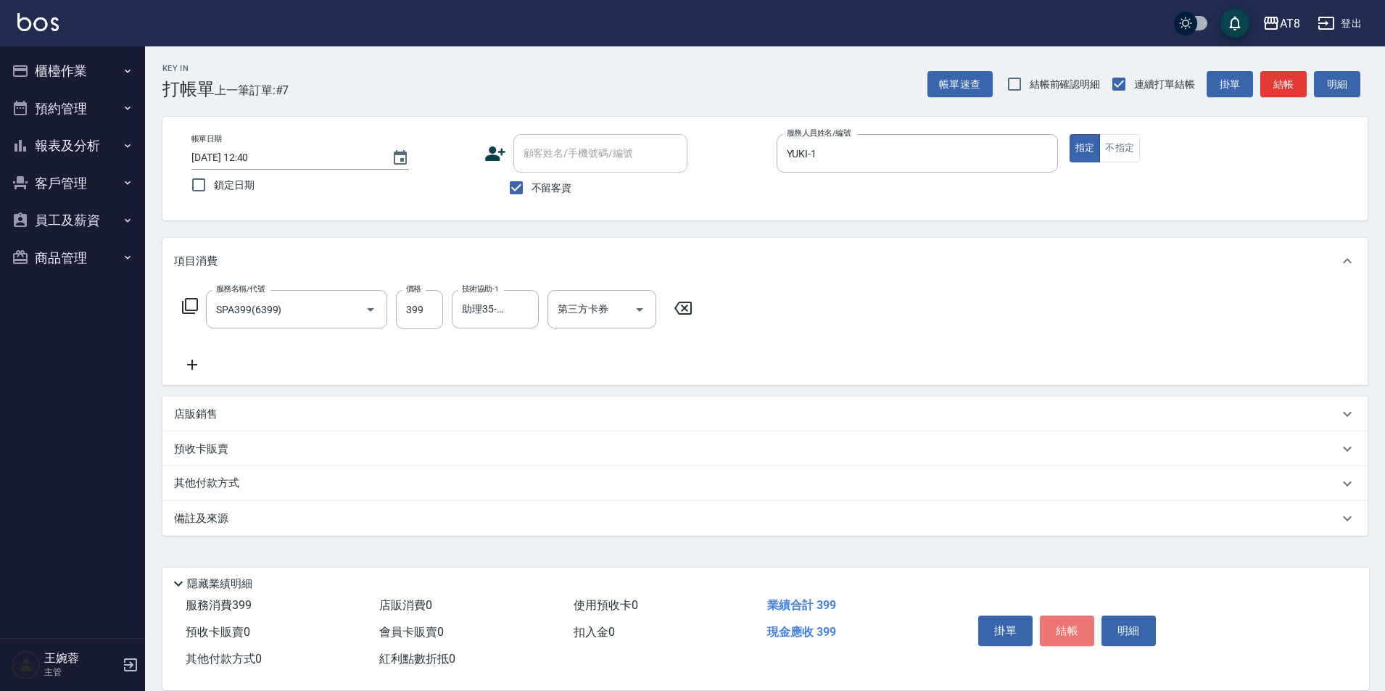
click at [1065, 621] on button "結帳" at bounding box center [1067, 631] width 54 height 30
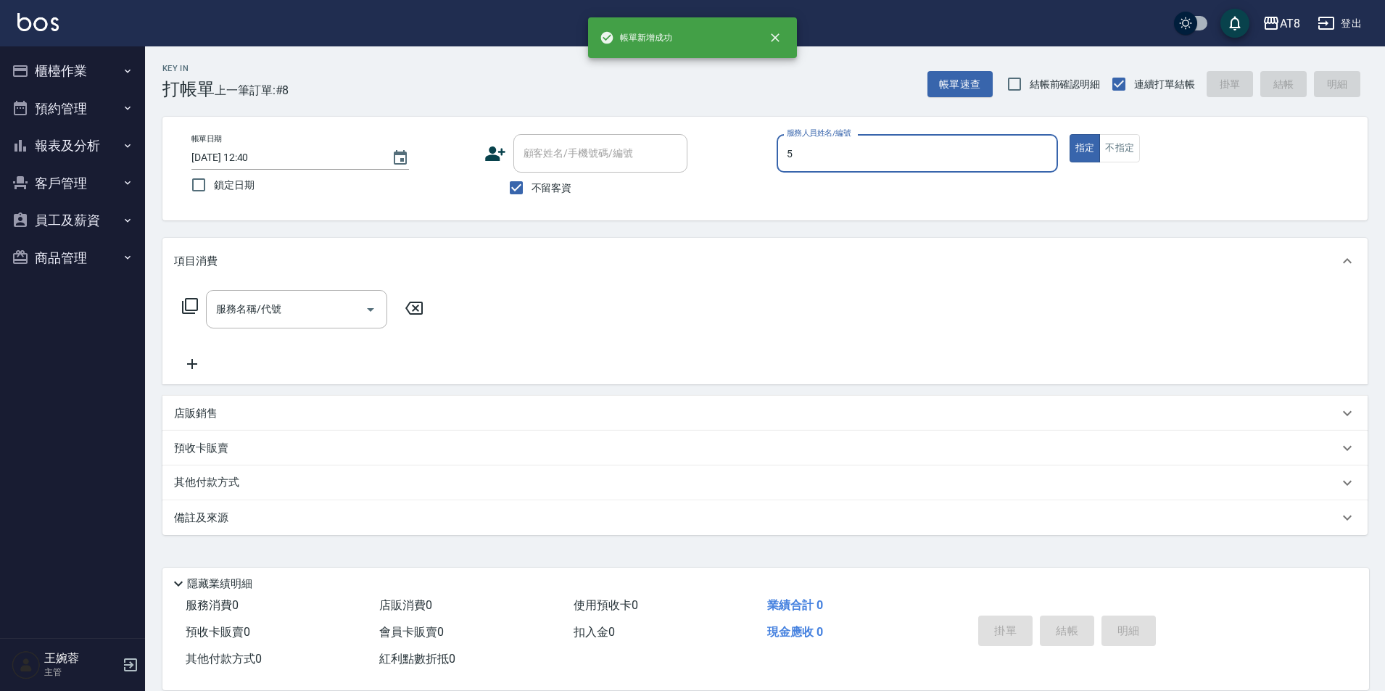
type input "HANK-5"
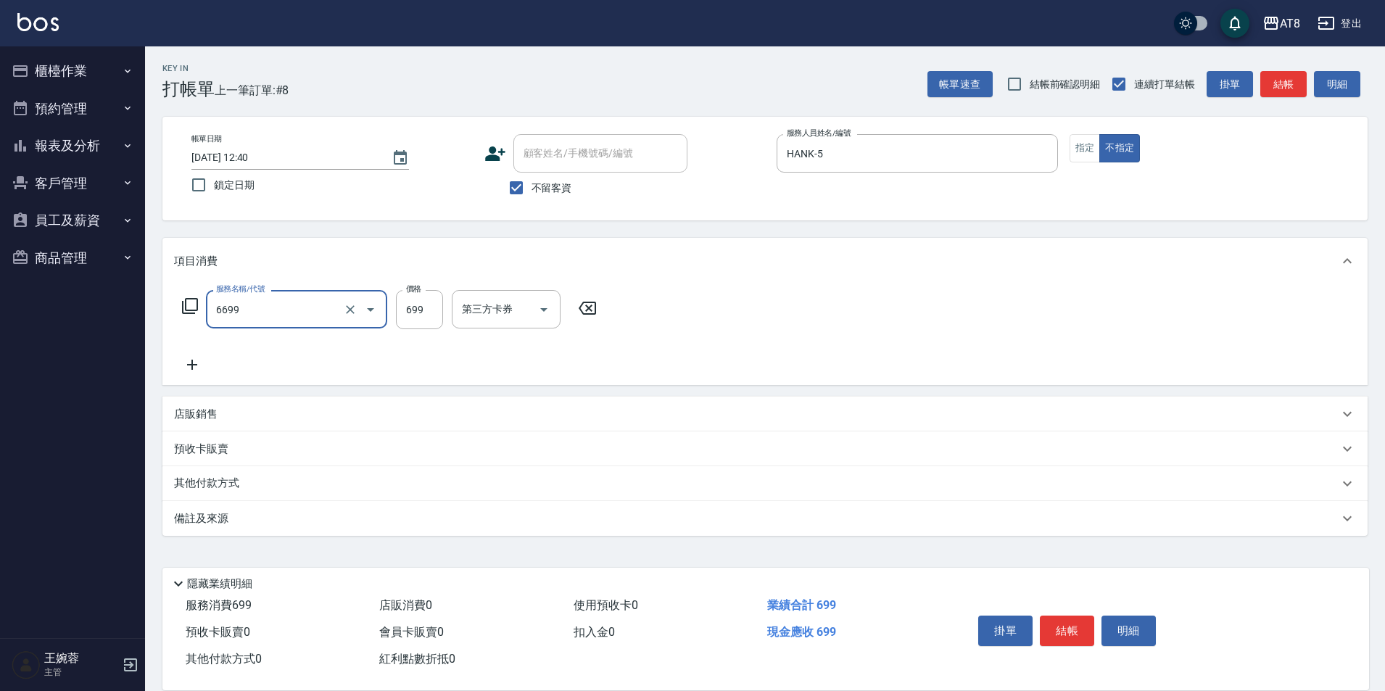
type input "SPA699(6699)"
type input "699"
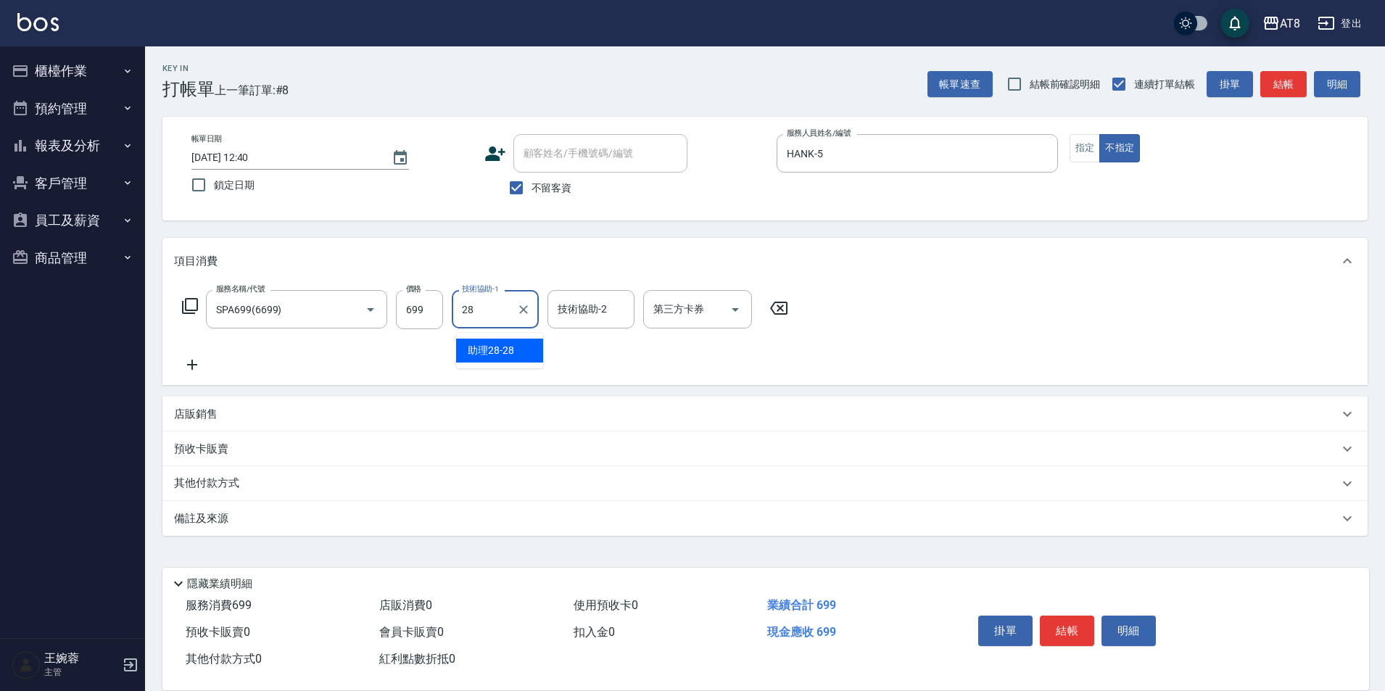
type input "助理28-28"
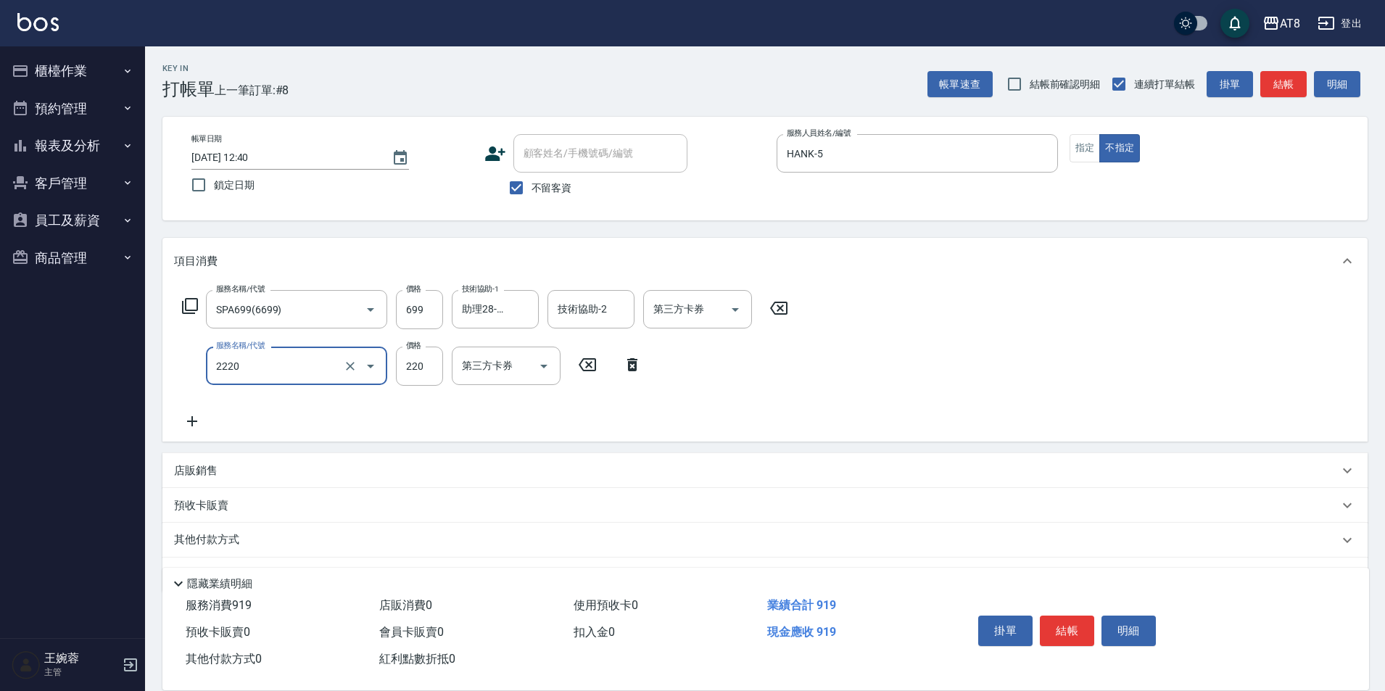
type input "剪髮(2220)"
click at [1065, 621] on button "結帳" at bounding box center [1067, 631] width 54 height 30
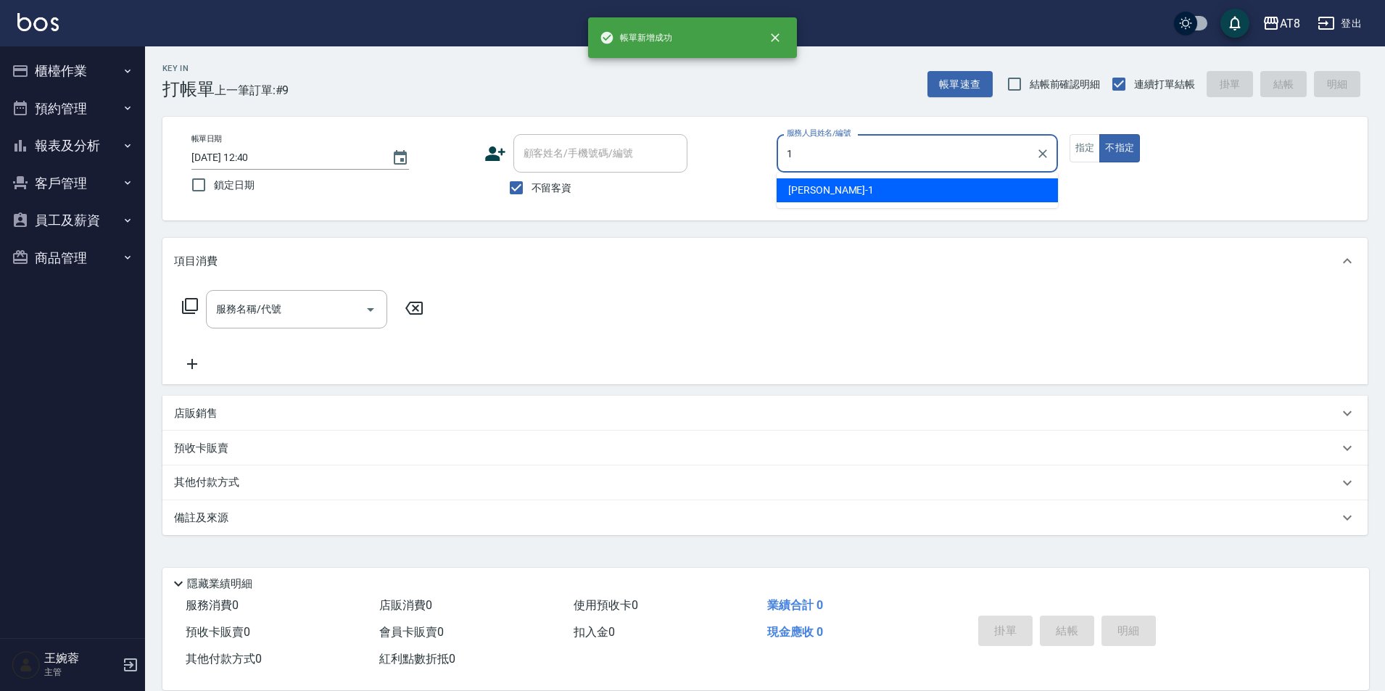
type input "YUKI-1"
type button "false"
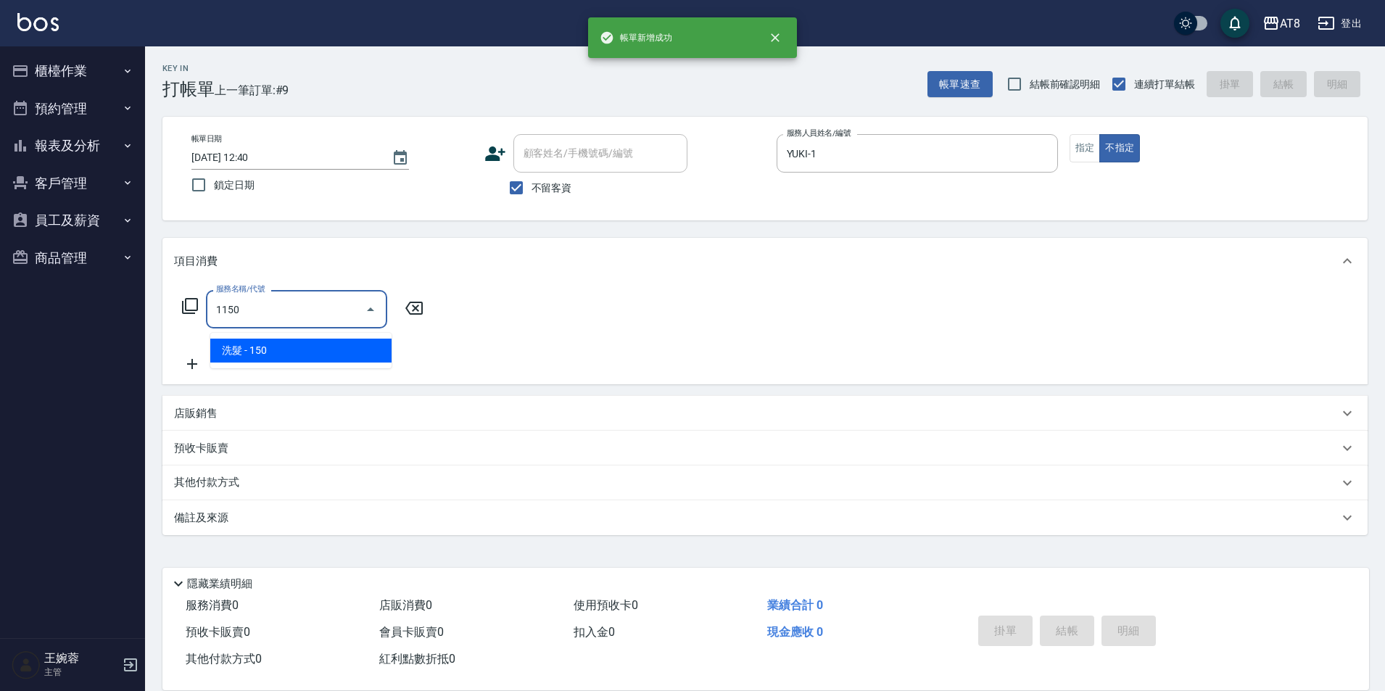
type input "洗髮(1150)"
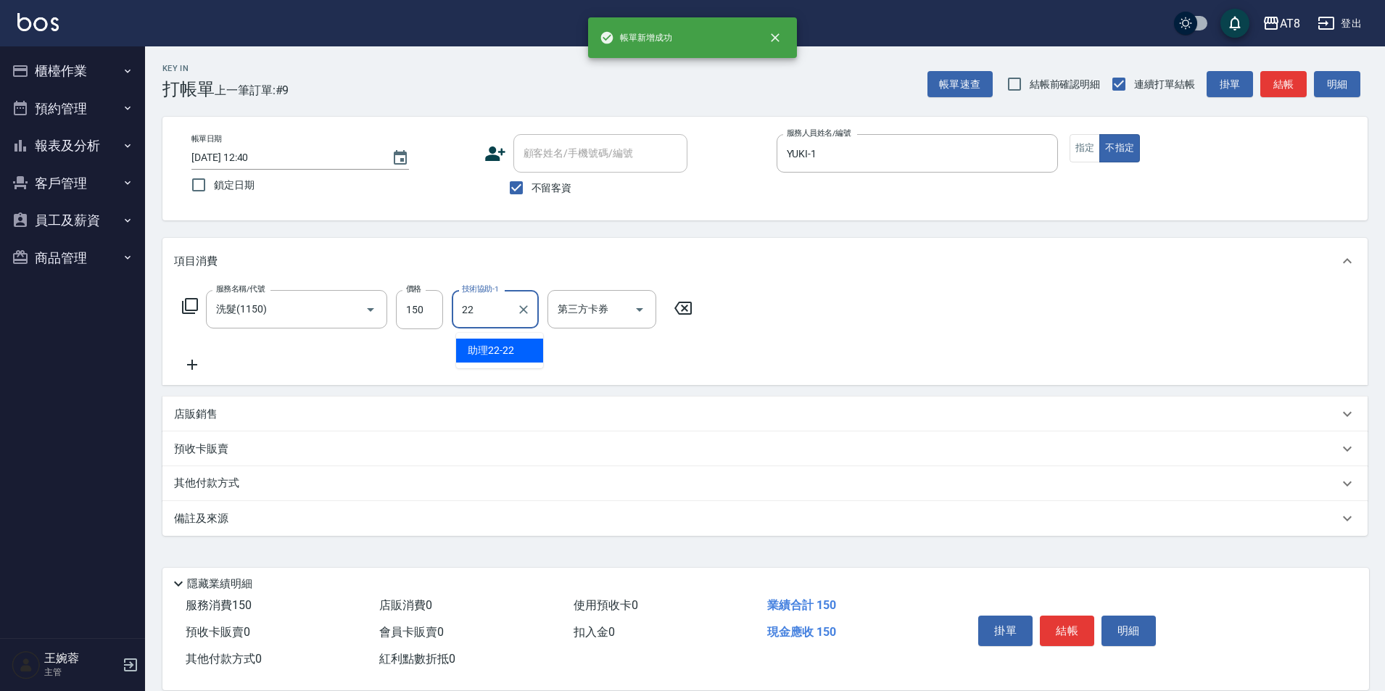
type input "助理22-22"
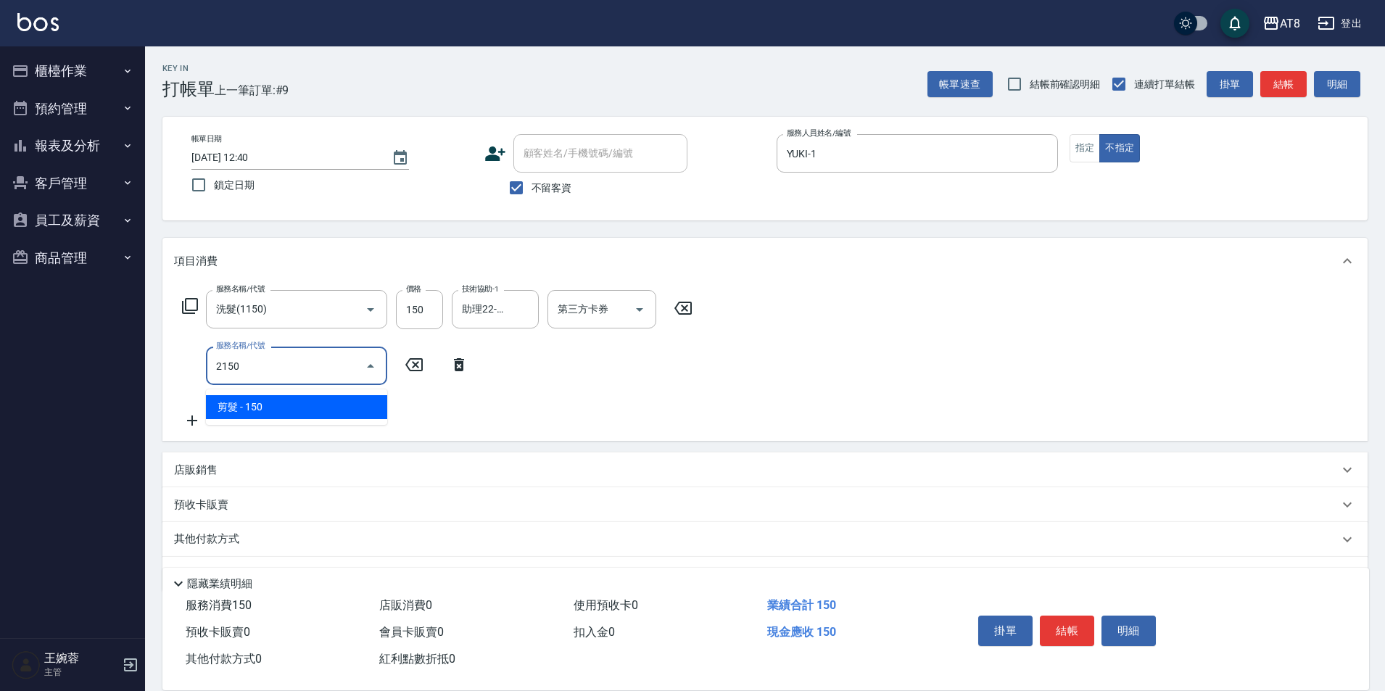
type input "剪髮(2150)"
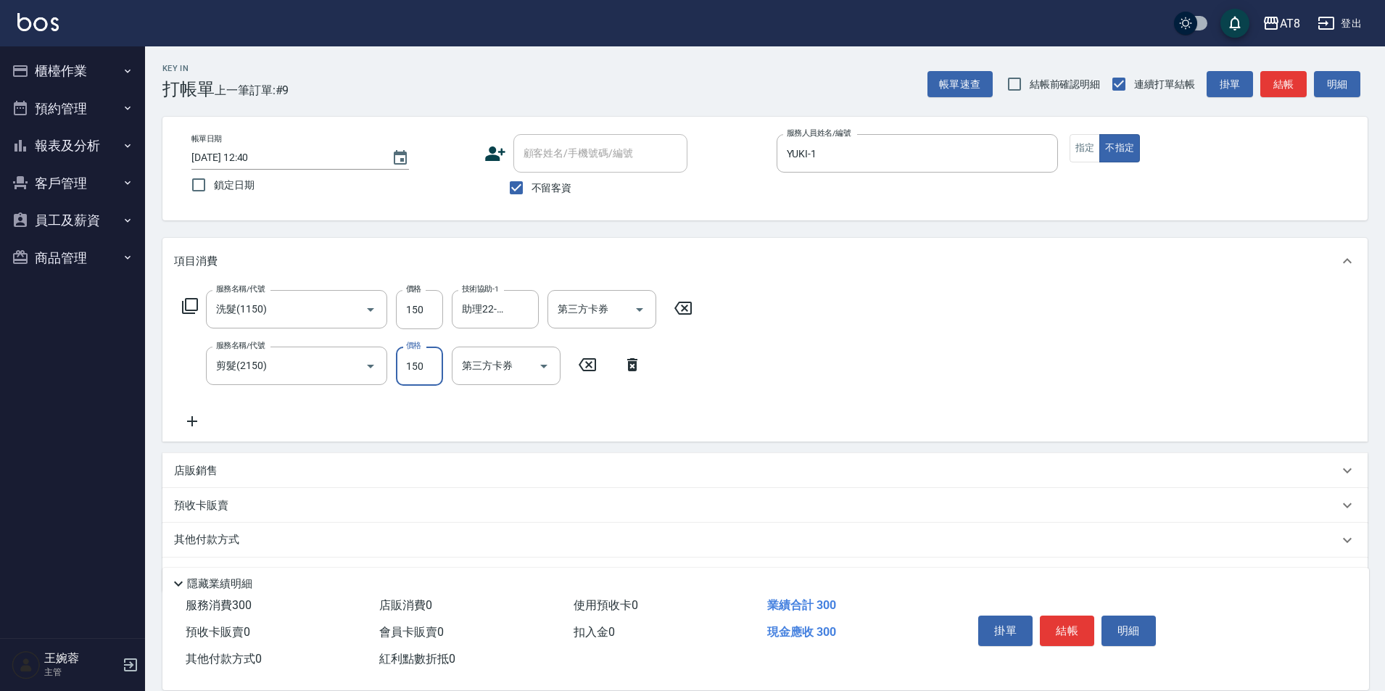
click at [1065, 621] on button "結帳" at bounding box center [1067, 631] width 54 height 30
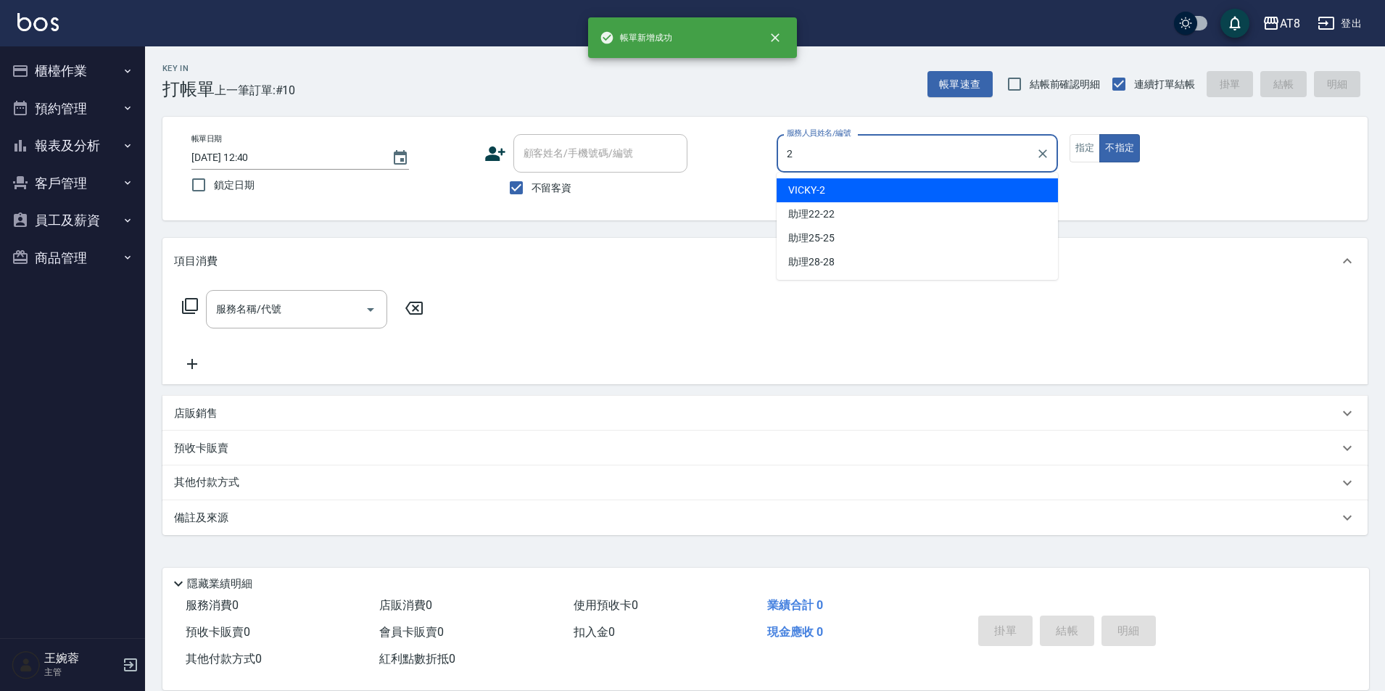
type input "VICKY-2"
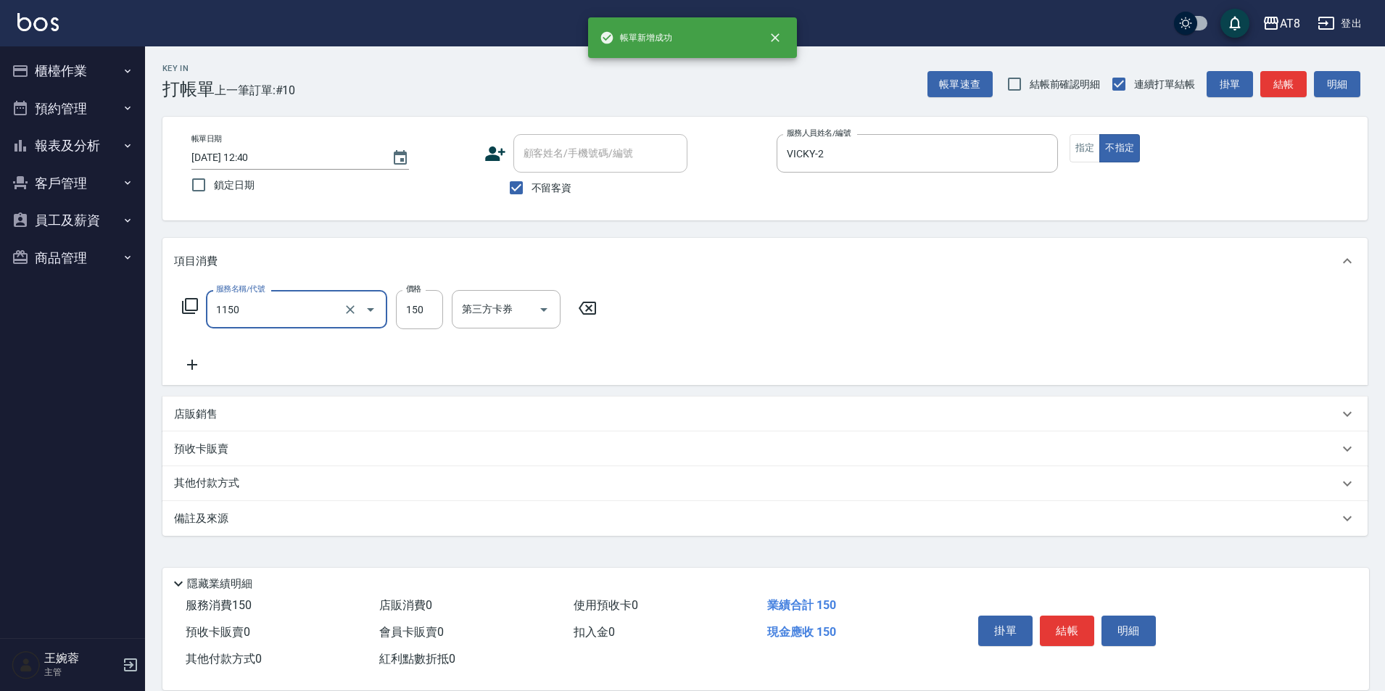
type input "洗髮(1150)"
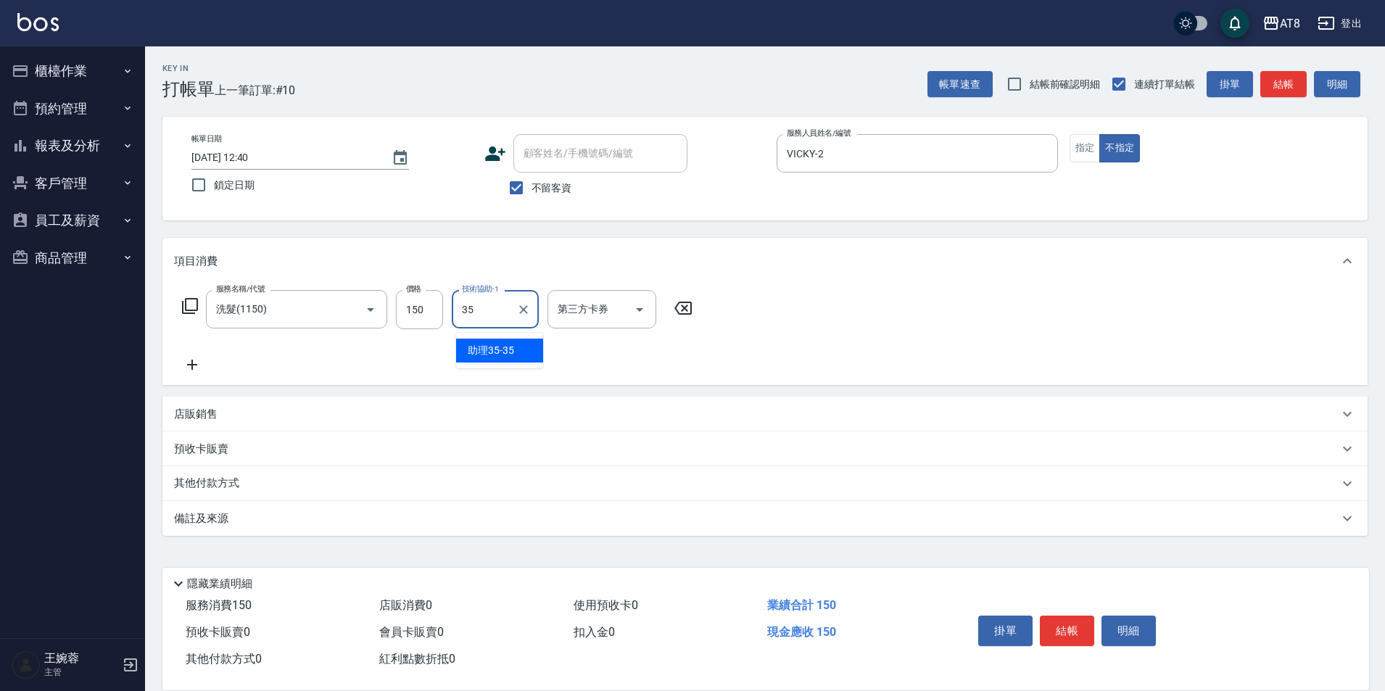
type input "助理35-35"
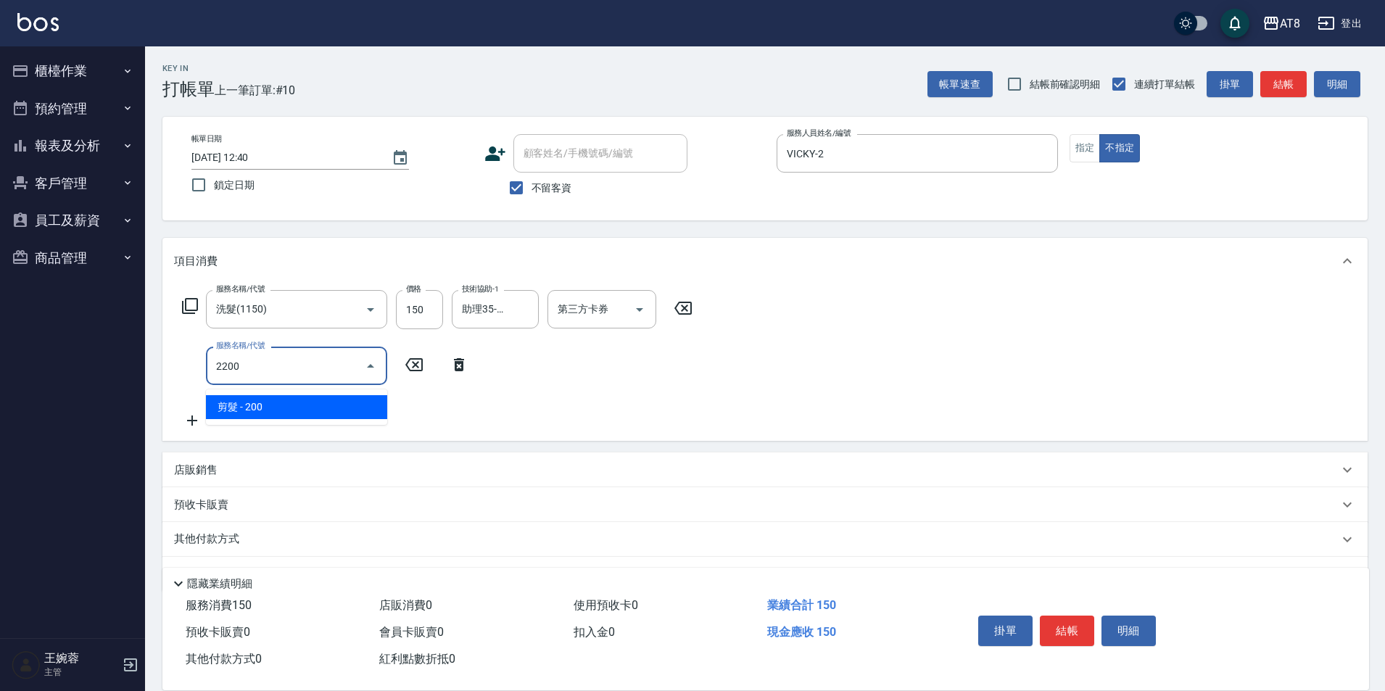
type input "剪髮(2200)"
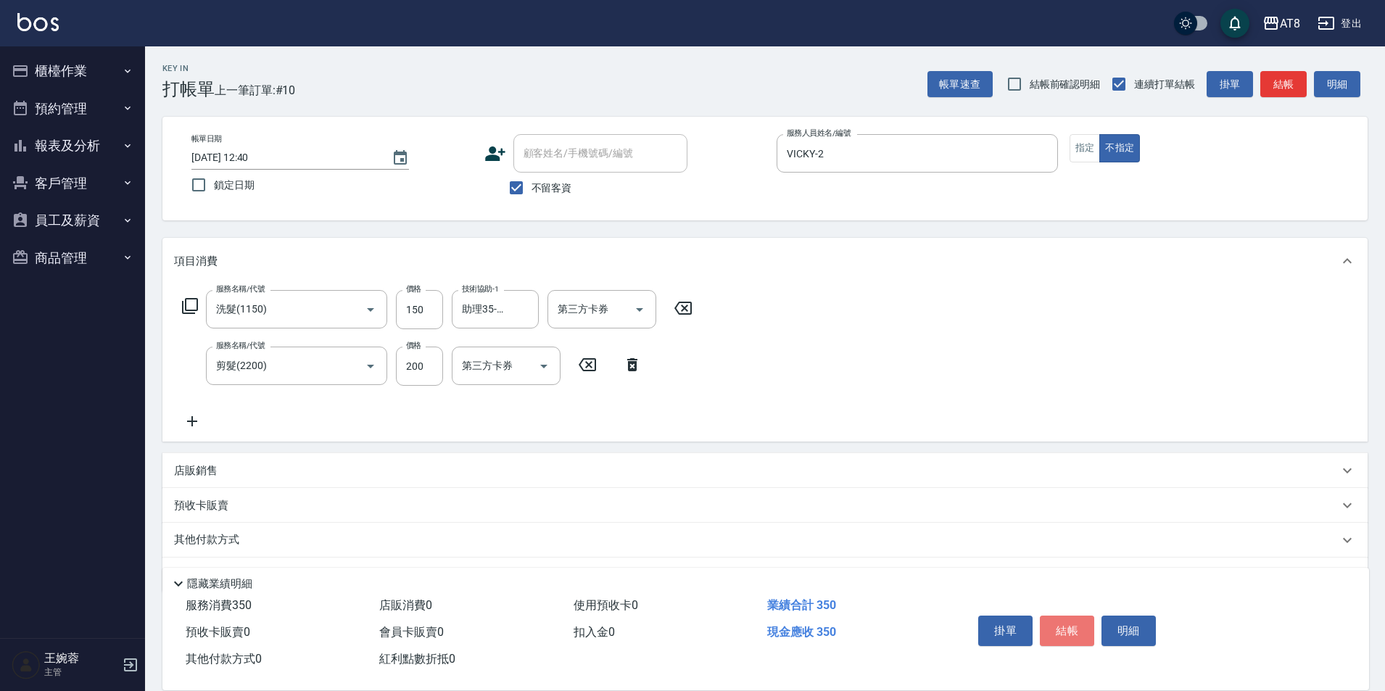
click at [1065, 621] on button "結帳" at bounding box center [1067, 631] width 54 height 30
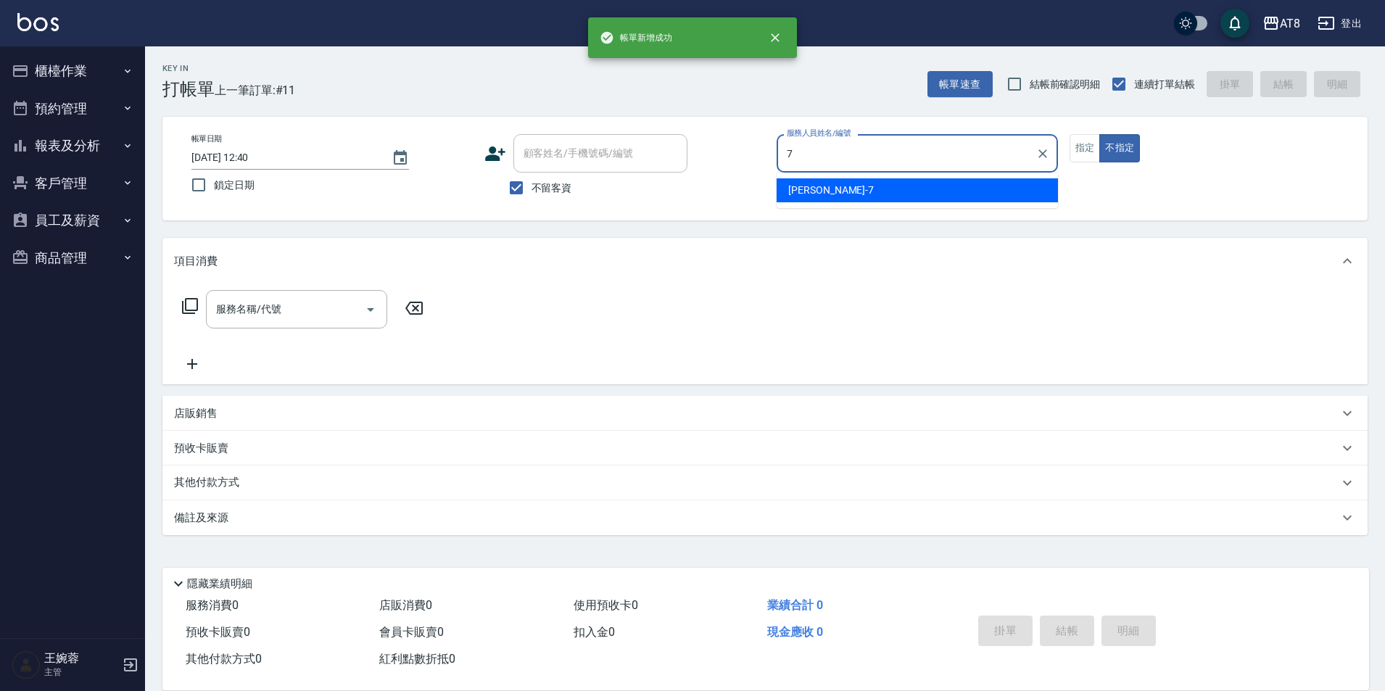
type input "NINA-7"
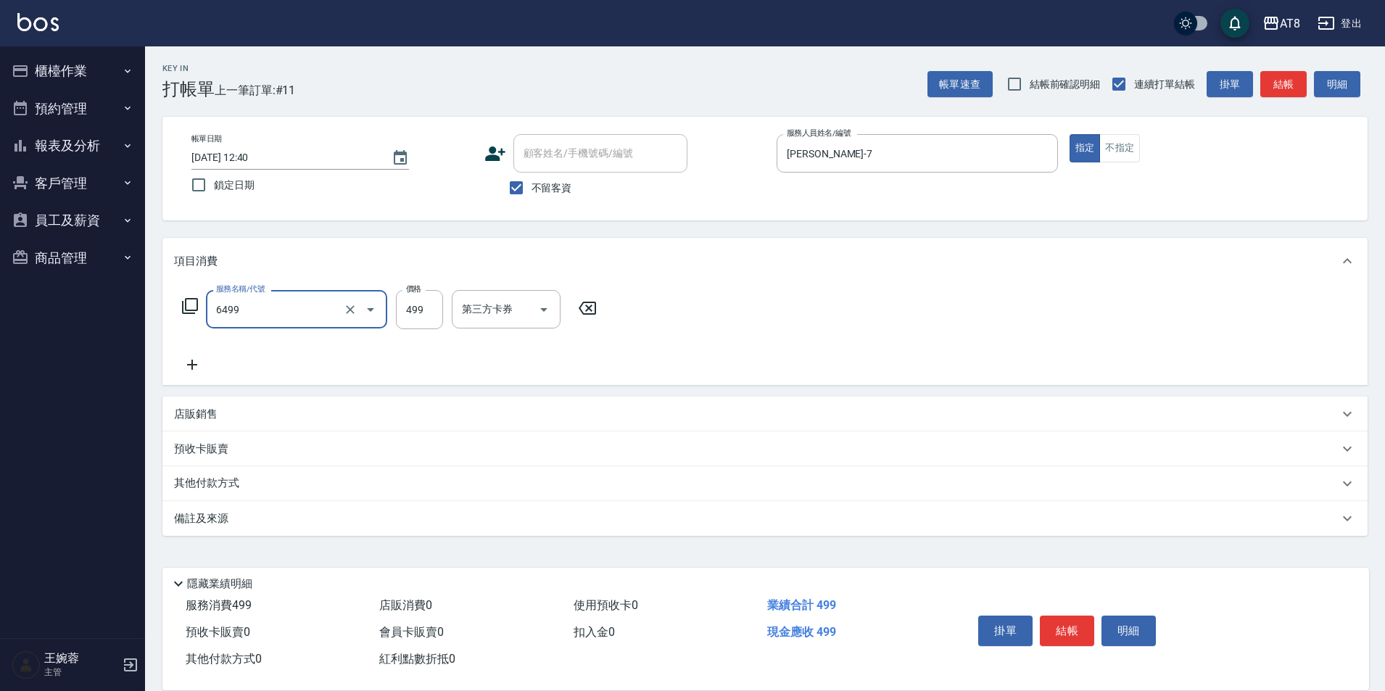
type input "SPA499(6499)"
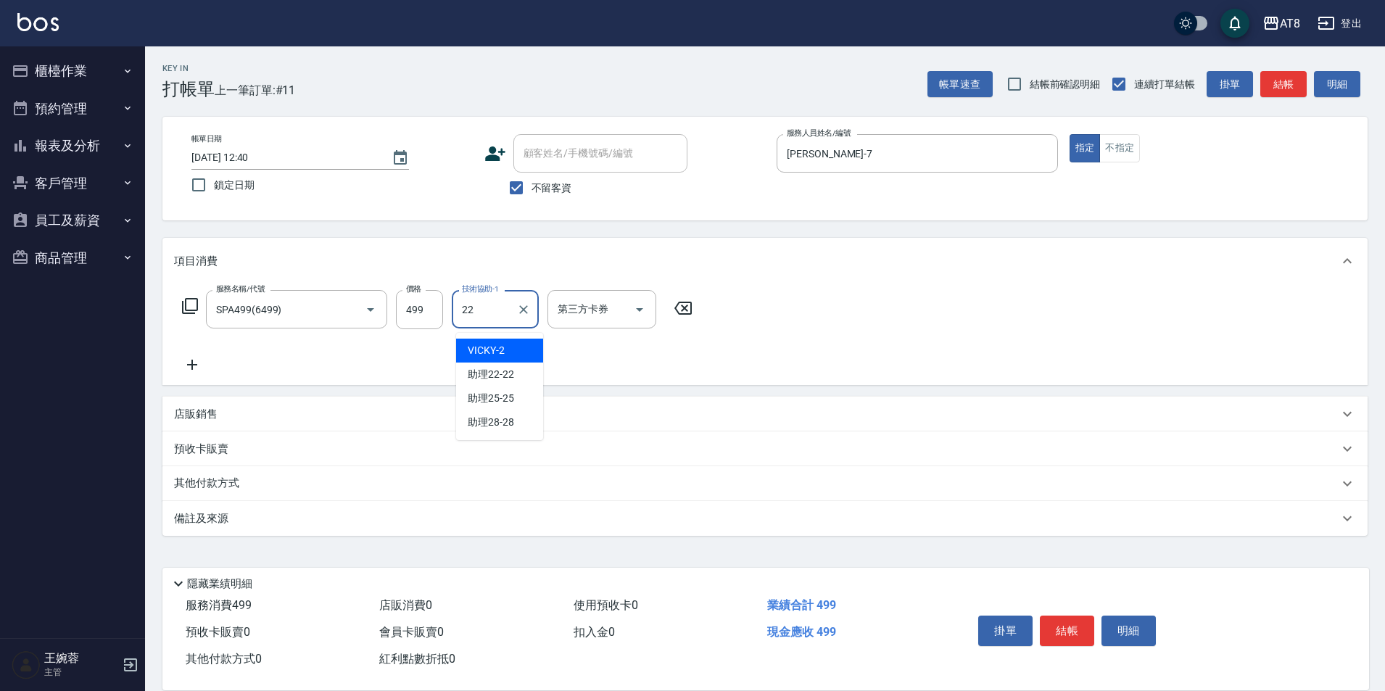
type input "助理22-22"
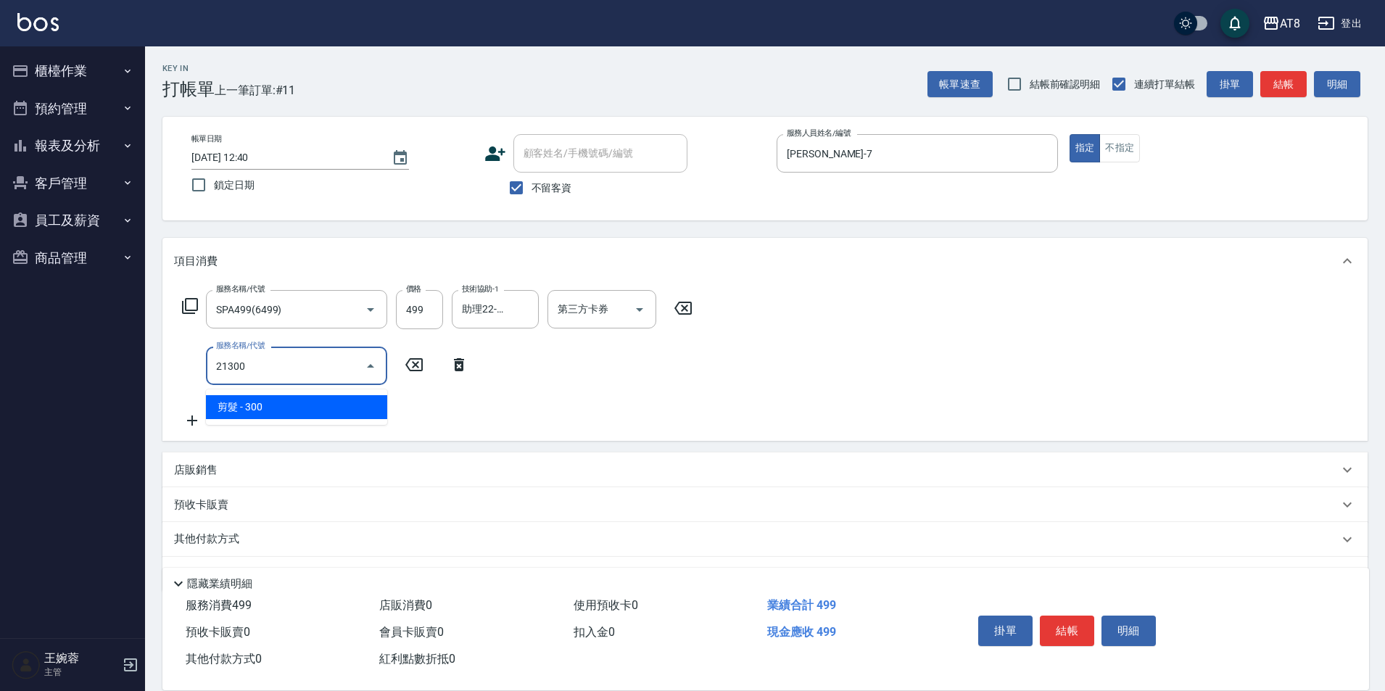
type input "剪髮(21300)"
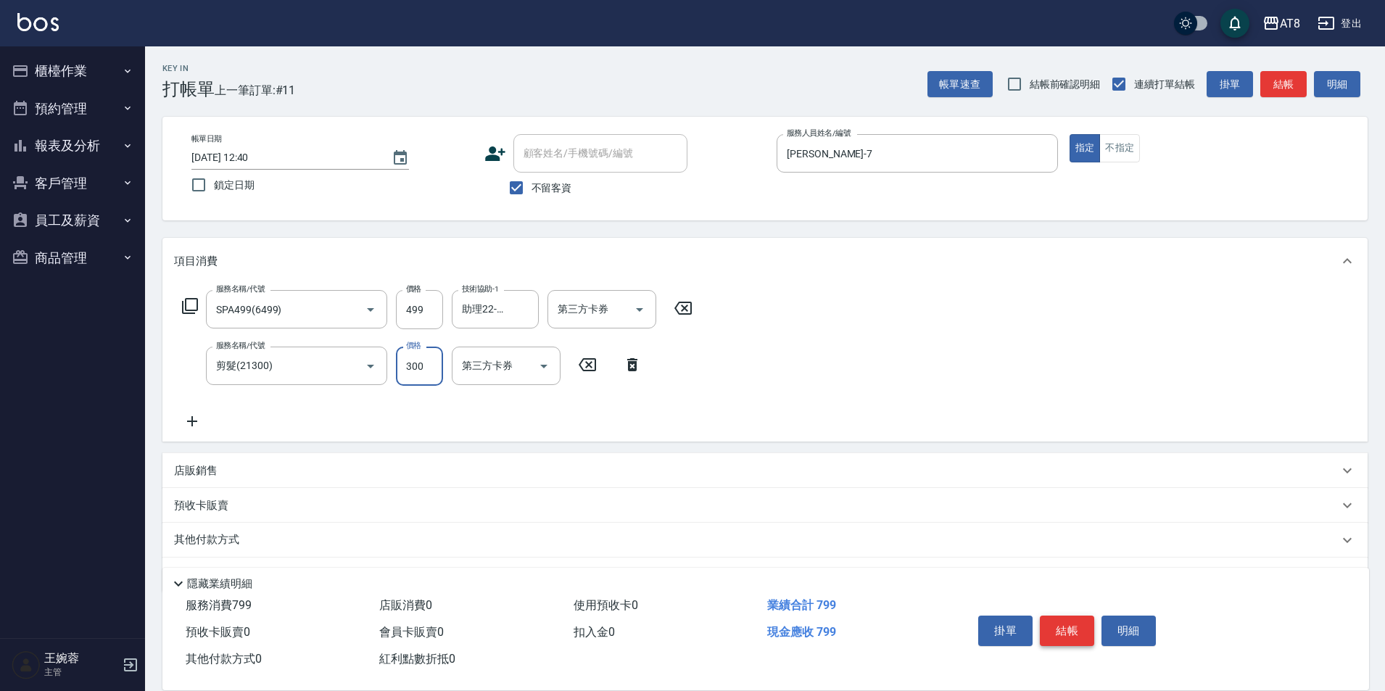
click at [1073, 616] on button "結帳" at bounding box center [1067, 631] width 54 height 30
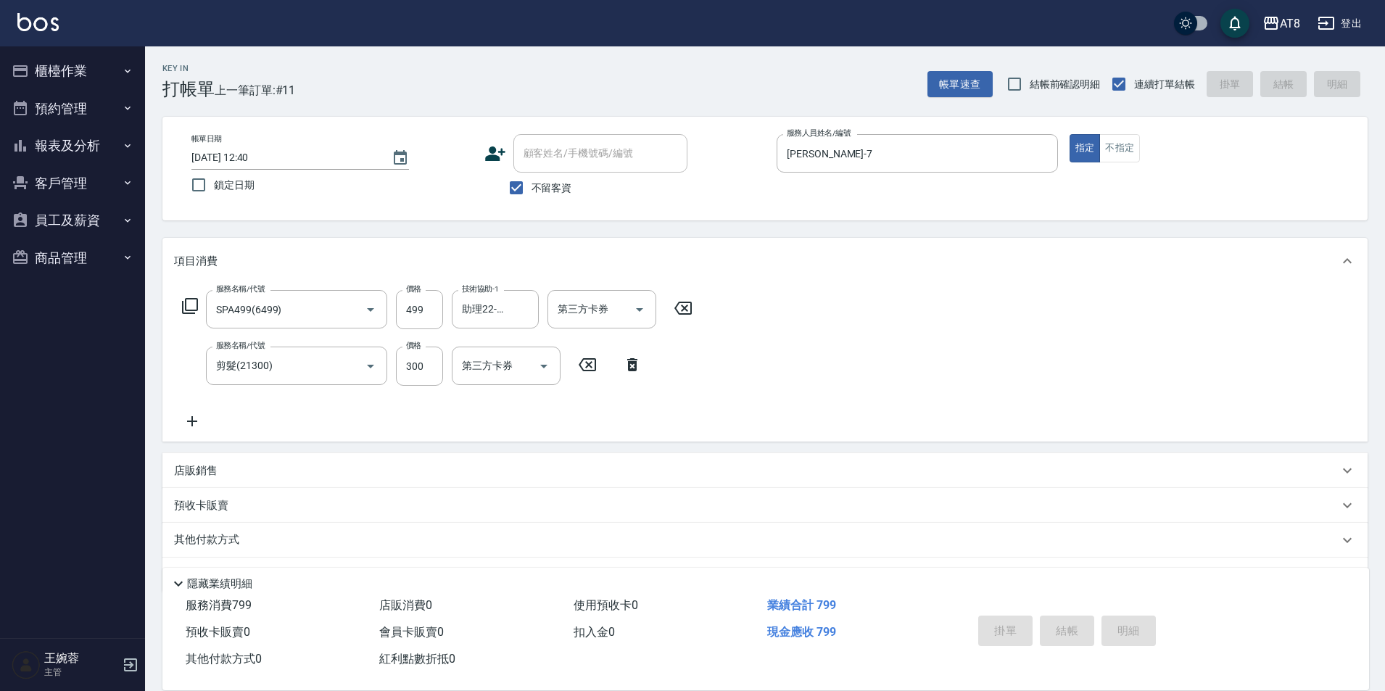
type input "2025/08/24 12:41"
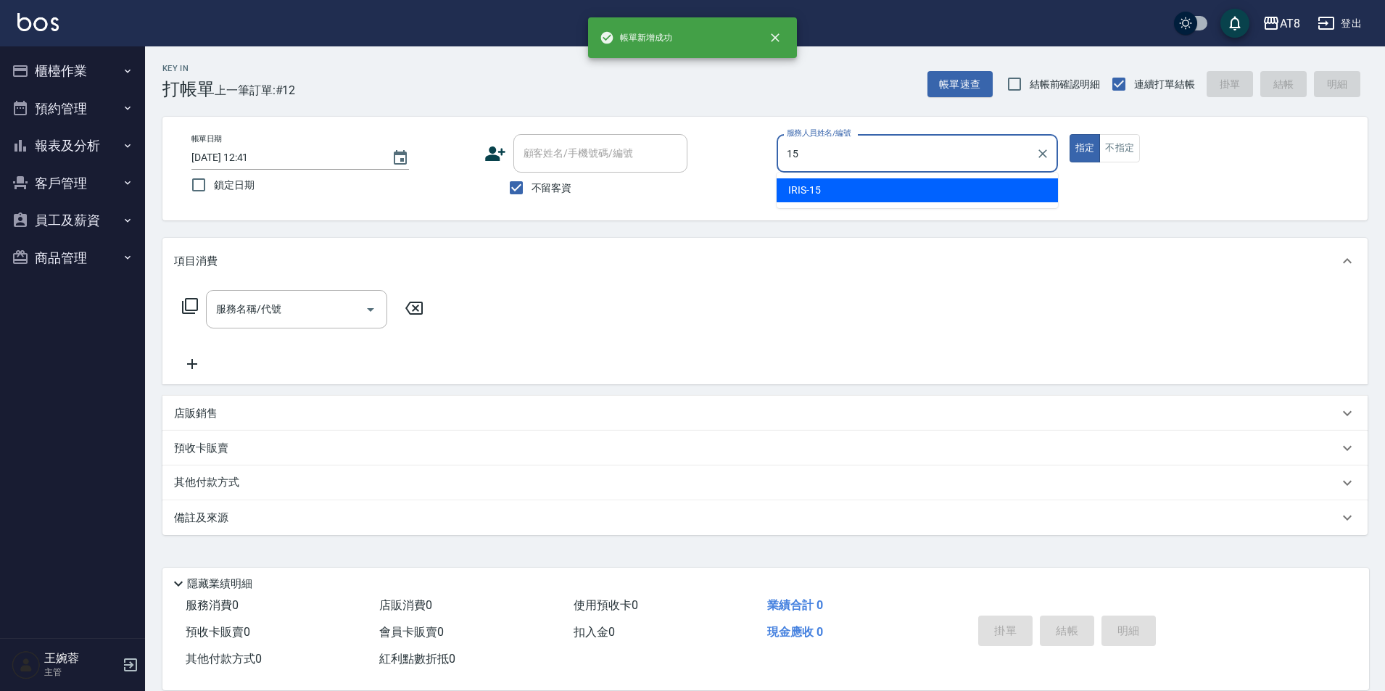
type input "IRIS-15"
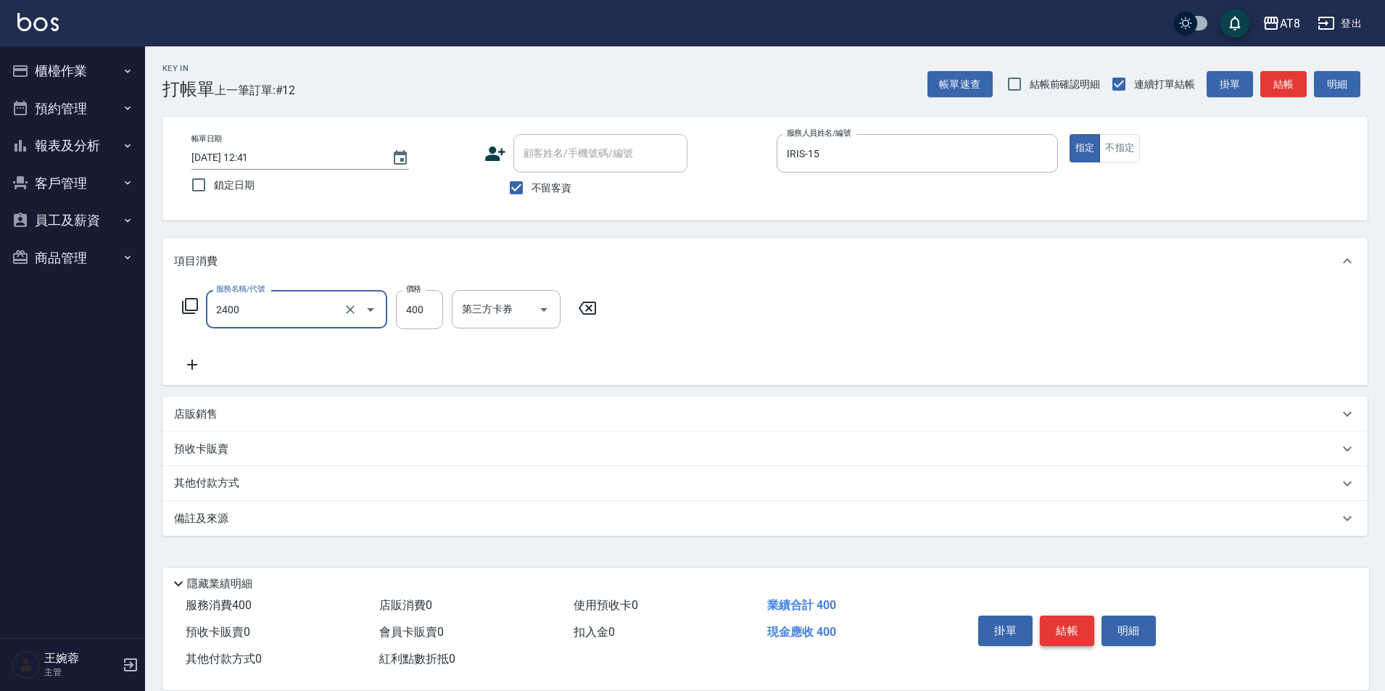
type input "入金洗剪400(2400)"
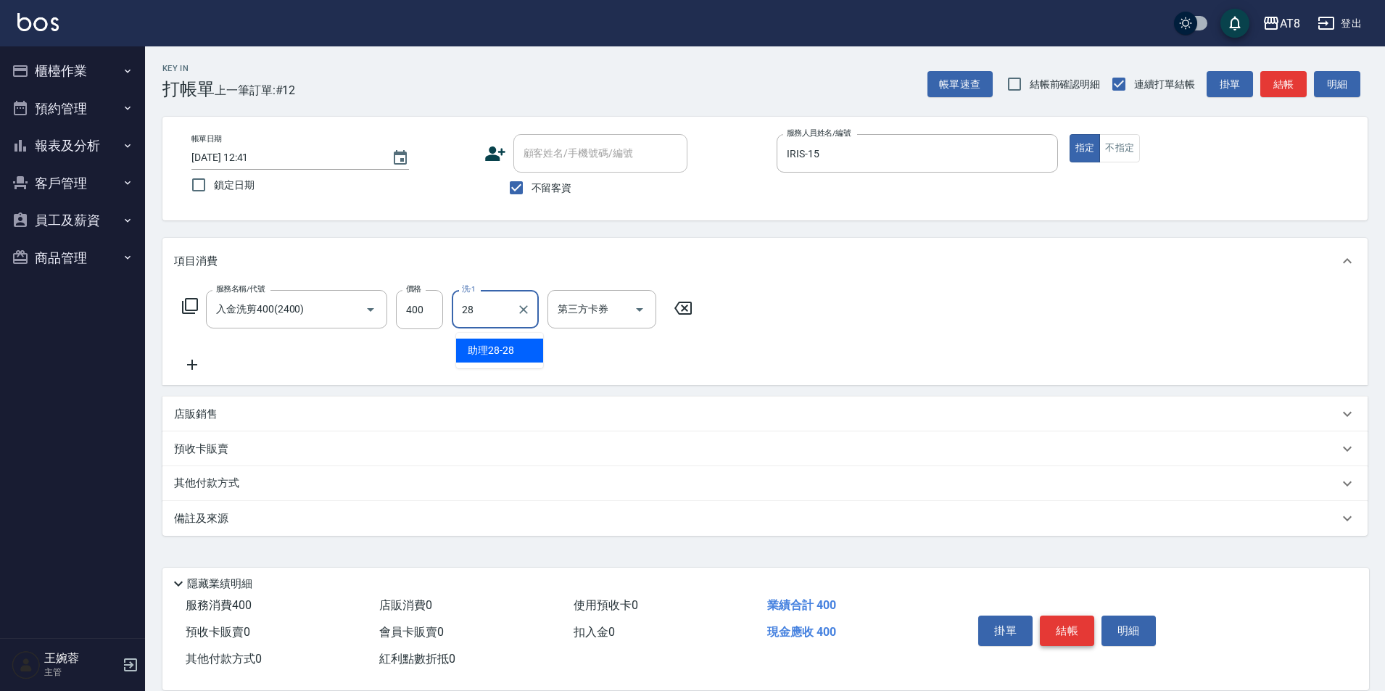
type input "助理28-28"
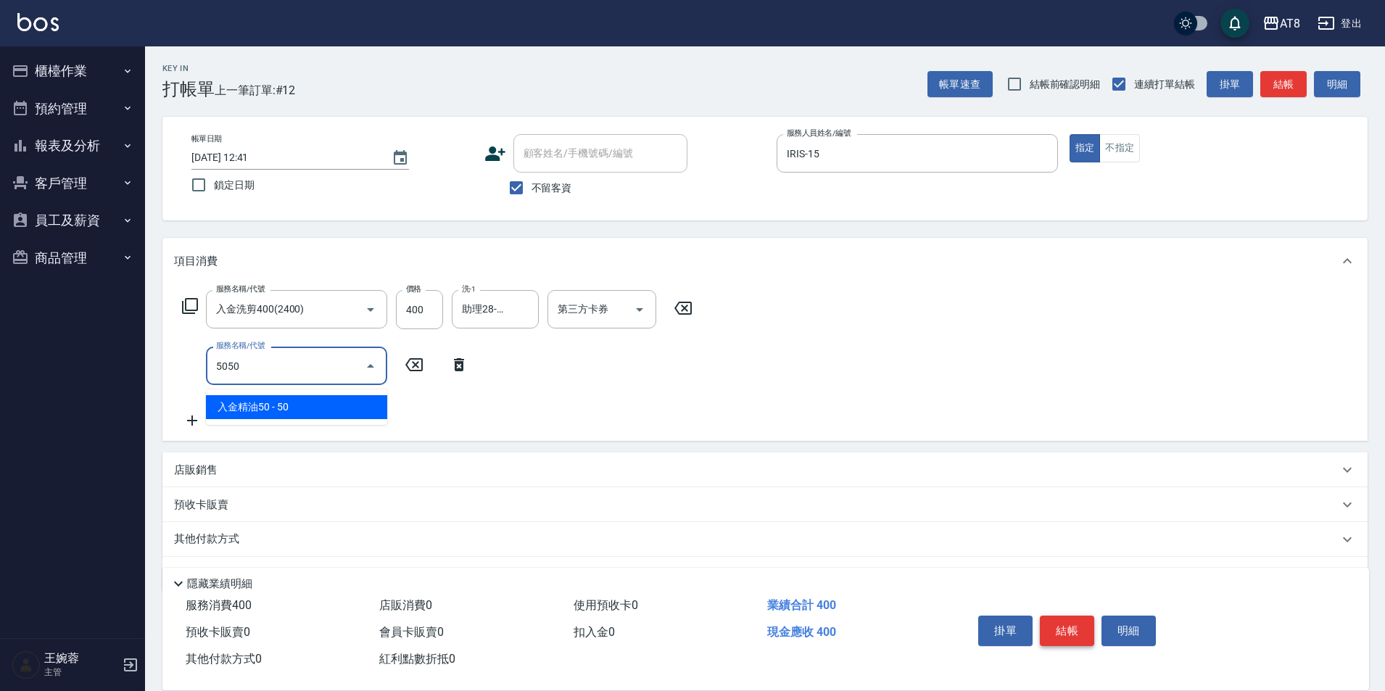
type input "入金精油50(5050)"
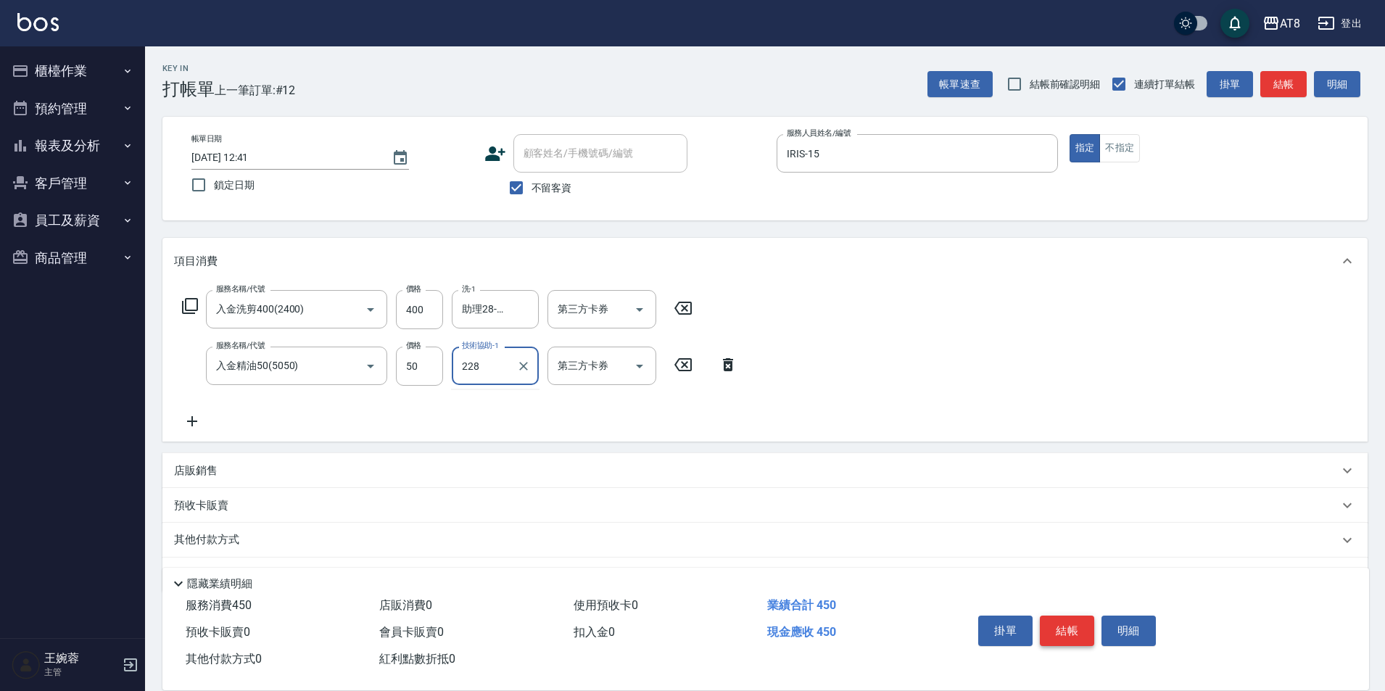
type input "228"
click at [497, 384] on div "技術協助-1" at bounding box center [495, 366] width 87 height 38
type input "助理28-28"
click at [646, 313] on icon "Open" at bounding box center [639, 309] width 17 height 17
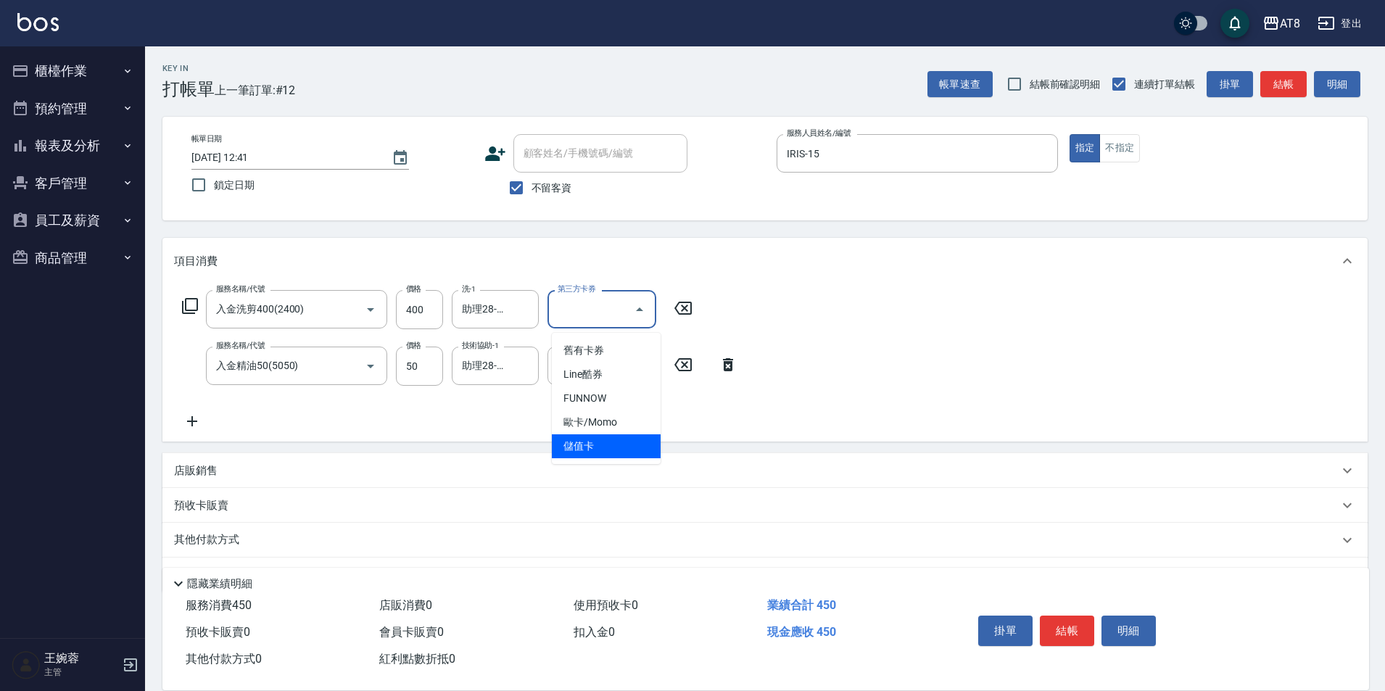
click at [605, 449] on span "儲值卡" at bounding box center [606, 446] width 109 height 24
type input "儲值卡"
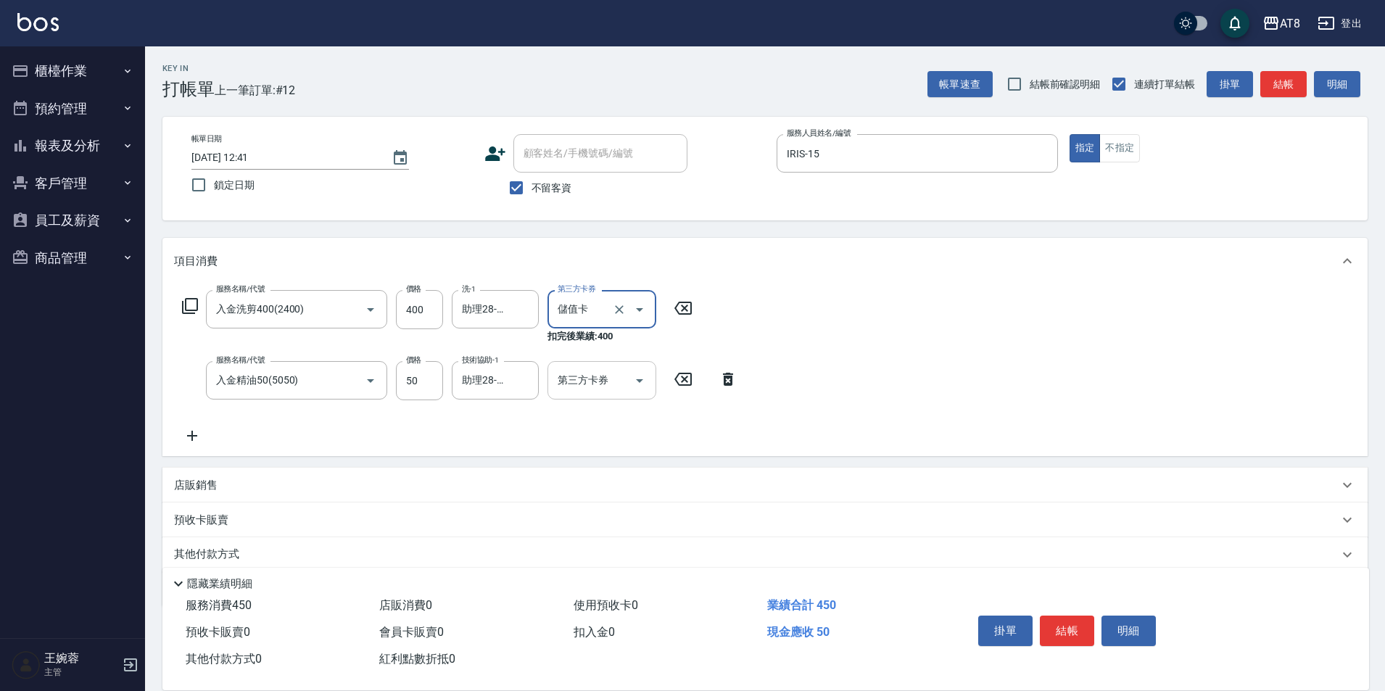
click at [636, 376] on icon "Open" at bounding box center [639, 380] width 17 height 17
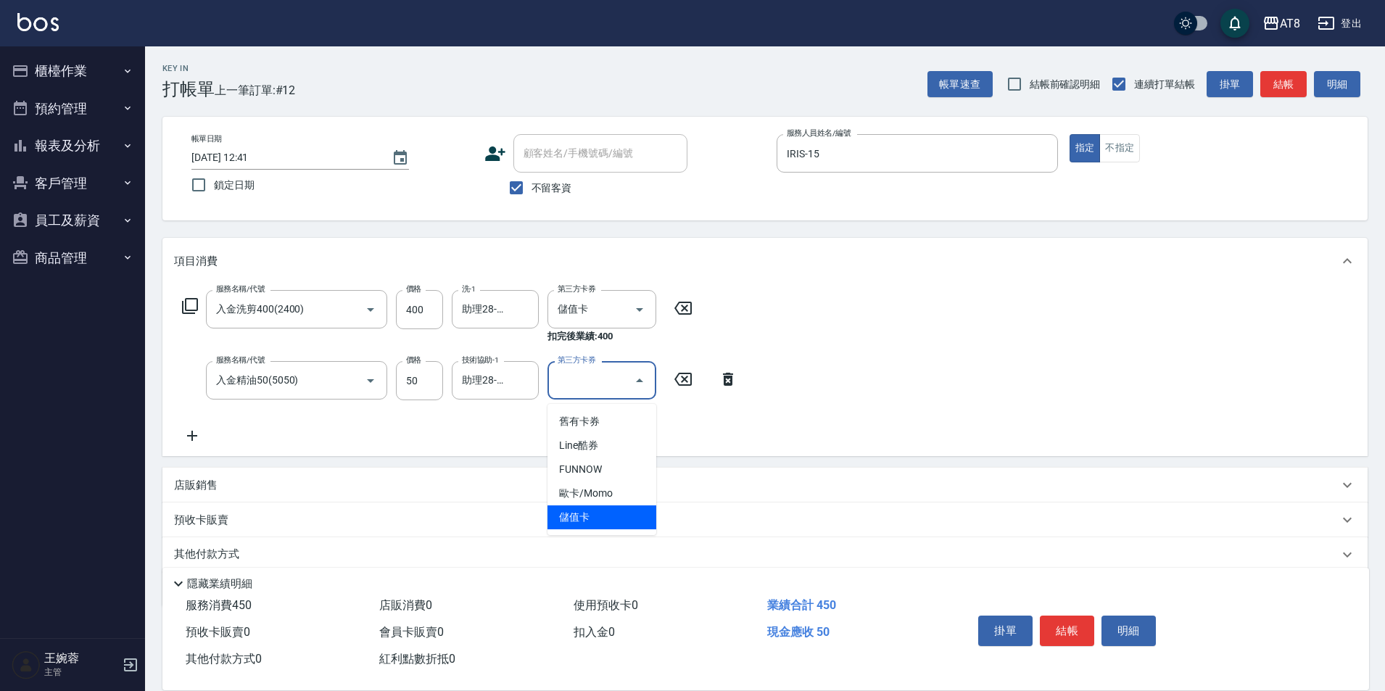
click at [628, 506] on span "儲值卡" at bounding box center [602, 518] width 109 height 24
type input "儲值卡"
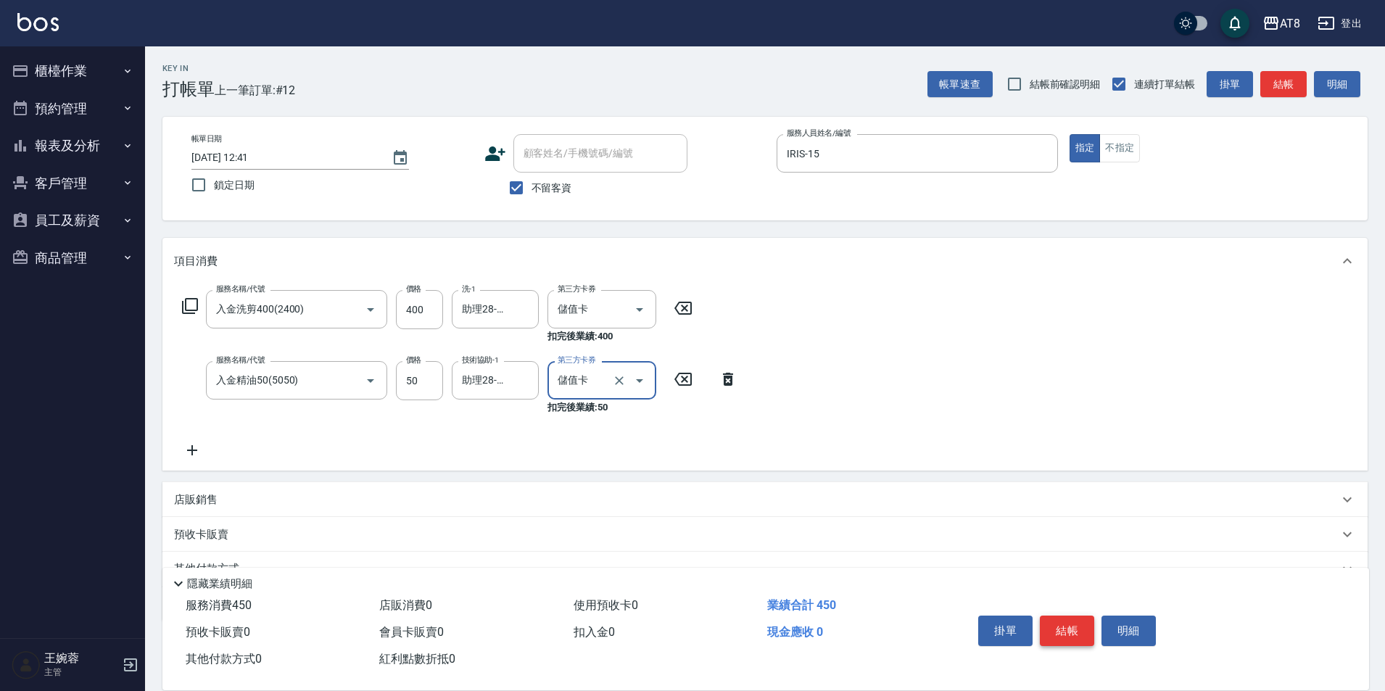
click at [1066, 616] on button "結帳" at bounding box center [1067, 631] width 54 height 30
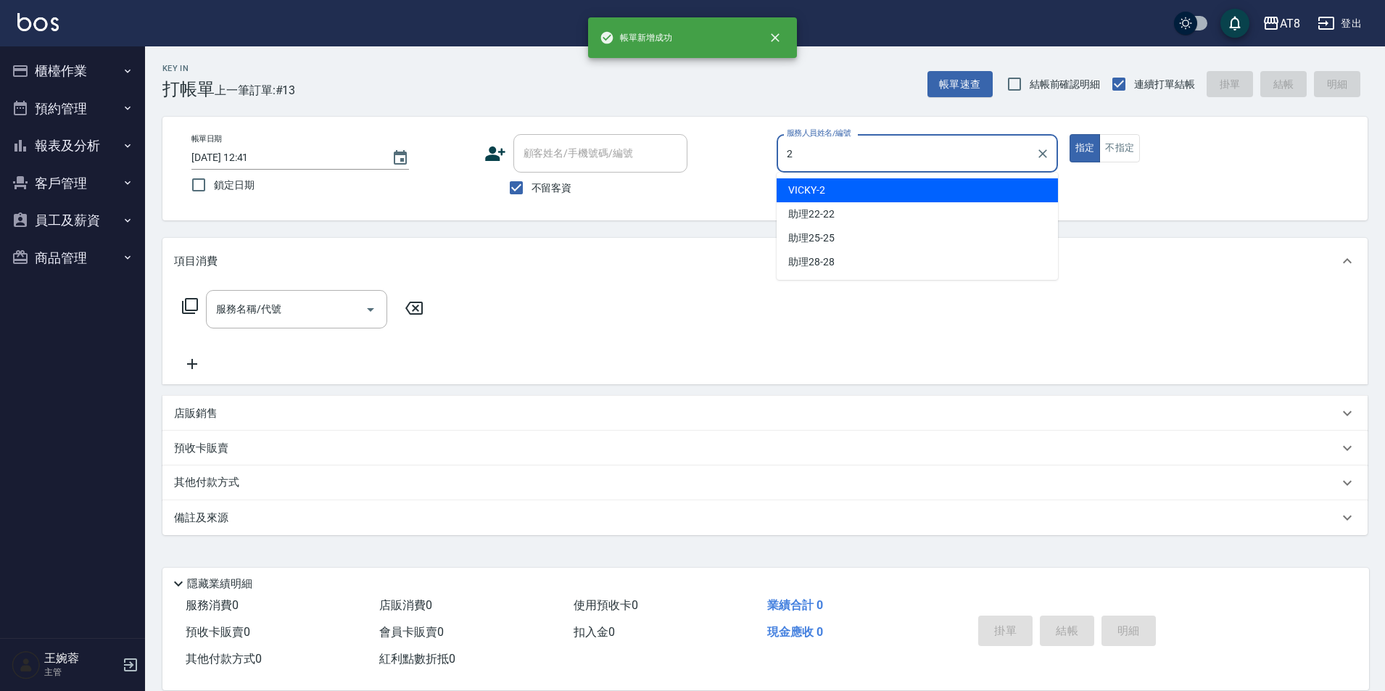
type input "VICKY-2"
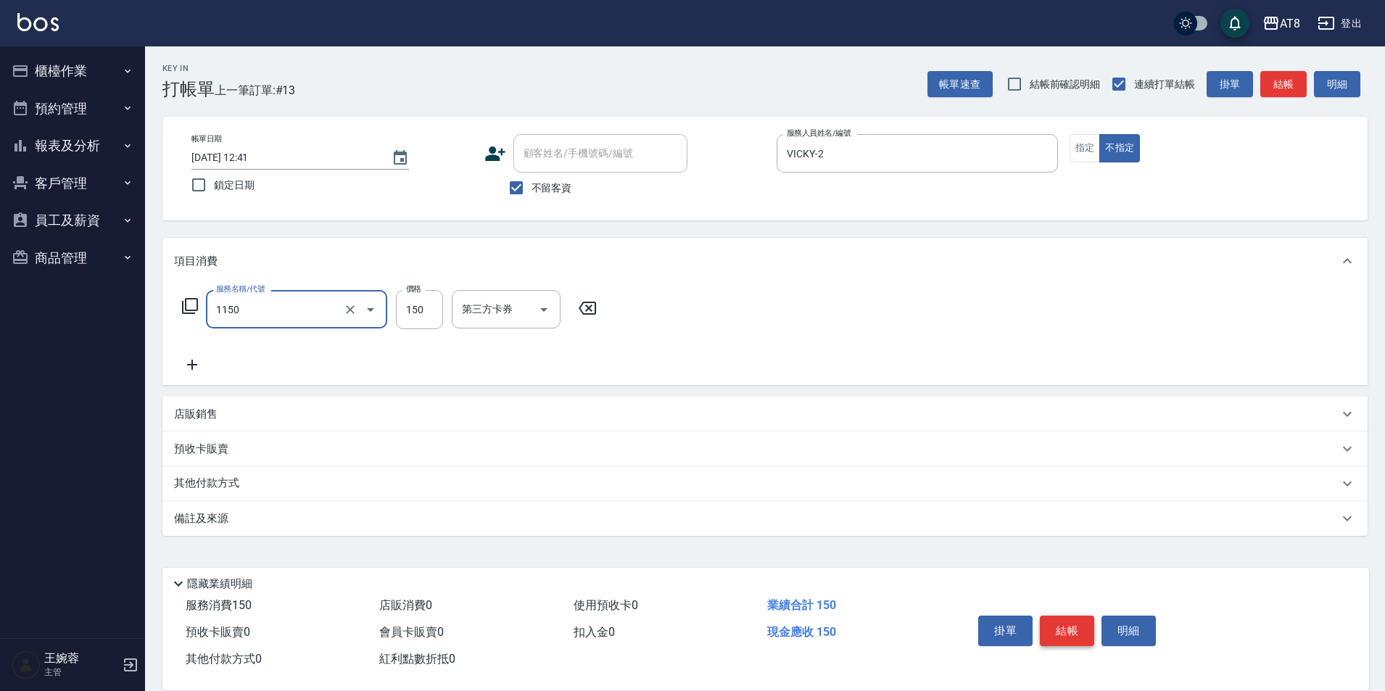
type input "洗髮(1150)"
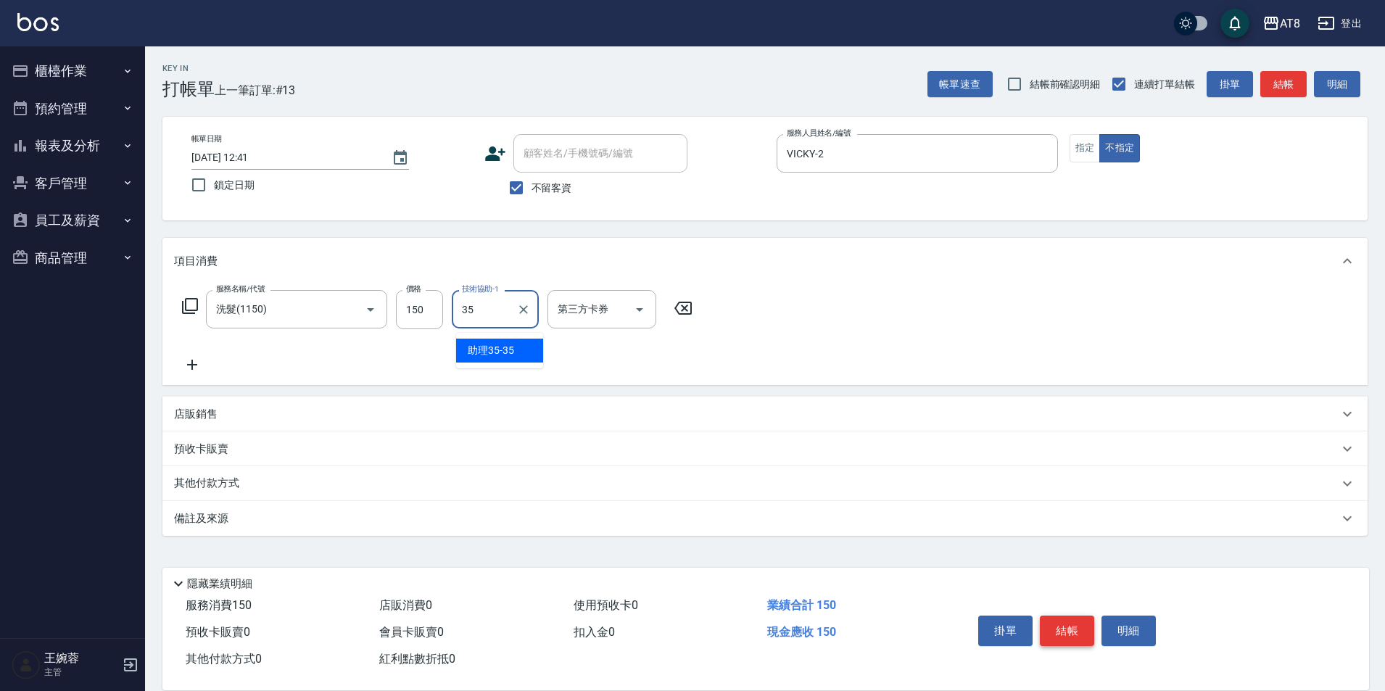
type input "助理35-35"
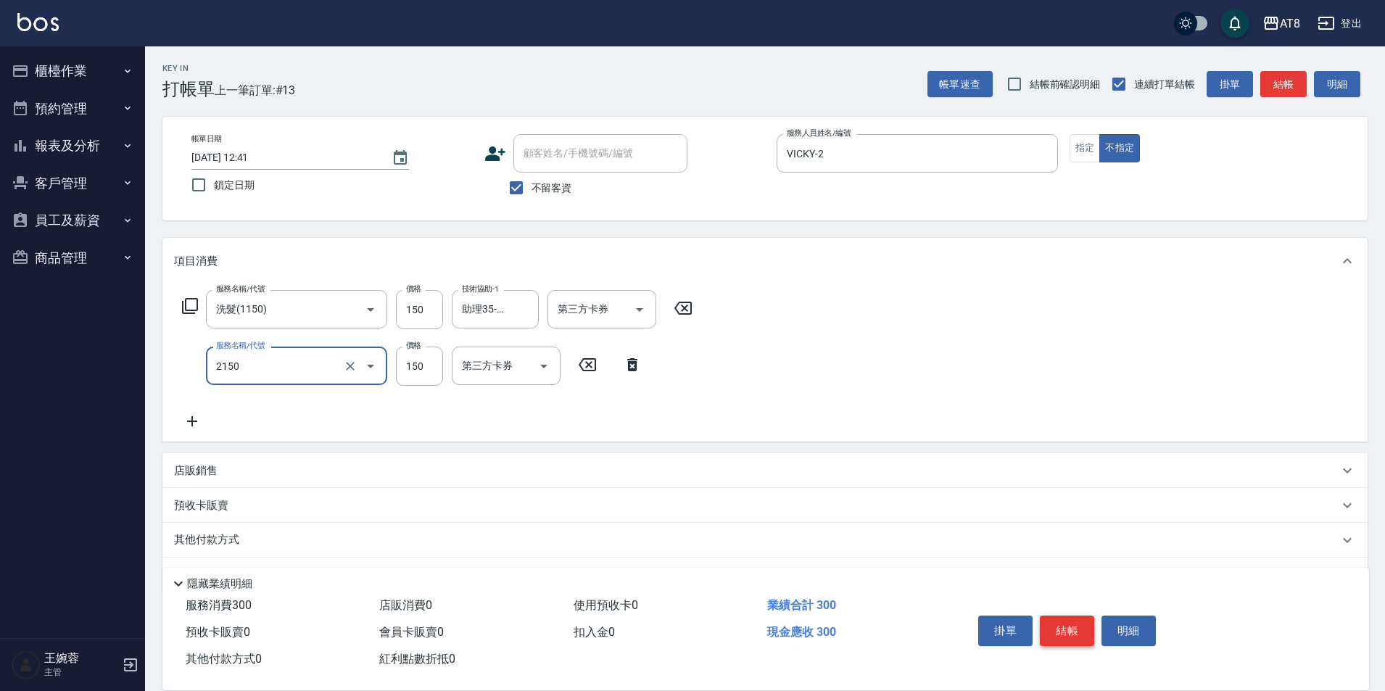
type input "剪髮(2150)"
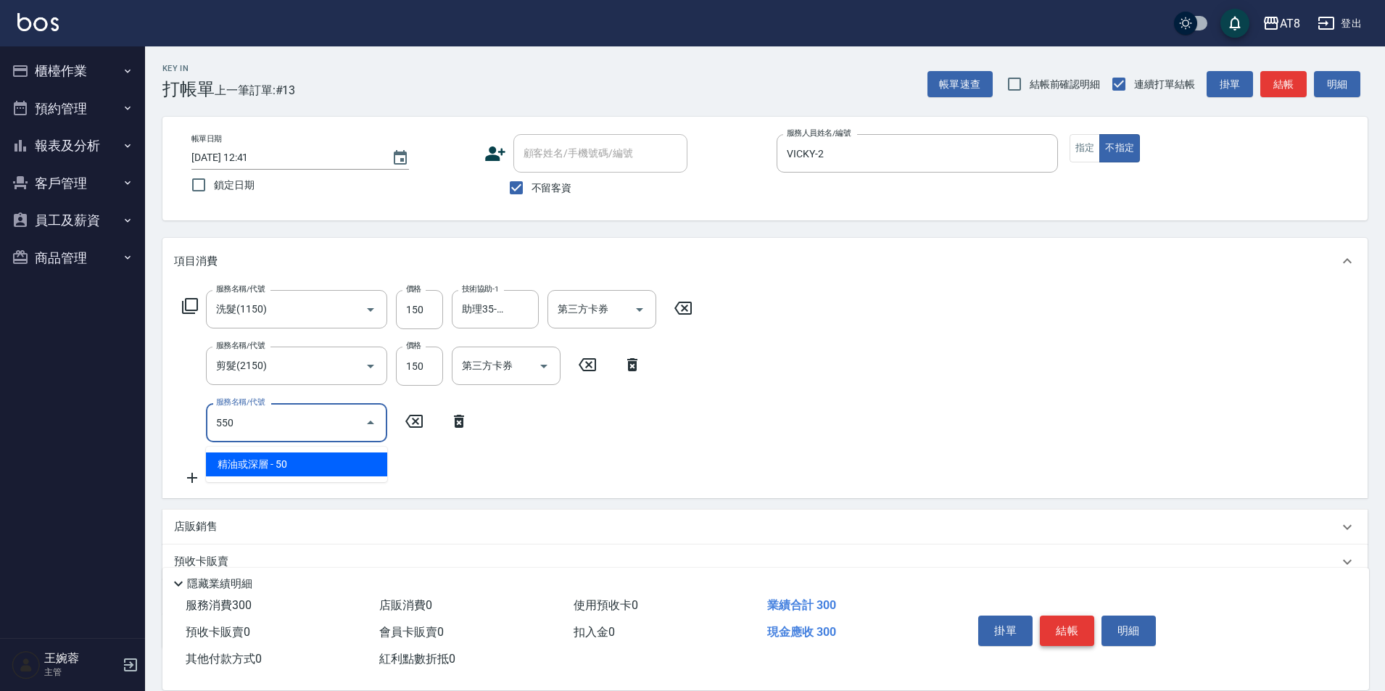
type input "精油或深層(550)"
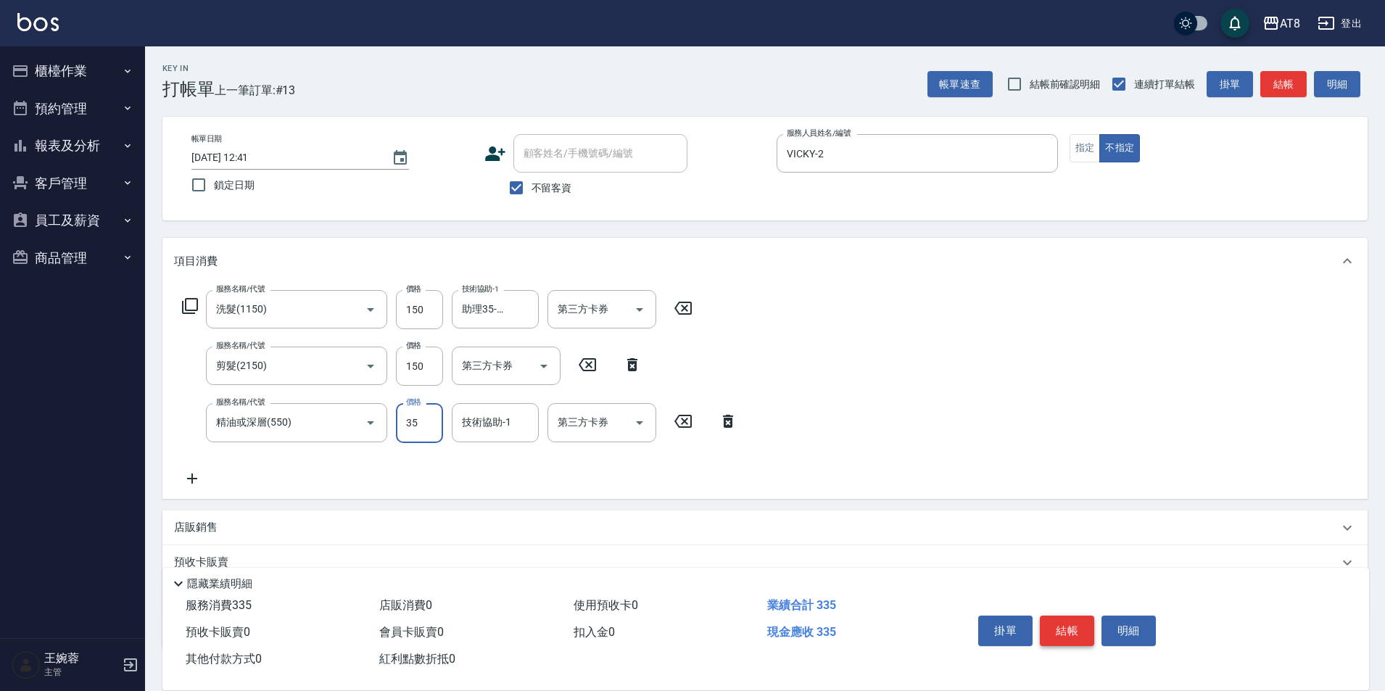
type input "35"
type input "助理35-35"
click at [408, 437] on input "35" at bounding box center [419, 422] width 47 height 39
type input "50"
click at [1069, 616] on button "結帳" at bounding box center [1067, 631] width 54 height 30
